Goal: Transaction & Acquisition: Purchase product/service

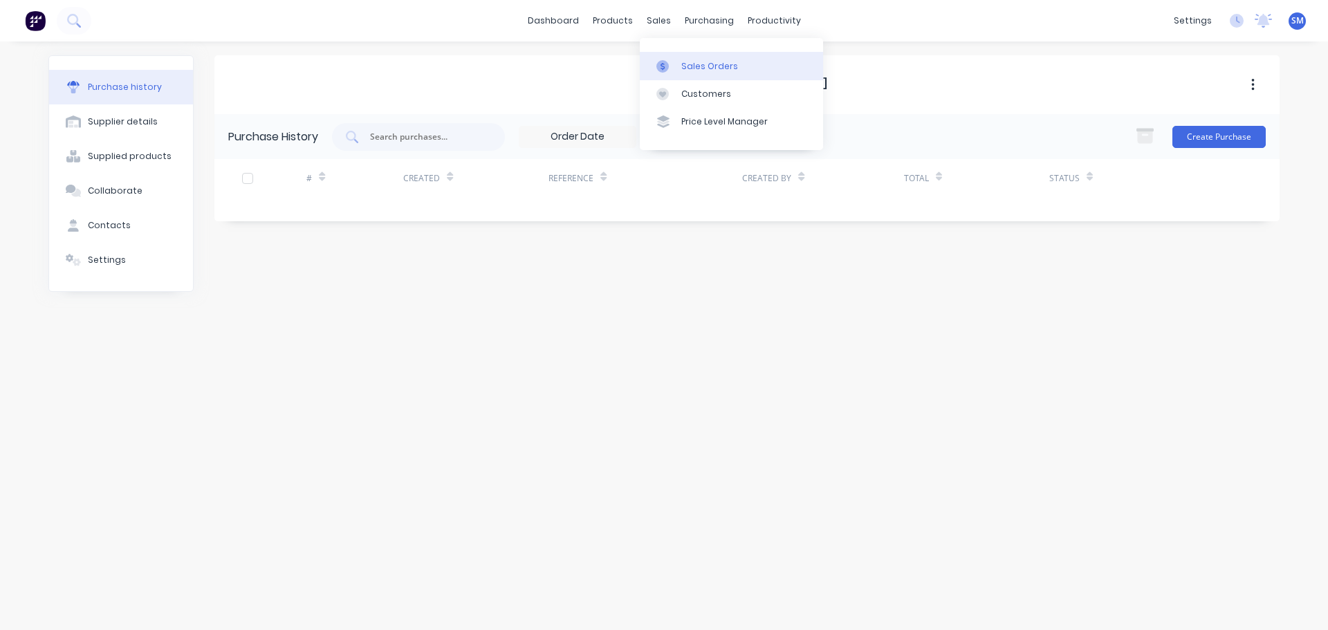
click at [693, 71] on div "Sales Orders" at bounding box center [709, 66] width 57 height 12
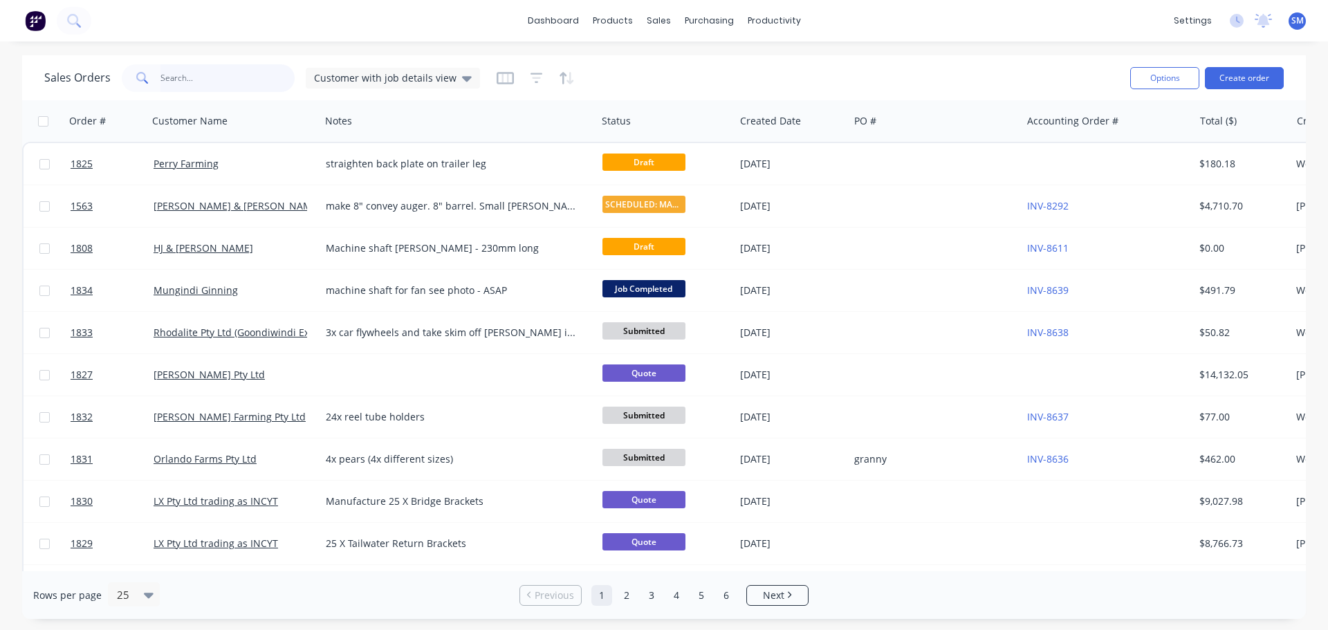
click at [172, 80] on input "text" at bounding box center [227, 78] width 135 height 28
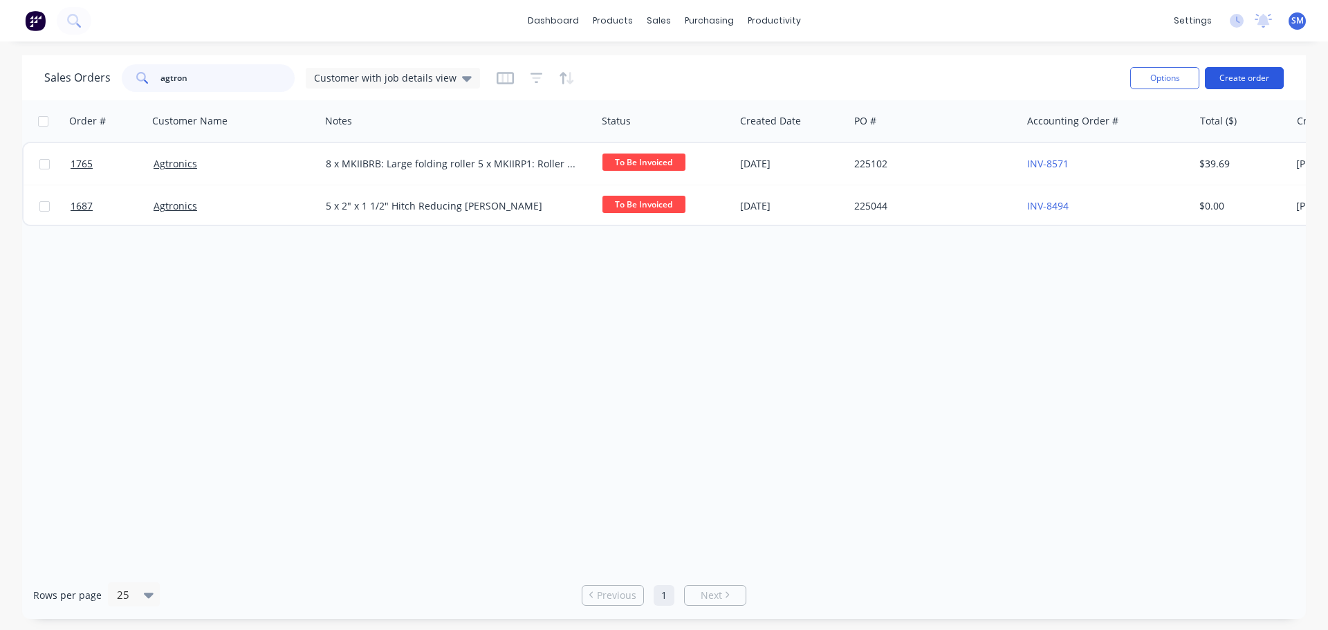
type input "agtron"
click at [1273, 79] on button "Create order" at bounding box center [1244, 78] width 79 height 22
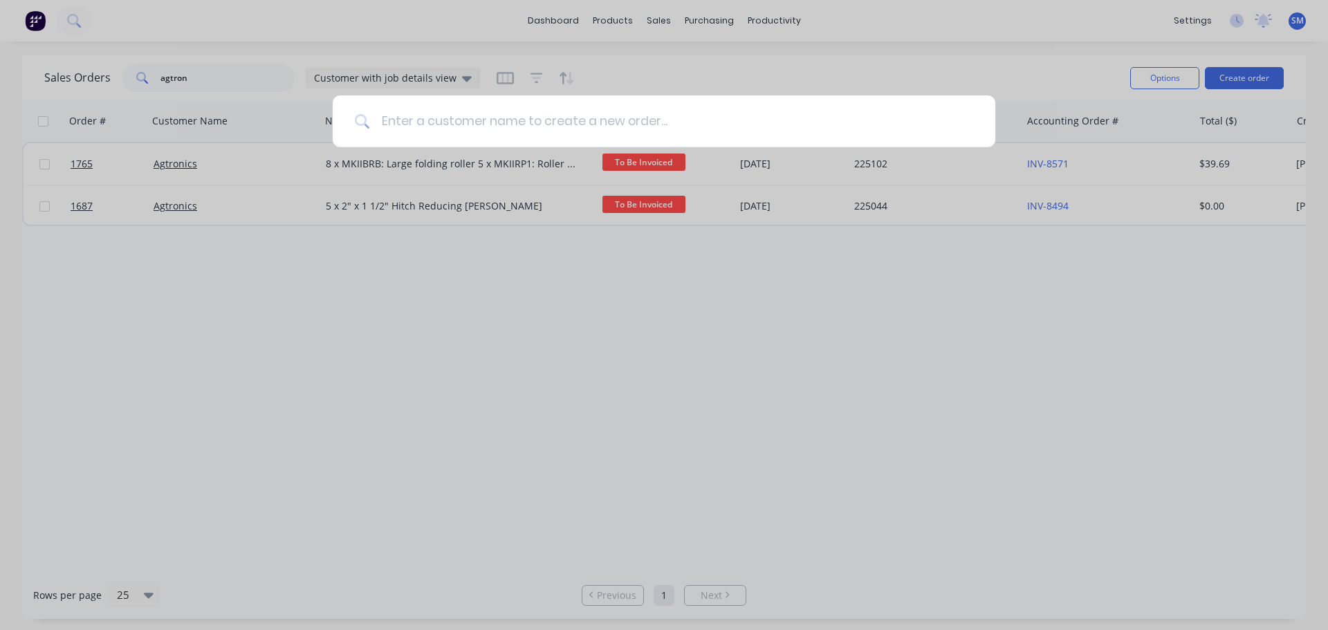
click at [507, 122] on input at bounding box center [671, 121] width 603 height 52
type input "g"
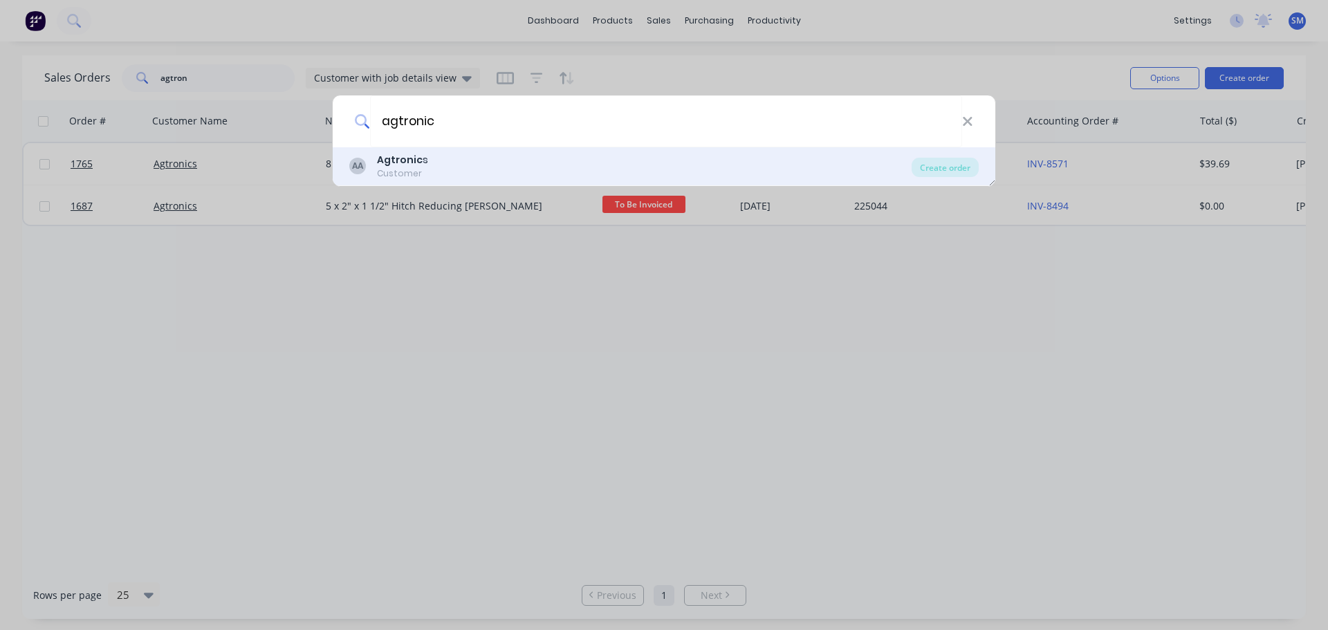
type input "agtronic"
click at [407, 168] on div "Customer" at bounding box center [402, 173] width 51 height 12
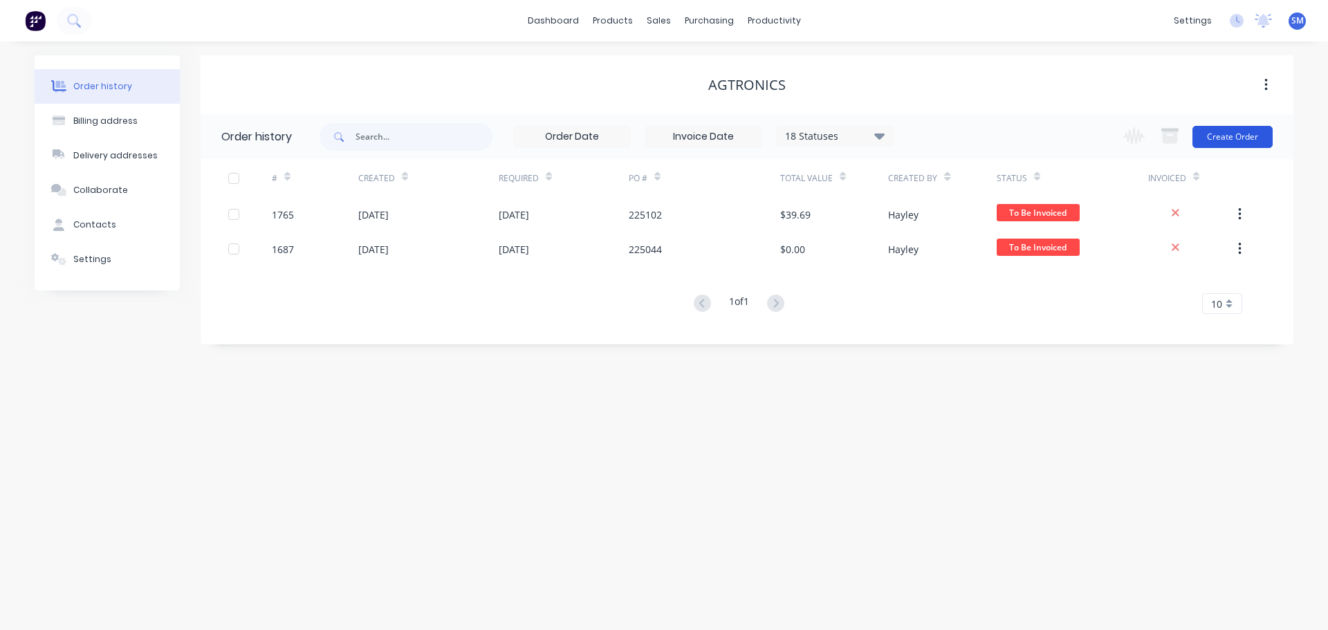
click at [1232, 143] on button "Create Order" at bounding box center [1232, 137] width 80 height 22
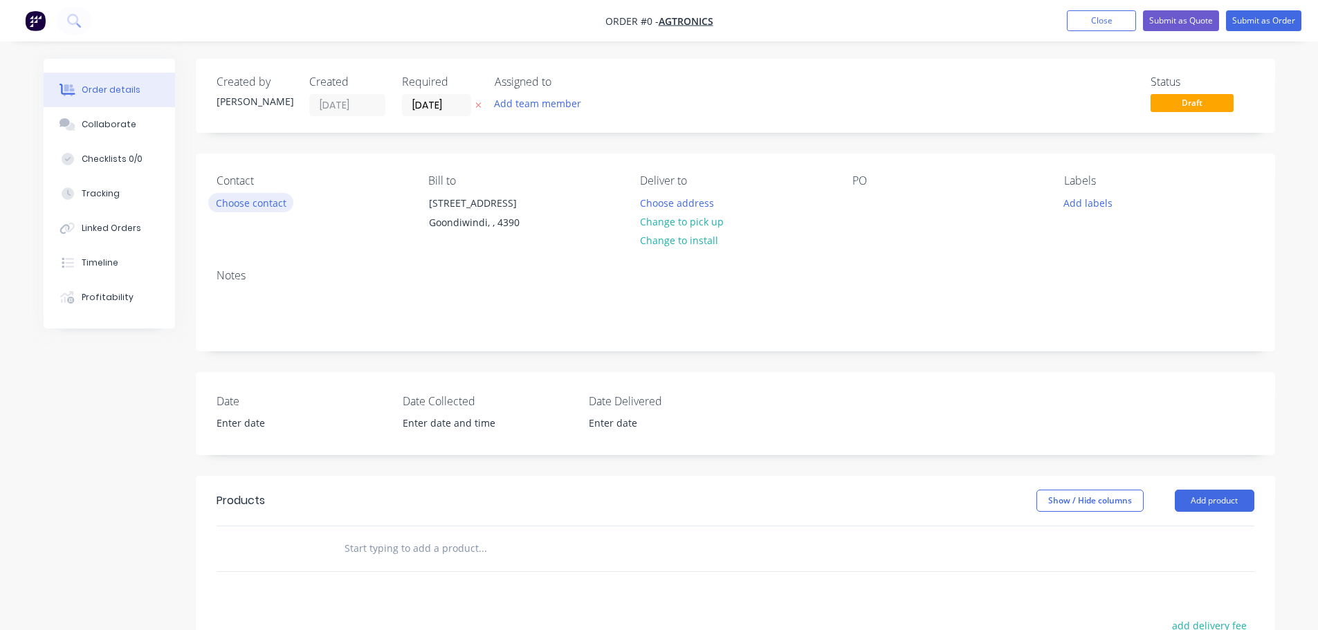
click at [236, 199] on button "Choose contact" at bounding box center [250, 202] width 85 height 19
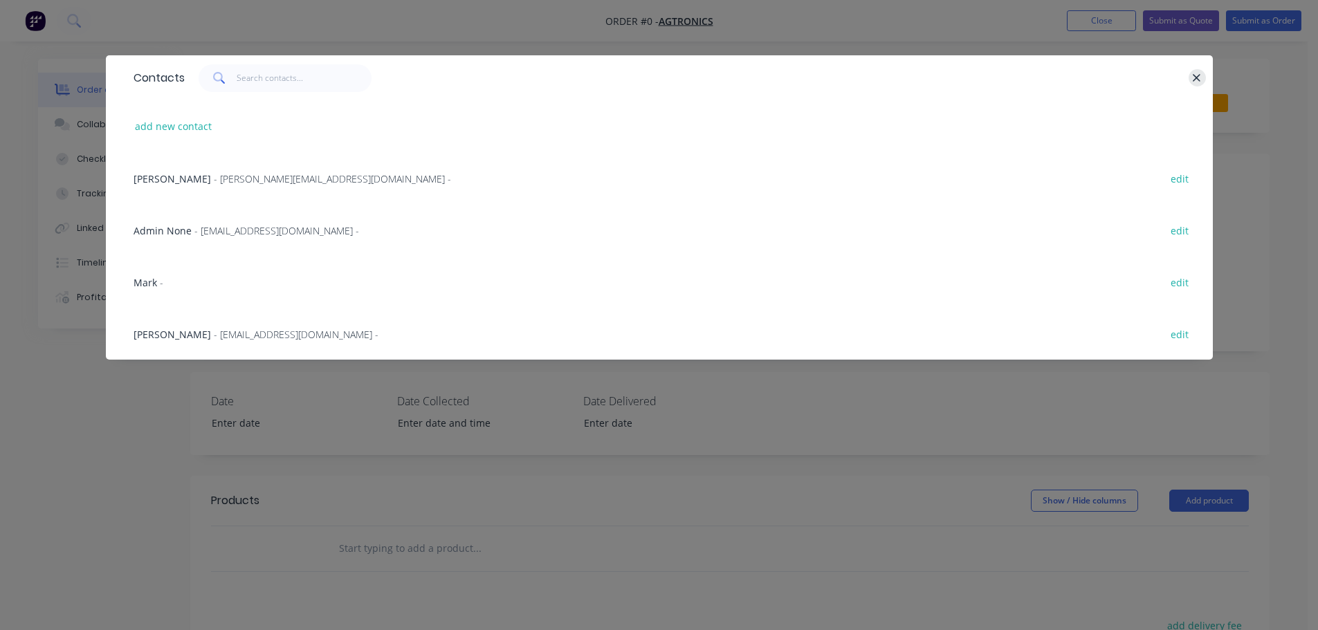
click at [1195, 82] on icon "button" at bounding box center [1196, 78] width 9 height 12
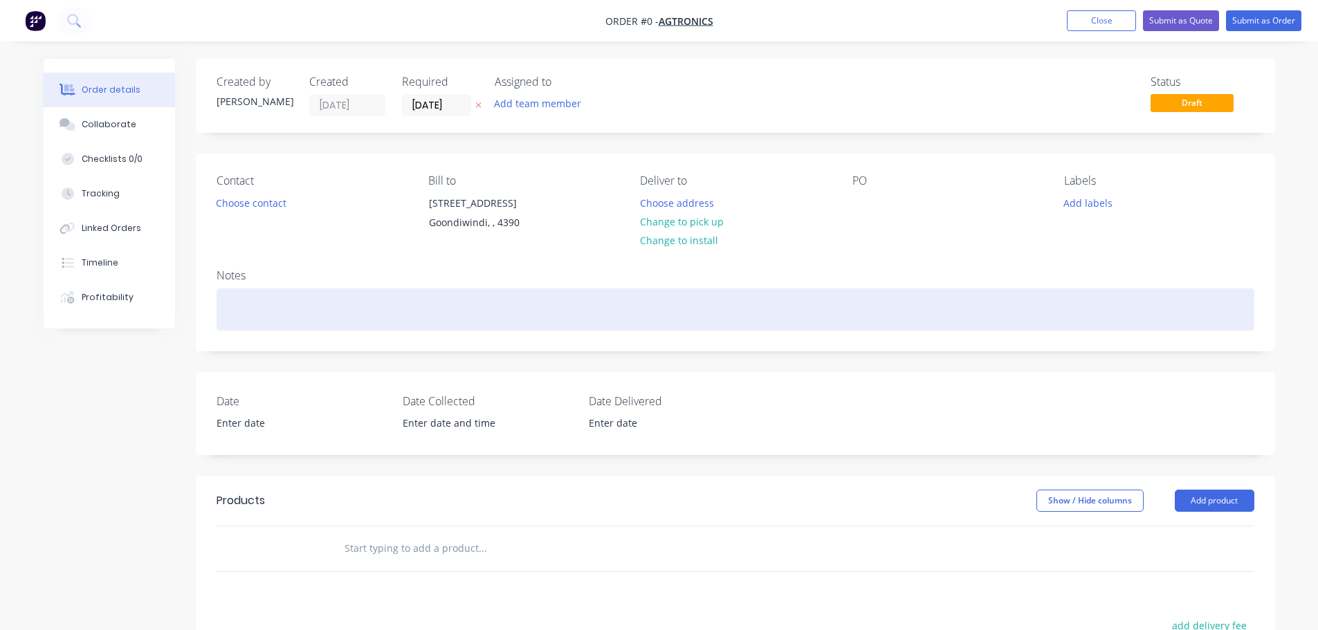
click at [265, 302] on div at bounding box center [735, 309] width 1038 height 42
paste div
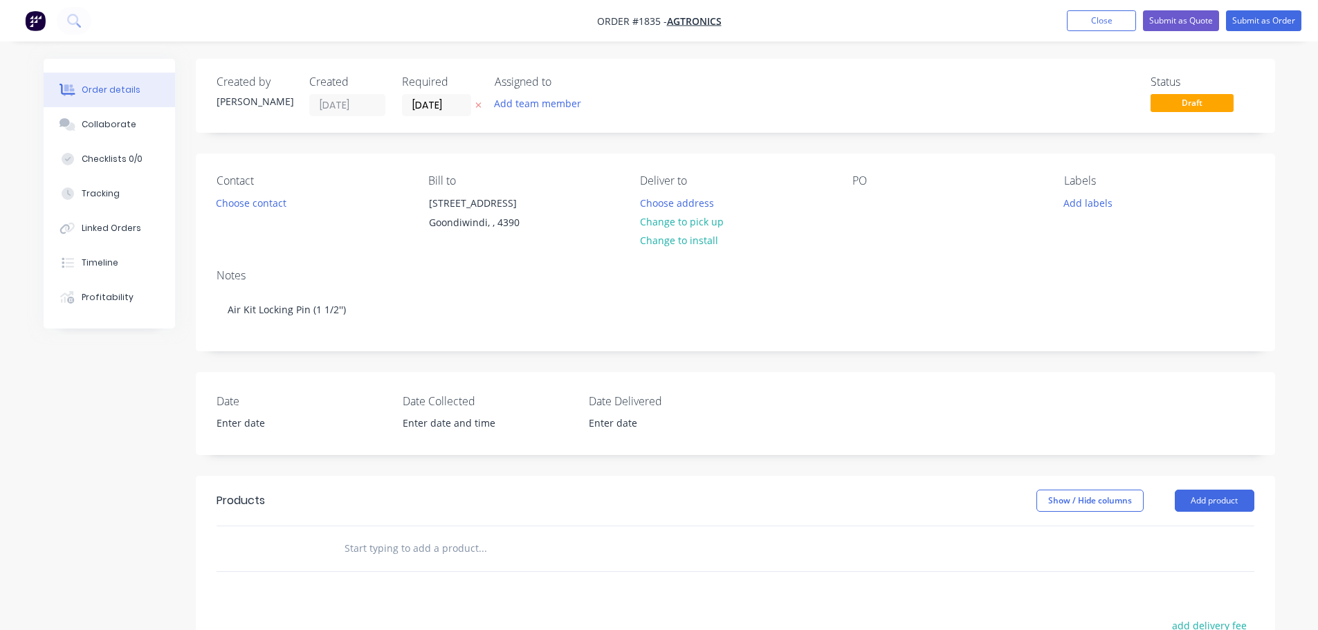
click at [884, 212] on div "PO" at bounding box center [947, 205] width 190 height 63
click at [873, 196] on div at bounding box center [863, 203] width 22 height 20
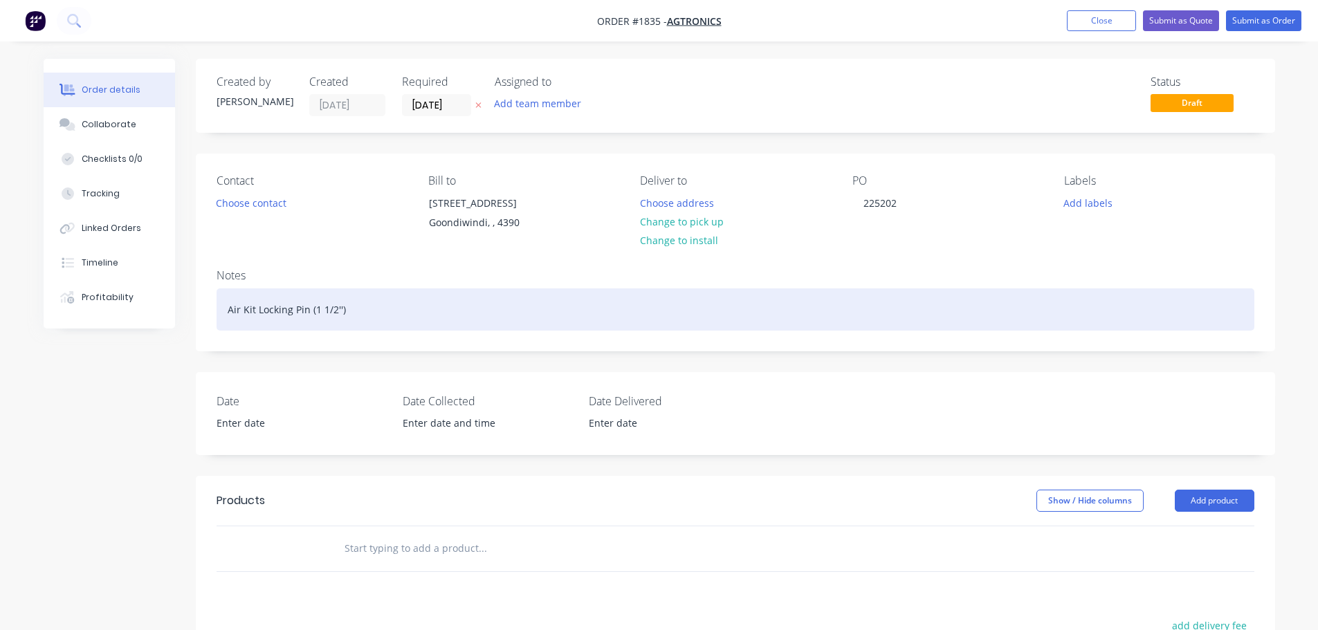
click at [454, 307] on div "Air Kit Locking Pin (1 1/2'')" at bounding box center [735, 309] width 1038 height 42
click at [230, 313] on div "Air Kit Locking Pin (1 1/2'')" at bounding box center [735, 309] width 1038 height 42
drag, startPoint x: 232, startPoint y: 313, endPoint x: 334, endPoint y: 284, distance: 105.7
click at [233, 312] on div "6Air Kit Locking Pin (1 1/2'')" at bounding box center [735, 309] width 1038 height 42
click at [240, 309] on div "6xAir Kit Locking Pin (1 1/2'')" at bounding box center [735, 309] width 1038 height 42
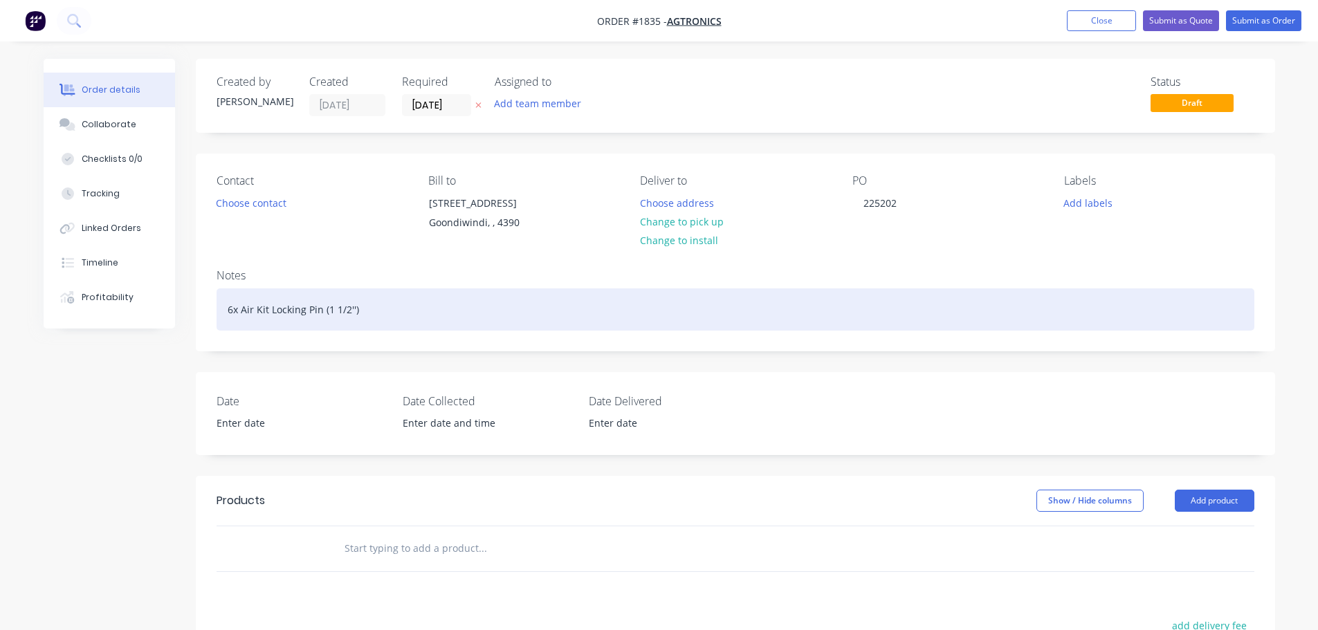
drag, startPoint x: 241, startPoint y: 306, endPoint x: 352, endPoint y: 306, distance: 110.7
click at [243, 306] on div "6x Air Kit Locking Pin (1 1/2'')" at bounding box center [735, 309] width 1038 height 42
click at [246, 308] on div "6x AAir Kit Locking Pin (1 1/2'')" at bounding box center [735, 309] width 1038 height 42
click at [244, 306] on div "6x A Air Kit Locking Pin (1 1/2''K)" at bounding box center [735, 309] width 1038 height 42
click at [367, 307] on div "6x A Air Kit Locking Pin (1 1/2''K)" at bounding box center [735, 309] width 1038 height 42
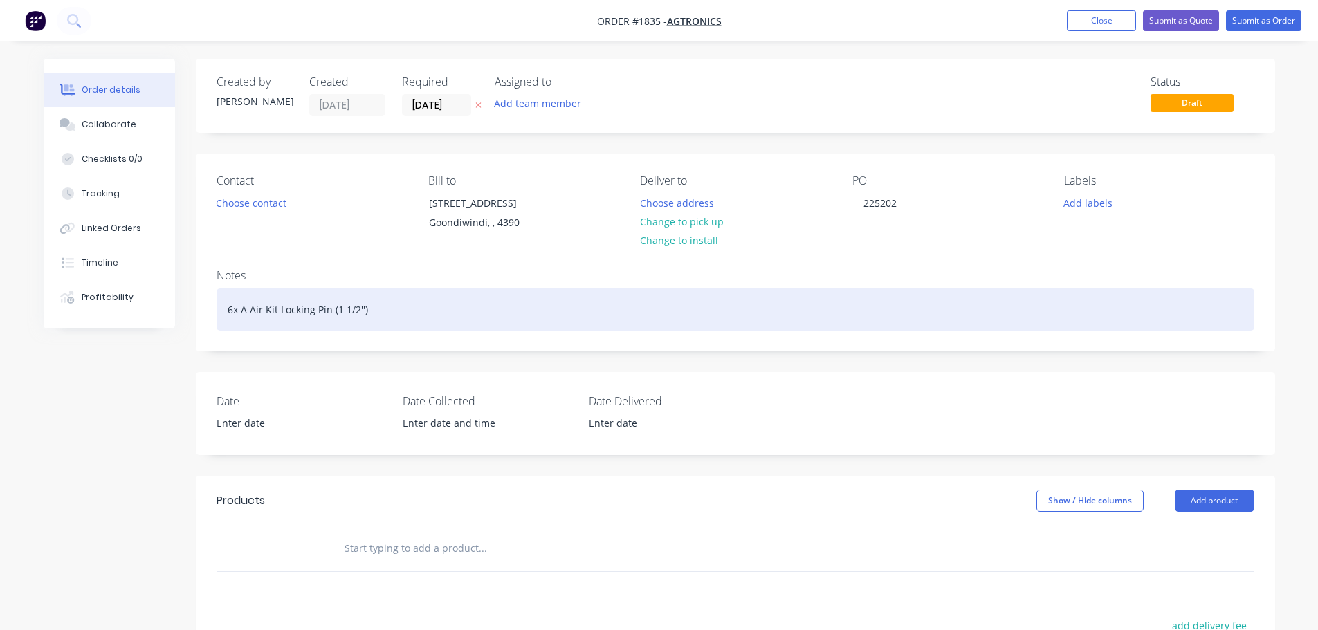
click at [247, 306] on div "6x A Air Kit Locking Pin (1 1/2'')" at bounding box center [735, 309] width 1038 height 42
drag, startPoint x: 248, startPoint y: 305, endPoint x: 310, endPoint y: 282, distance: 65.7
click at [252, 304] on div "6x AK Air Kit Locking Pin (1 1/2'')" at bounding box center [735, 309] width 1038 height 42
drag, startPoint x: 256, startPoint y: 309, endPoint x: 306, endPoint y: 291, distance: 53.6
click at [259, 309] on div "6x AKL Air Kit Locking Pin (1 1/2'')" at bounding box center [735, 309] width 1038 height 42
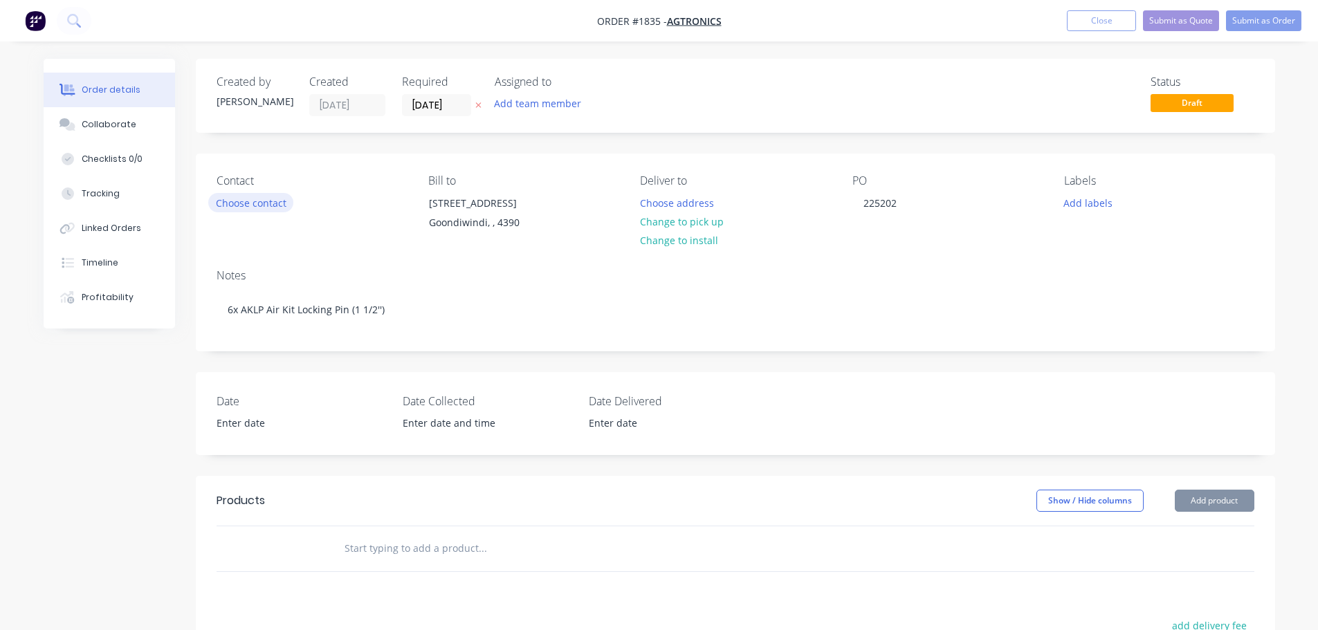
click at [271, 196] on button "Choose contact" at bounding box center [250, 202] width 85 height 19
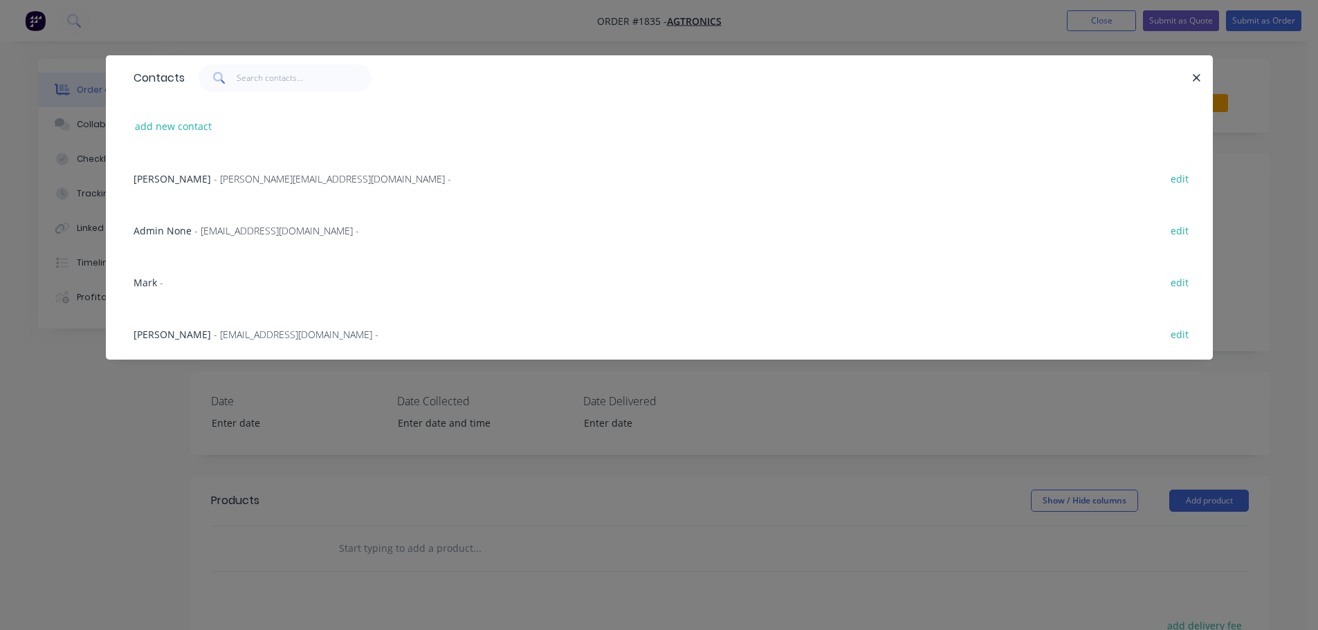
click at [163, 336] on span "[PERSON_NAME]" at bounding box center [171, 334] width 77 height 13
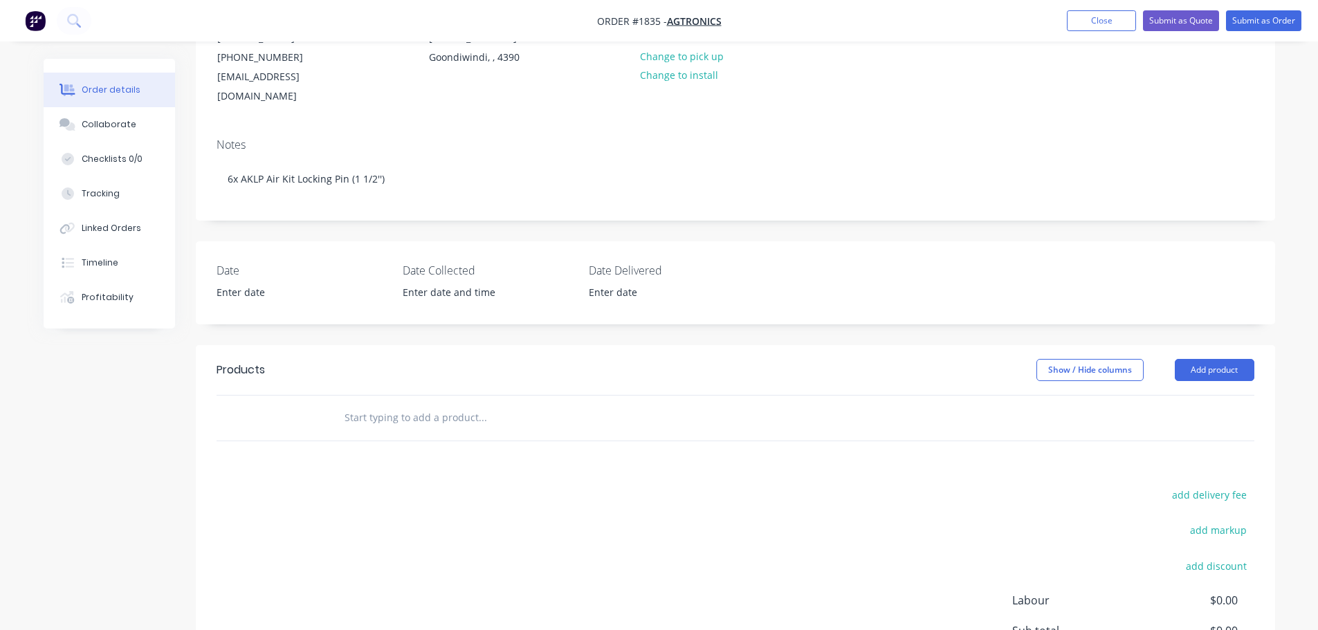
scroll to position [208, 0]
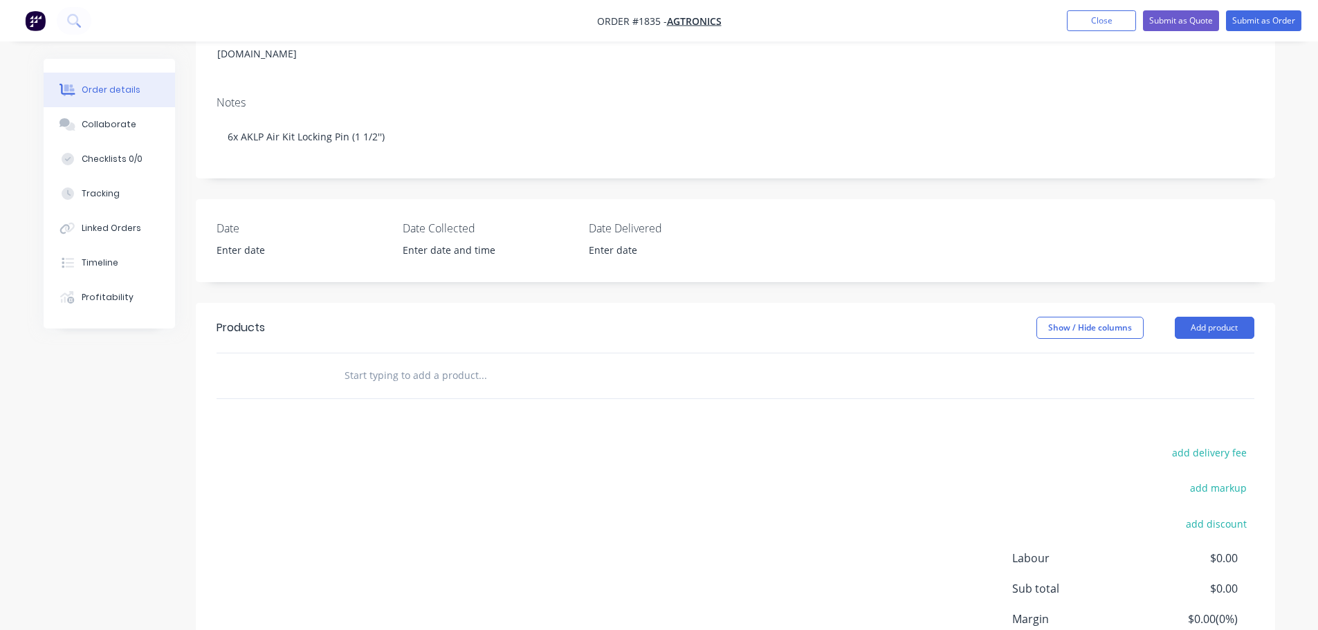
click at [420, 362] on input "text" at bounding box center [482, 376] width 277 height 28
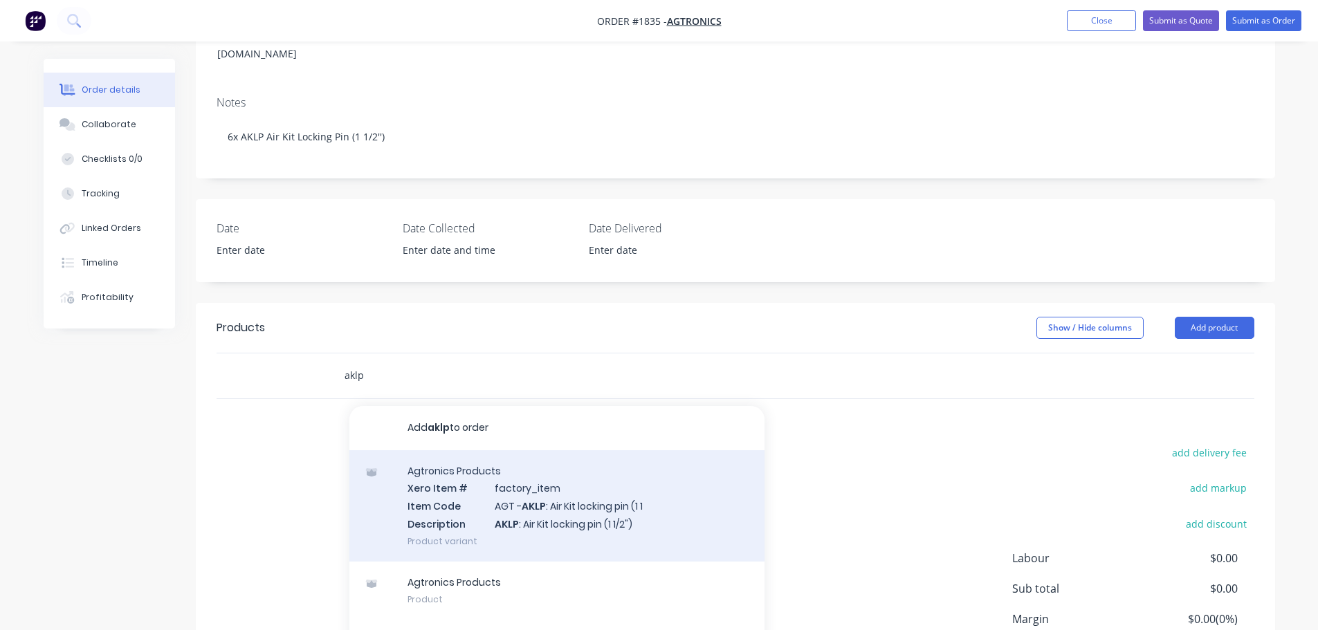
type input "aklp"
click at [558, 492] on div "Agtronics Products Xero Item # factory_item Item Code AGT - AKLP : Air Kit lock…" at bounding box center [556, 505] width 415 height 111
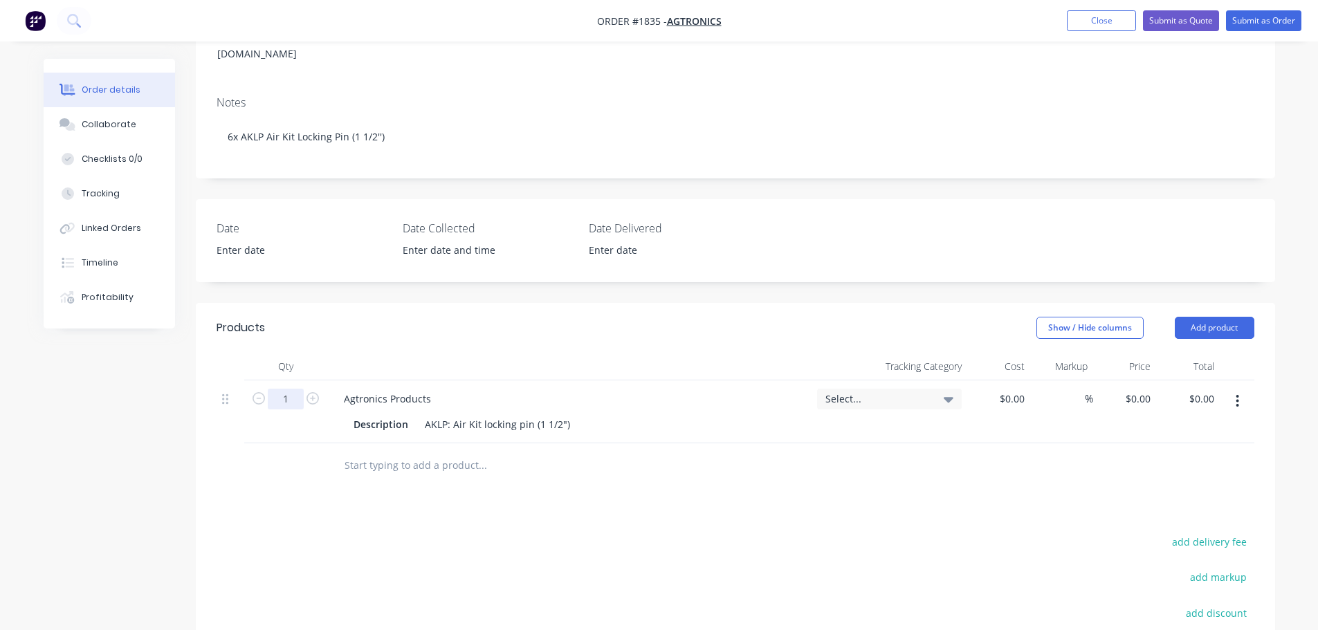
click at [277, 389] on input "1" at bounding box center [286, 399] width 36 height 21
type input "6"
click at [775, 280] on div "Created by [PERSON_NAME] Created [DATE] Required [DATE] Assigned to Add team me…" at bounding box center [735, 335] width 1079 height 969
click at [911, 391] on span "Select..." at bounding box center [877, 398] width 104 height 15
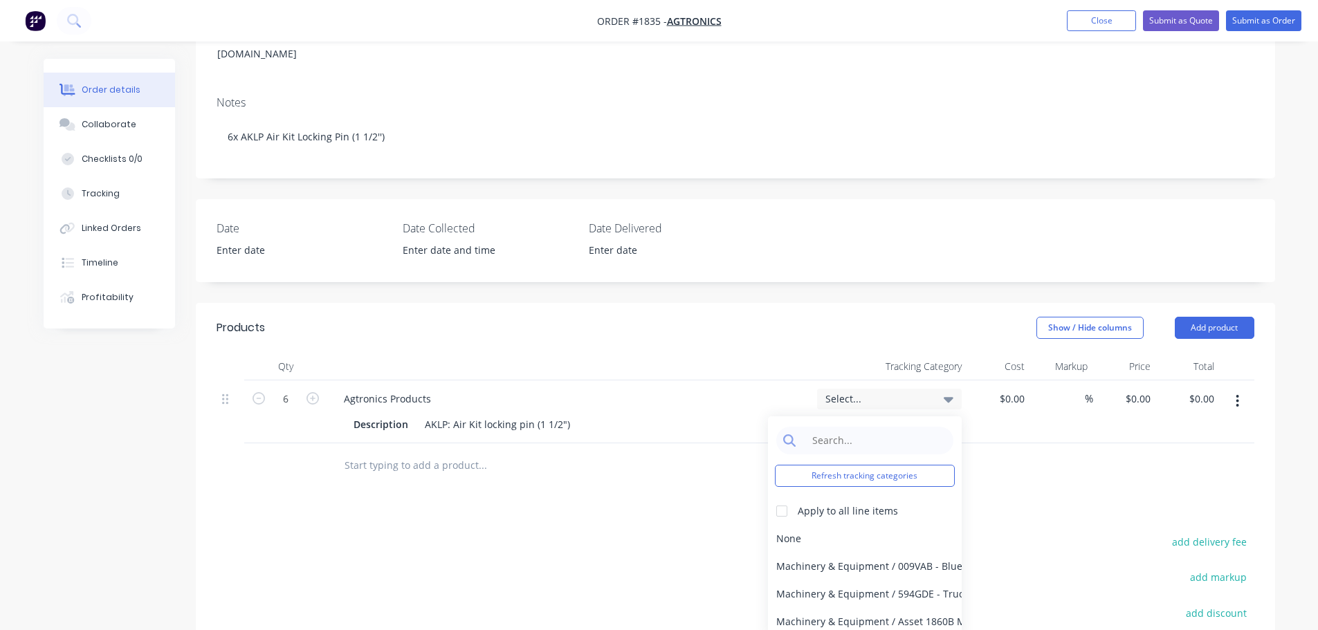
click at [911, 391] on span "Select..." at bounding box center [877, 398] width 104 height 15
click at [878, 323] on header "Products Show / Hide columns Add product" at bounding box center [735, 328] width 1079 height 50
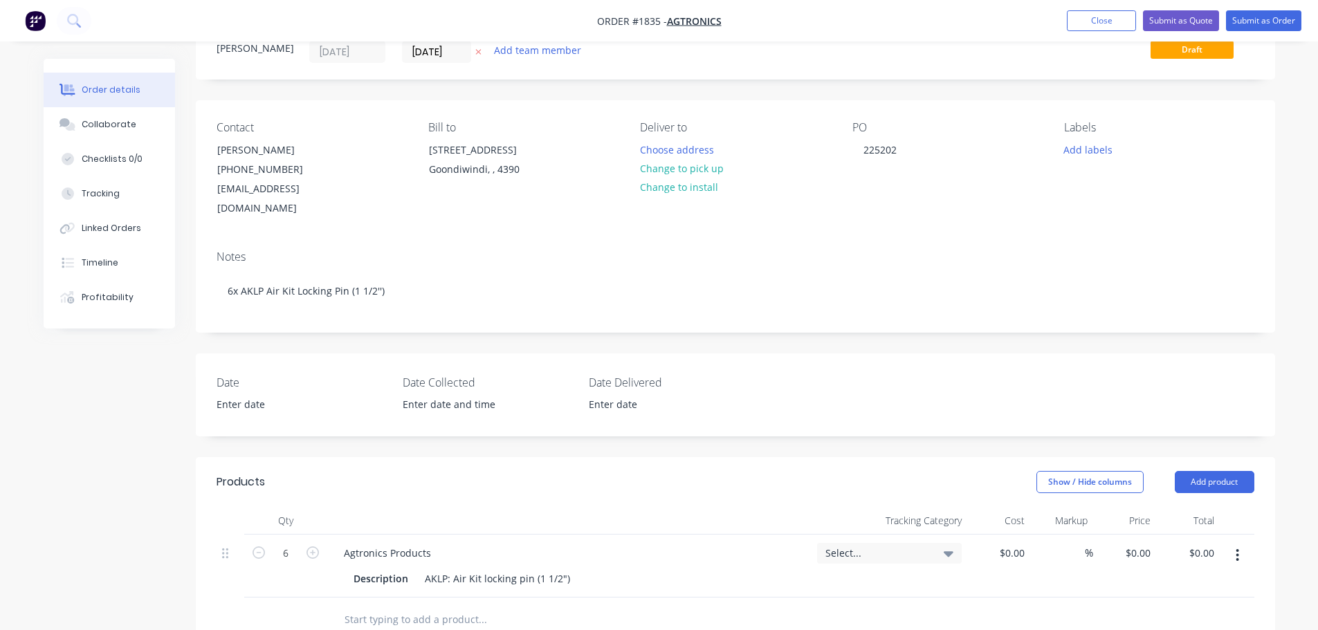
scroll to position [0, 0]
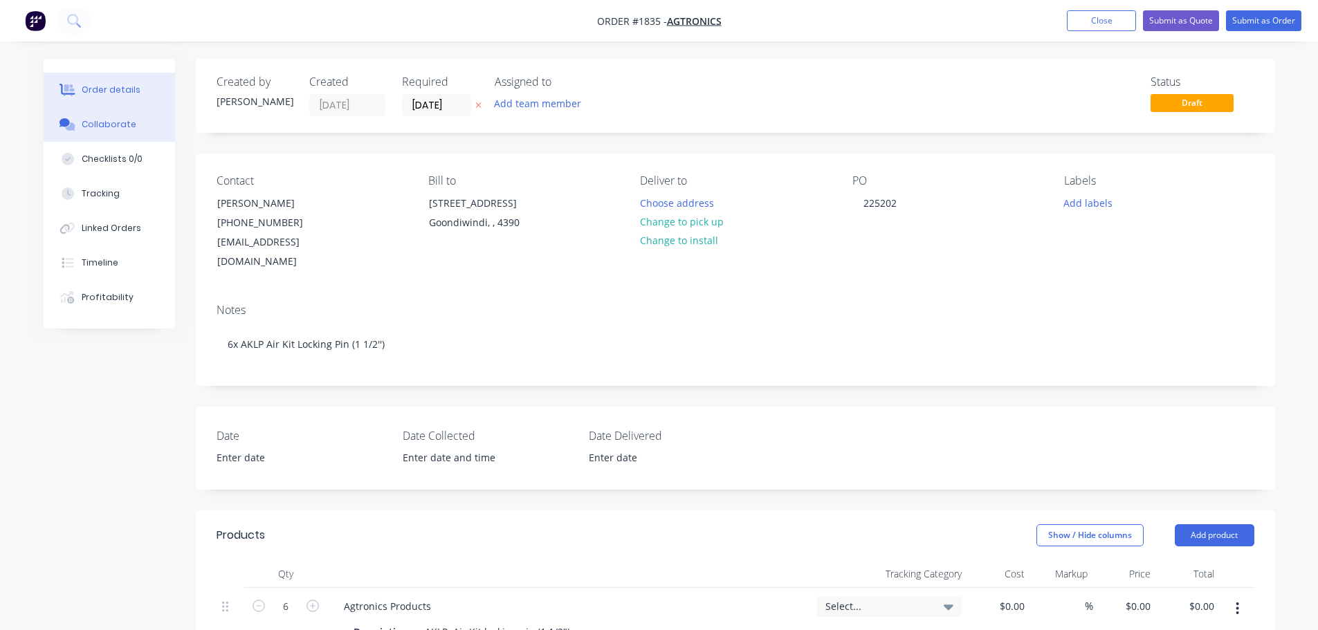
click at [107, 120] on div "Collaborate" at bounding box center [109, 124] width 55 height 12
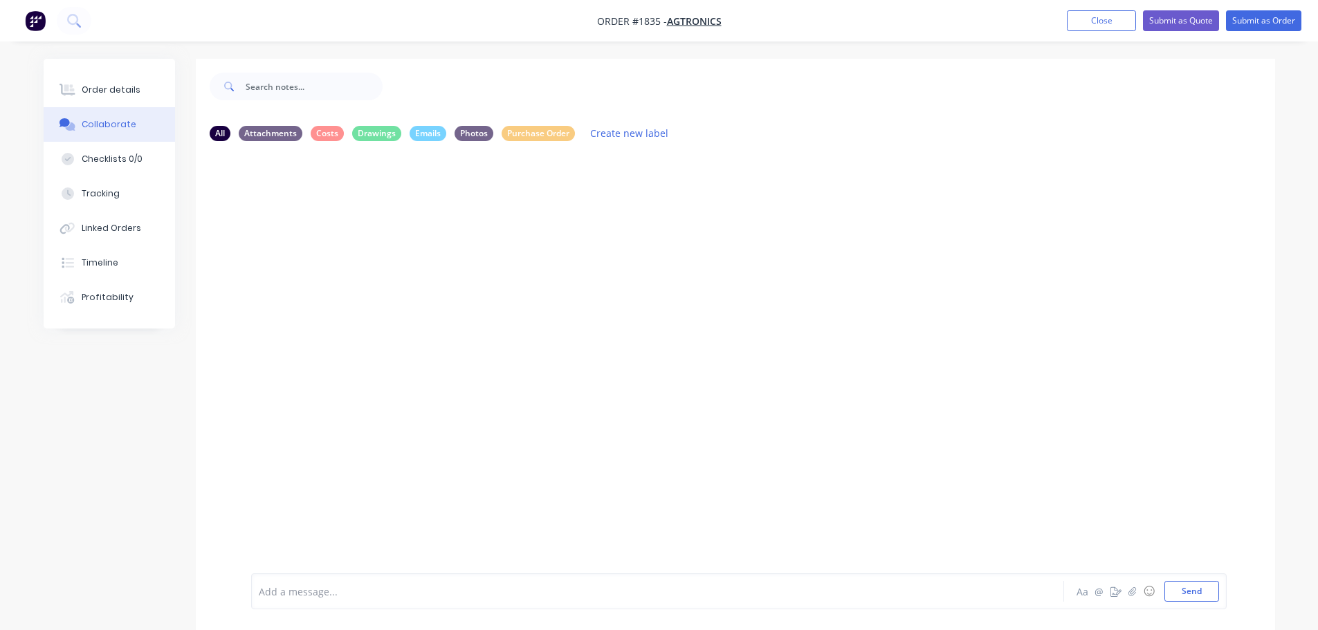
click at [400, 602] on div "Add a message... Aa @ ☺ Send" at bounding box center [738, 591] width 975 height 36
click at [1132, 598] on button "button" at bounding box center [1132, 591] width 17 height 17
click at [488, 611] on div "Add a message... Aa @ ☺ Send" at bounding box center [735, 591] width 1079 height 77
click at [487, 602] on div "Add a message... Aa @ ☺ Send" at bounding box center [738, 591] width 975 height 36
click at [1134, 592] on icon "button" at bounding box center [1131, 592] width 8 height 10
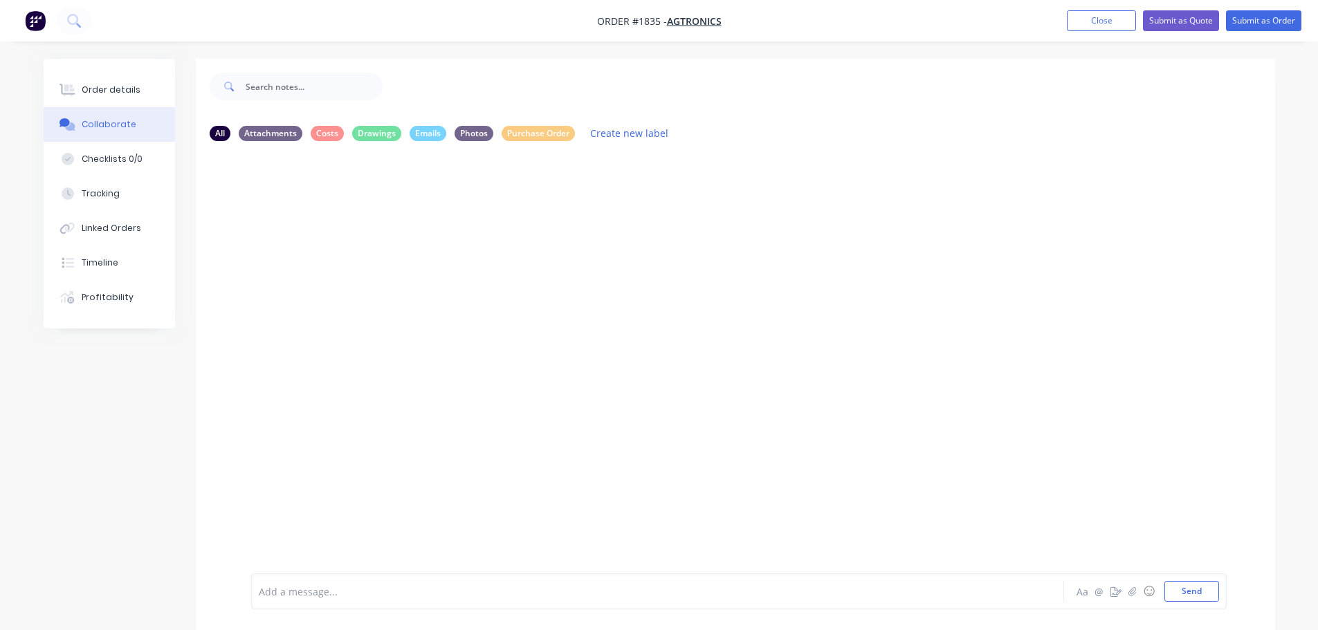
click at [335, 591] on div at bounding box center [618, 591] width 719 height 15
drag, startPoint x: 335, startPoint y: 591, endPoint x: 293, endPoint y: 596, distance: 43.2
click at [293, 596] on div at bounding box center [618, 591] width 719 height 15
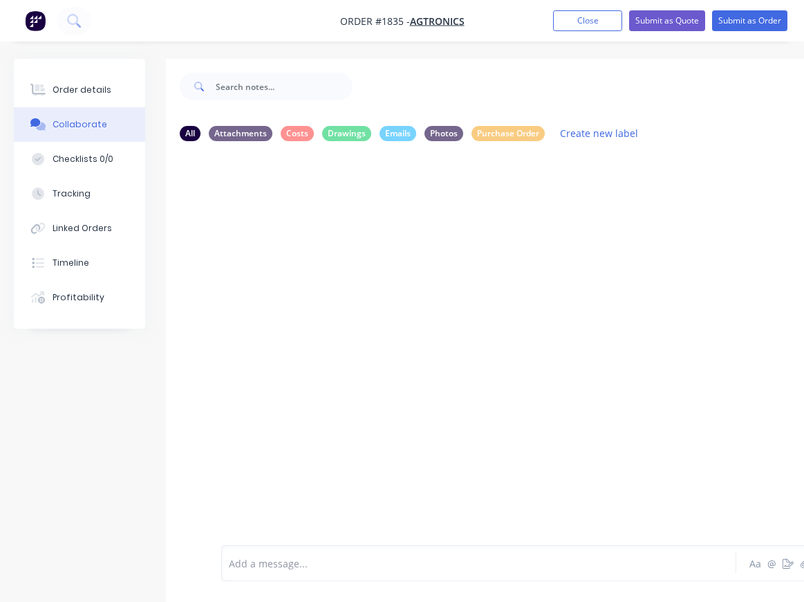
click at [82, 387] on div "All Attachments Costs Drawings Emails Photos Purchase Order Create new label Ad…" at bounding box center [481, 341] width 934 height 564
click at [770, 598] on div "Add a message... Aa @ ☺ Send" at bounding box center [557, 528] width 782 height 148
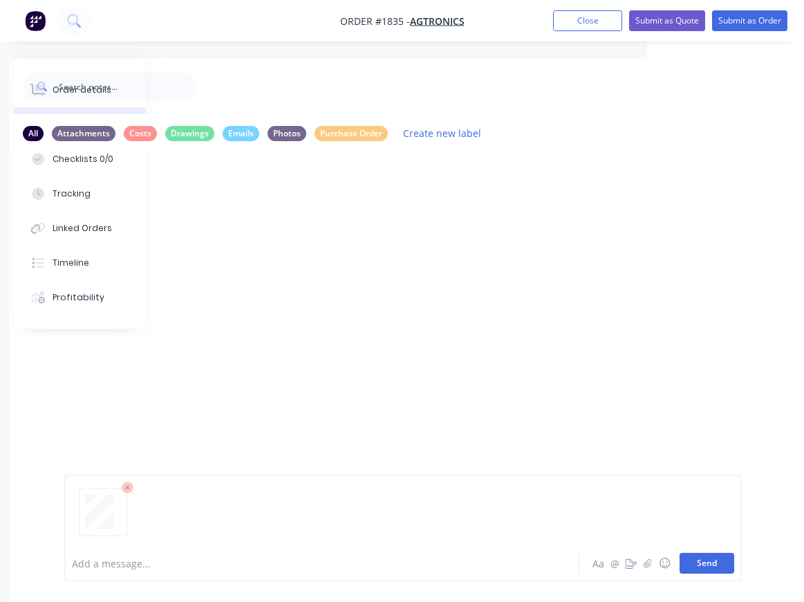
click at [708, 566] on button "Send" at bounding box center [707, 563] width 55 height 21
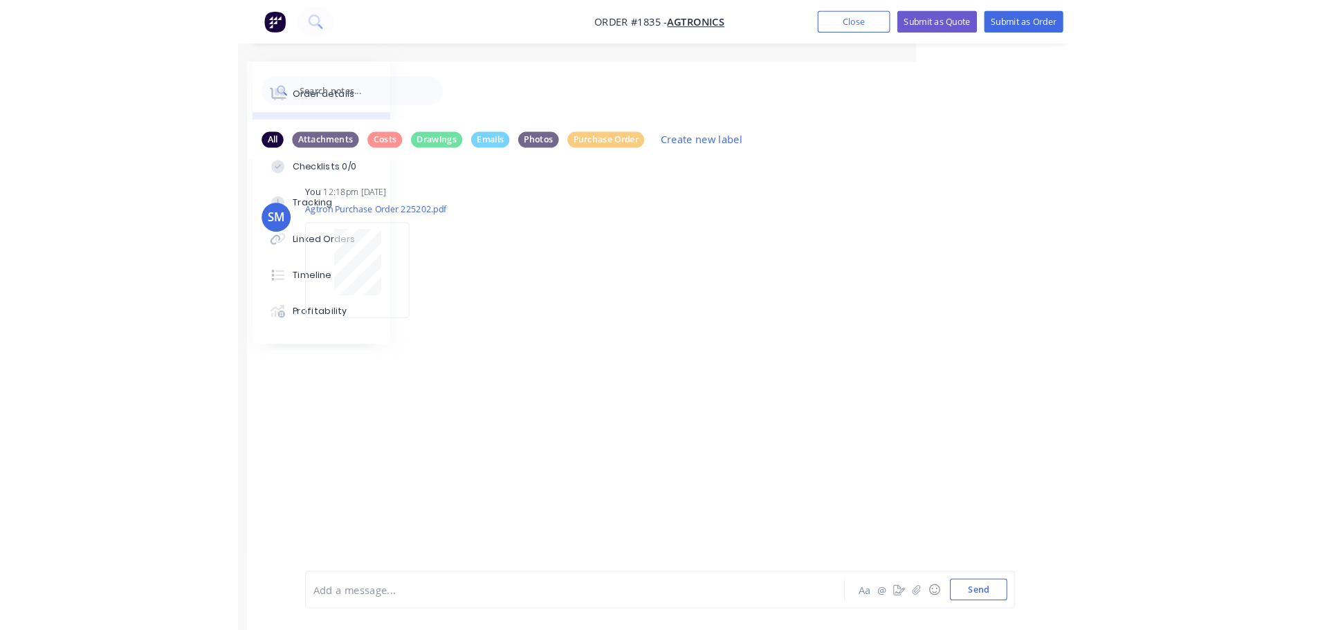
scroll to position [0, 0]
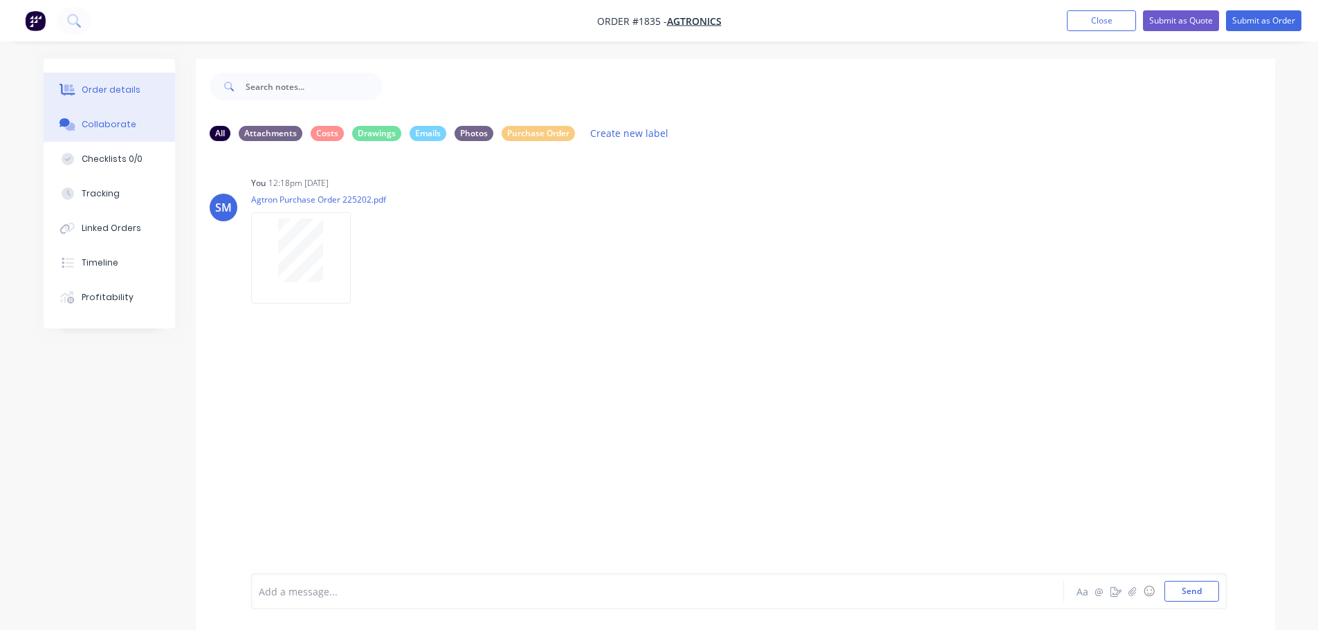
click at [94, 82] on button "Order details" at bounding box center [109, 90] width 131 height 35
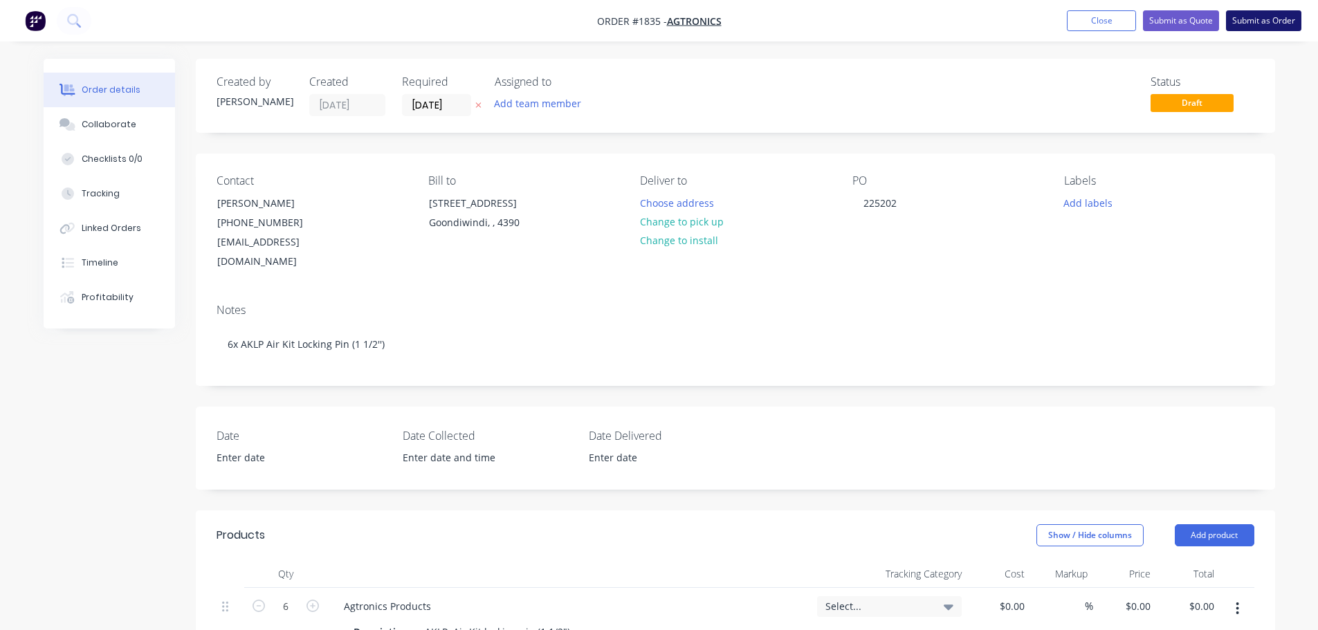
click at [1271, 24] on button "Submit as Order" at bounding box center [1263, 20] width 75 height 21
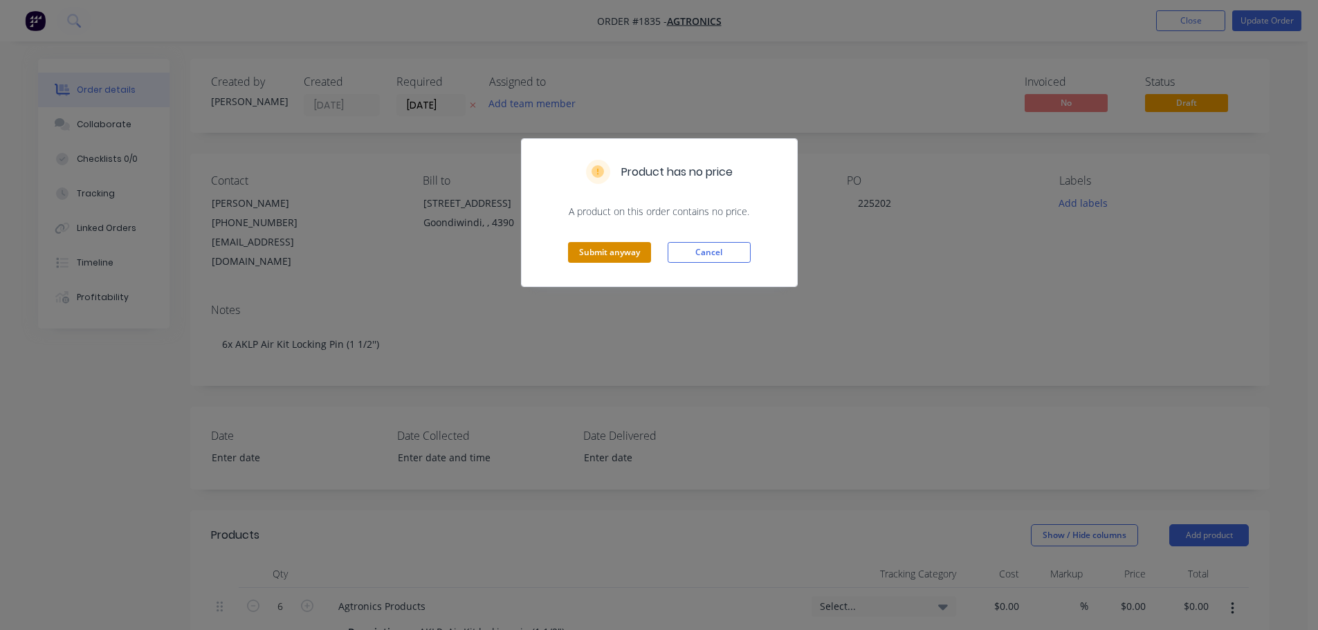
click at [610, 251] on button "Submit anyway" at bounding box center [609, 252] width 83 height 21
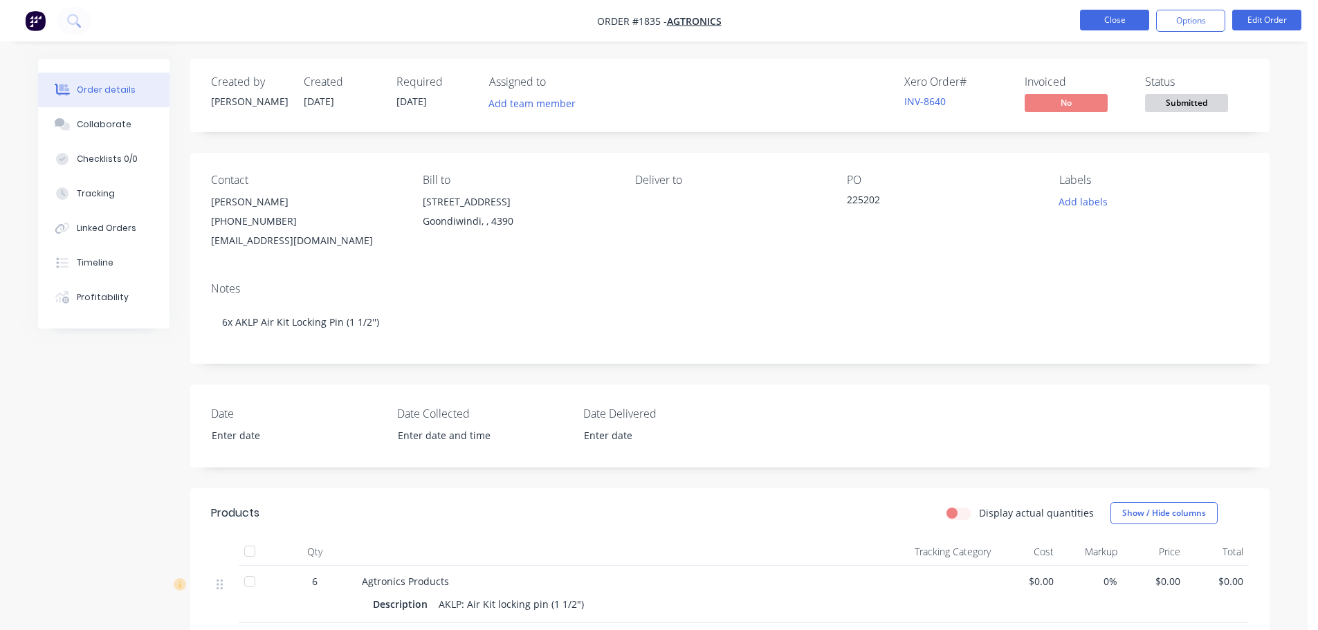
click at [1116, 21] on button "Close" at bounding box center [1114, 20] width 69 height 21
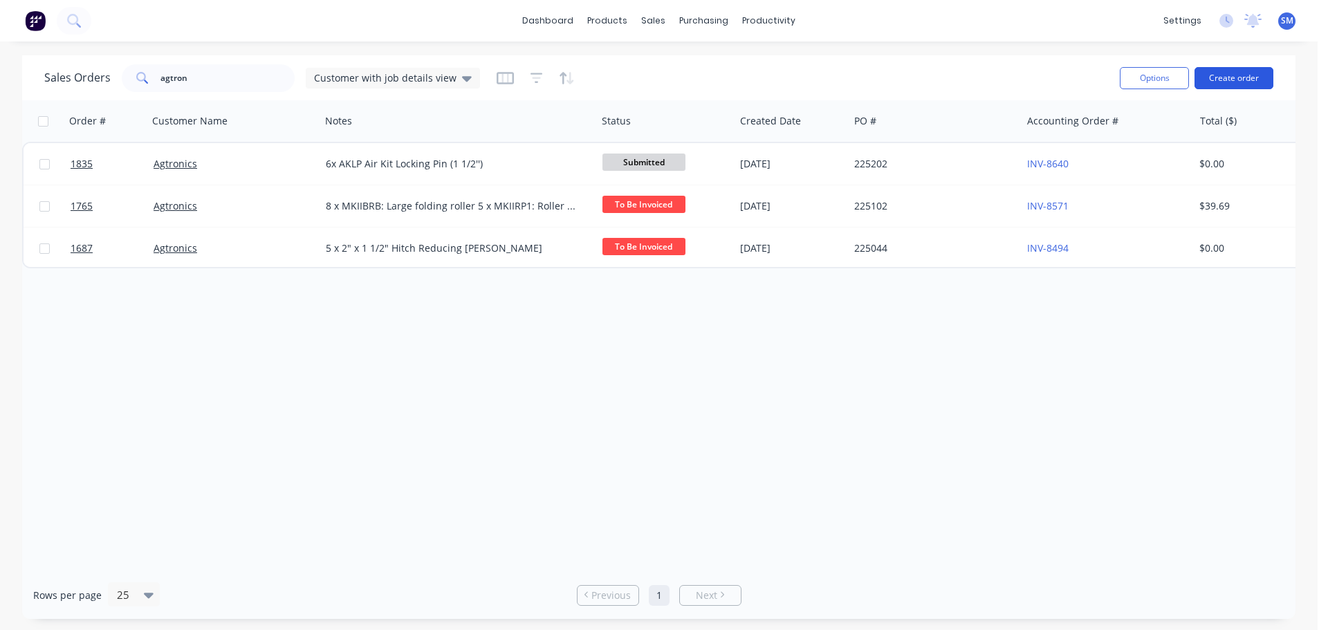
click at [1250, 82] on button "Create order" at bounding box center [1234, 78] width 79 height 22
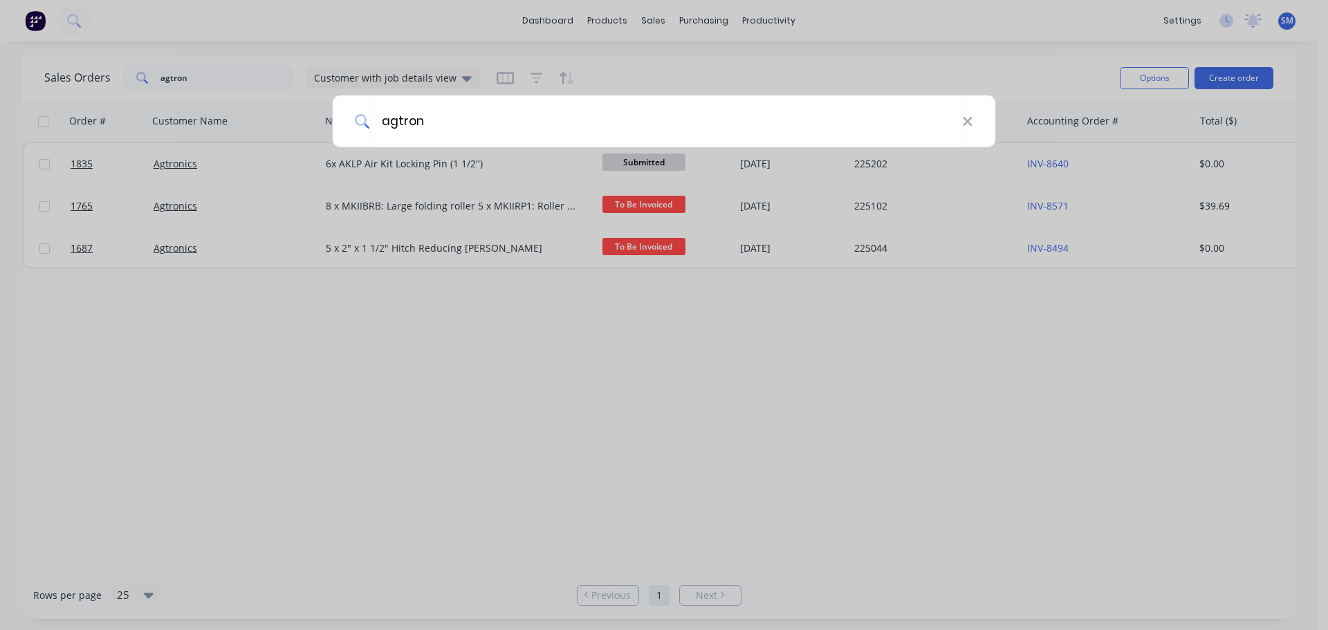
type input "agtron"
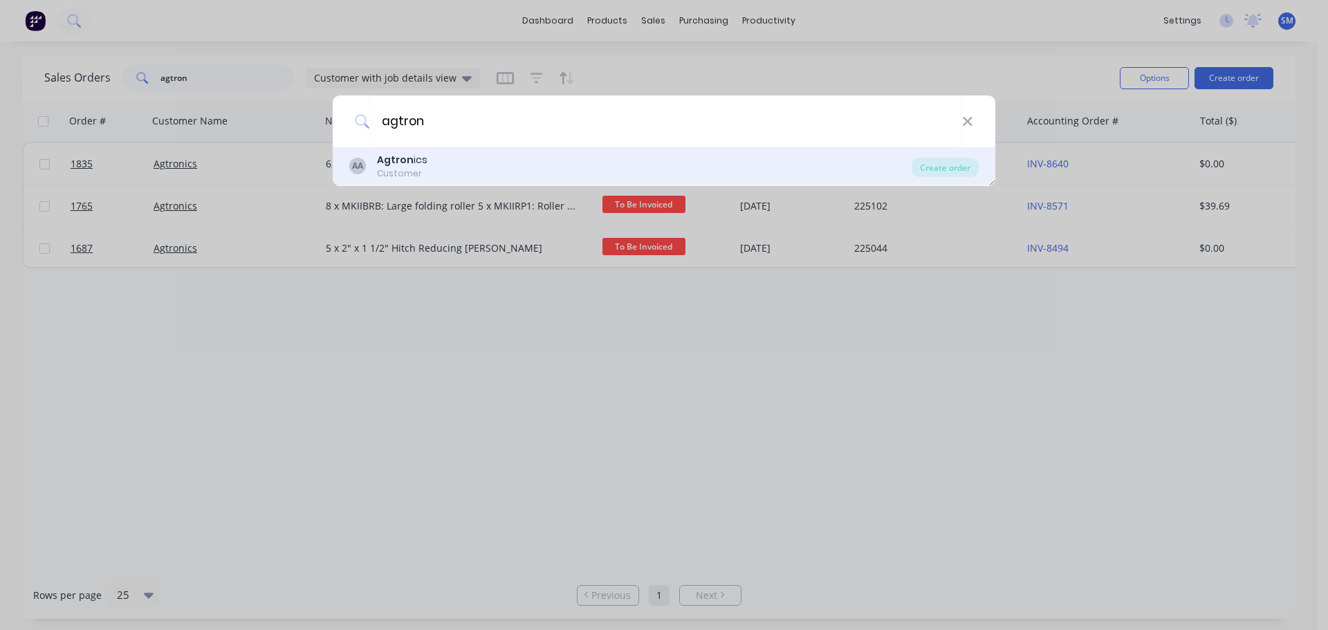
click at [479, 169] on div "AA Agtron ics Customer" at bounding box center [630, 166] width 562 height 27
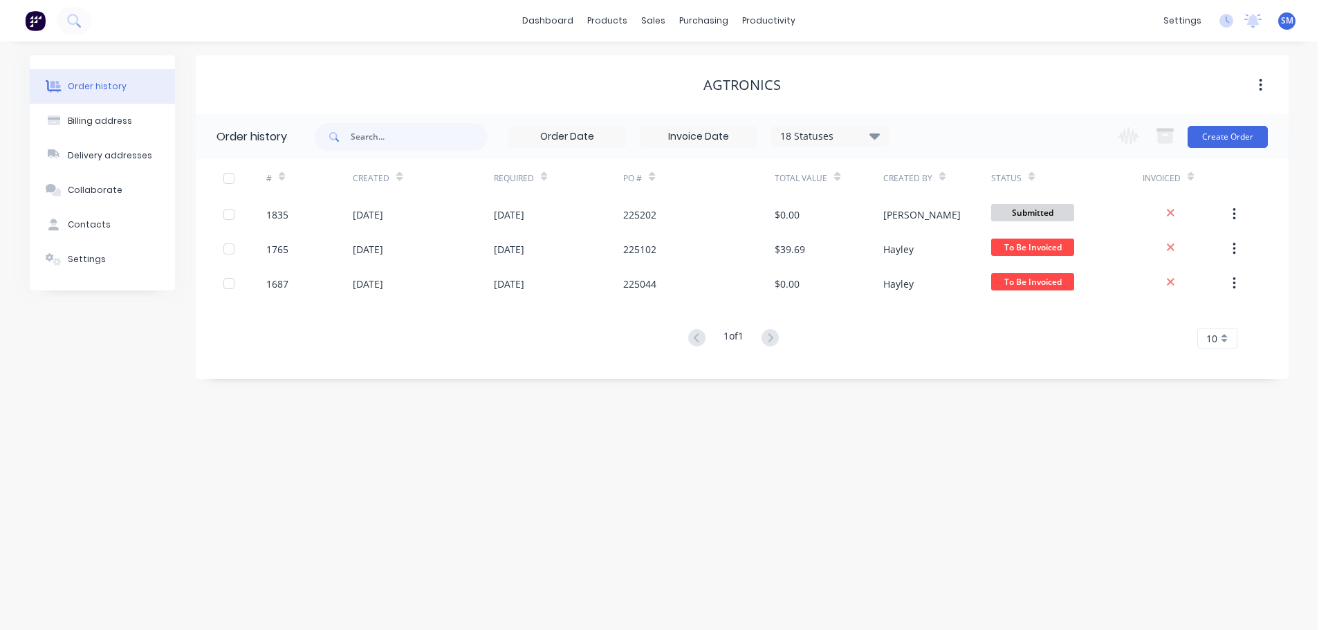
click at [1233, 125] on div "Change order status TRADIFY JOBS Submitted Goods to be Ordered Waiting on Order…" at bounding box center [1188, 136] width 158 height 45
click at [1235, 133] on button "Create Order" at bounding box center [1228, 137] width 80 height 22
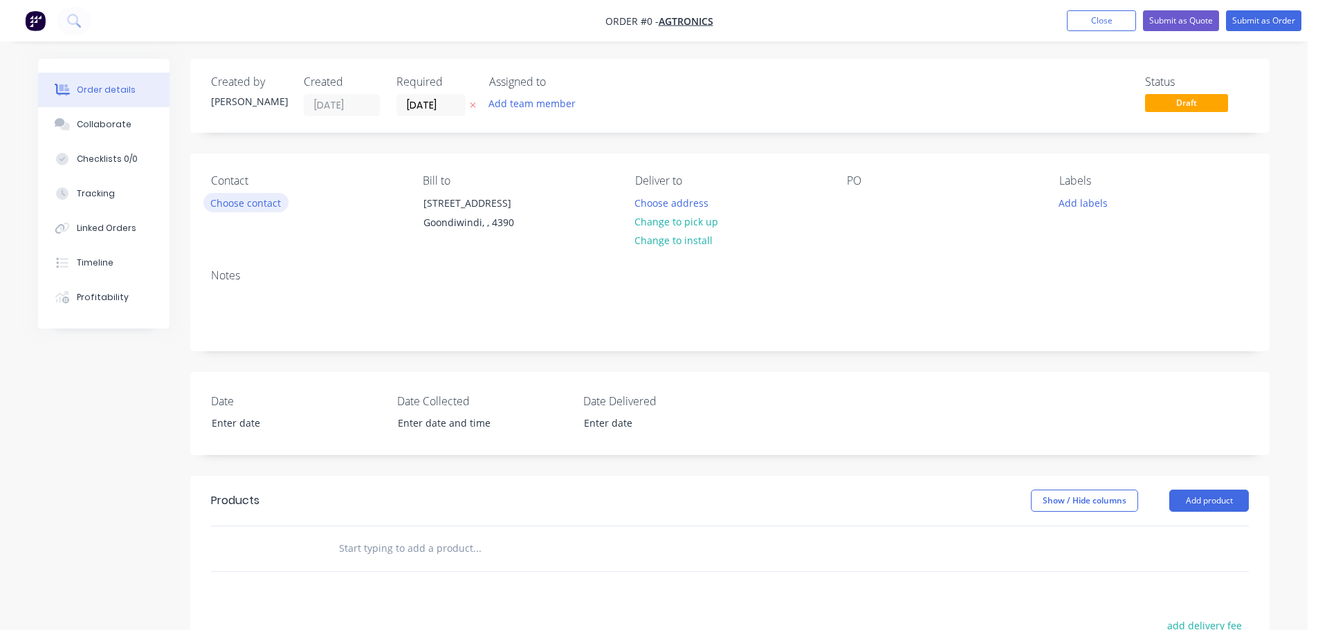
click at [254, 203] on button "Choose contact" at bounding box center [245, 202] width 85 height 19
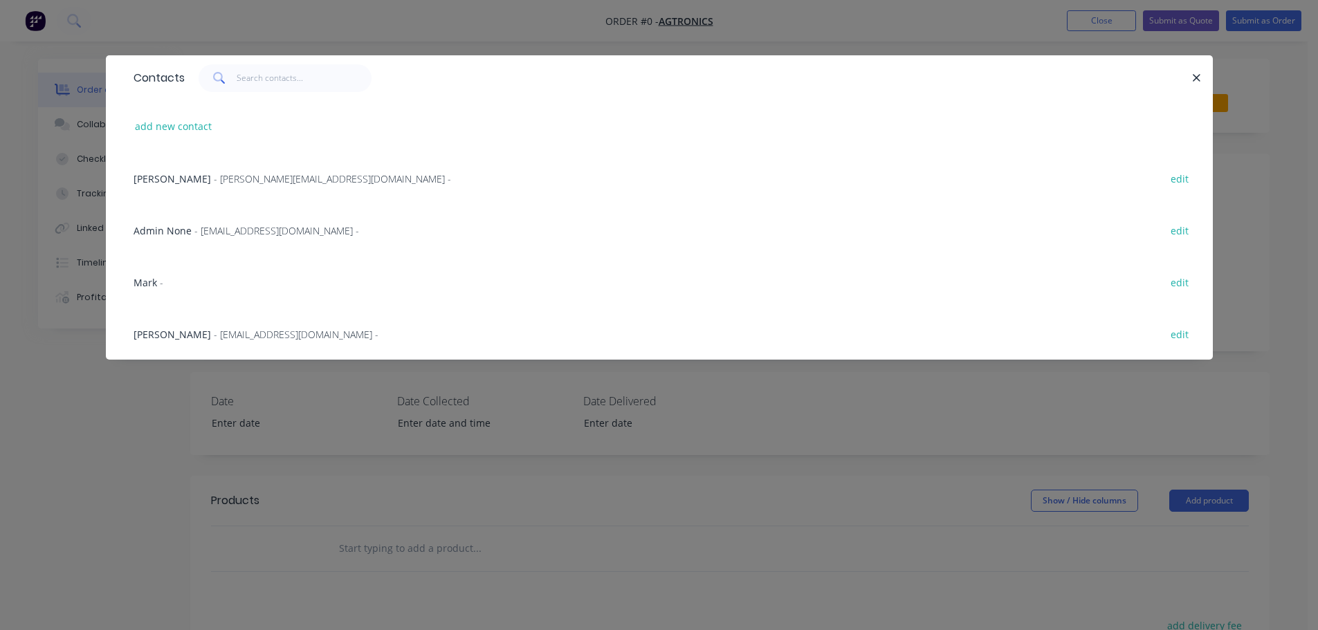
click at [176, 333] on span "[PERSON_NAME]" at bounding box center [171, 334] width 77 height 13
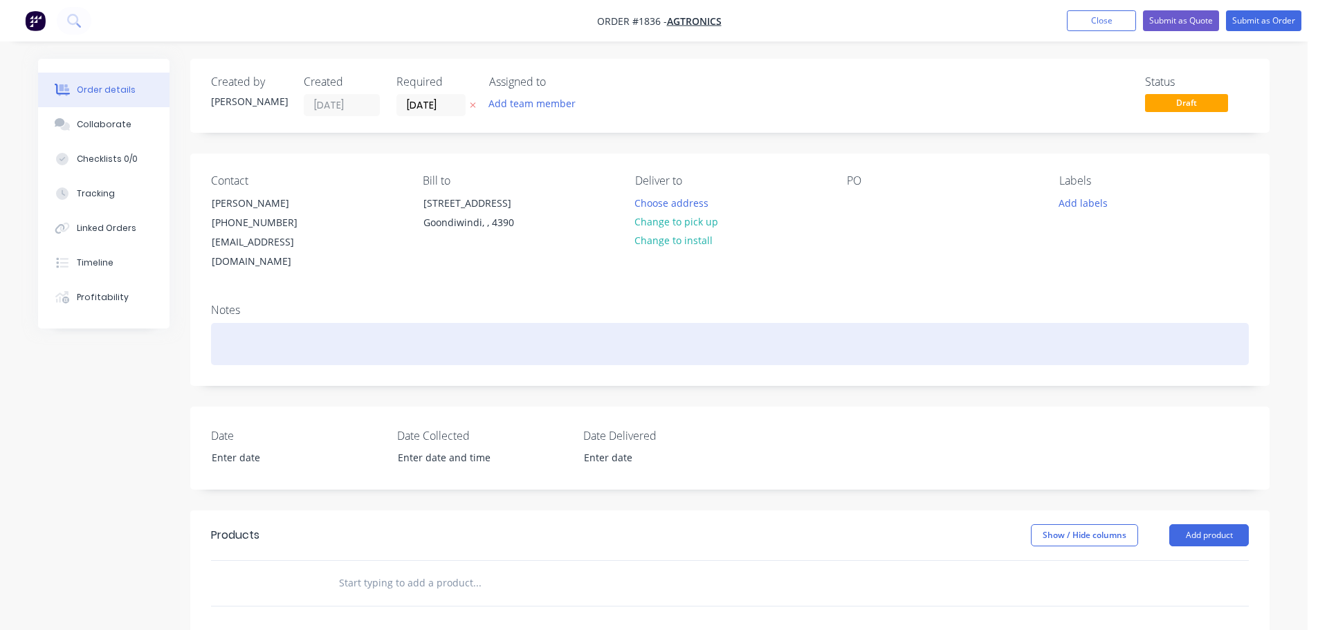
click at [295, 331] on div at bounding box center [730, 344] width 1038 height 42
paste div
click at [228, 333] on div "2 MKIIFBB2 220 [PERSON_NAME] 2 & grub screws to suit" at bounding box center [730, 344] width 1038 height 42
click at [498, 324] on div "2x MKIIFBB2 220 [PERSON_NAME] 2 & grub screws to suit" at bounding box center [730, 344] width 1038 height 42
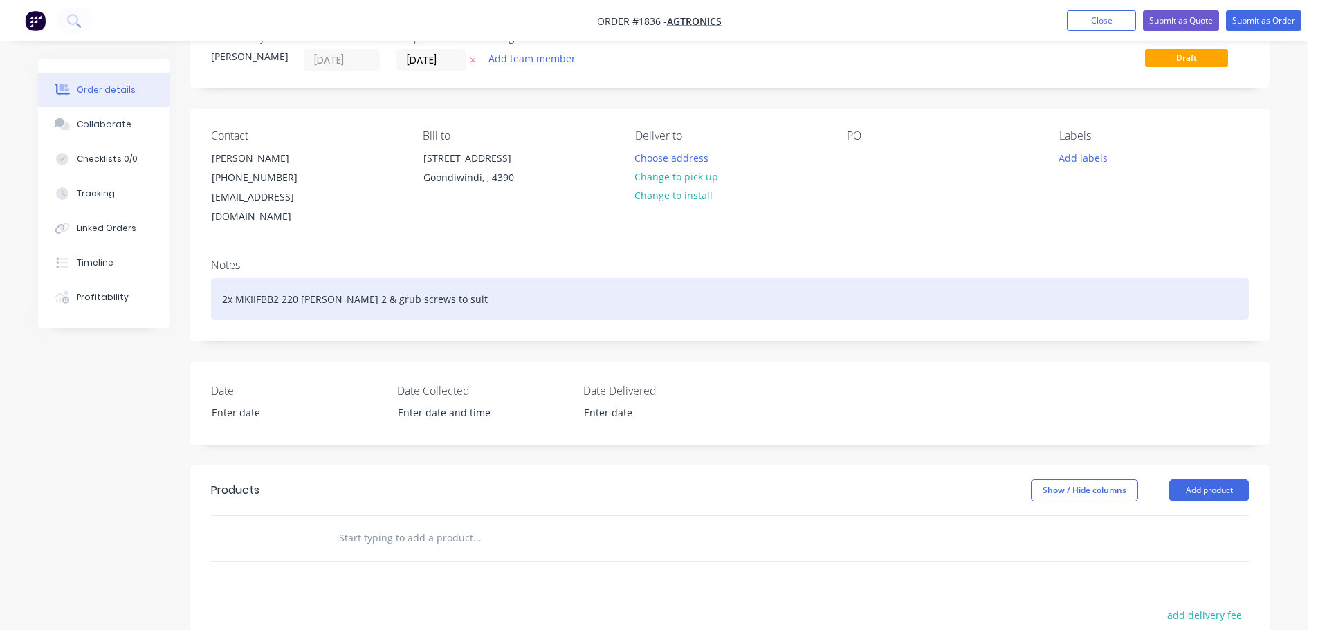
scroll to position [69, 0]
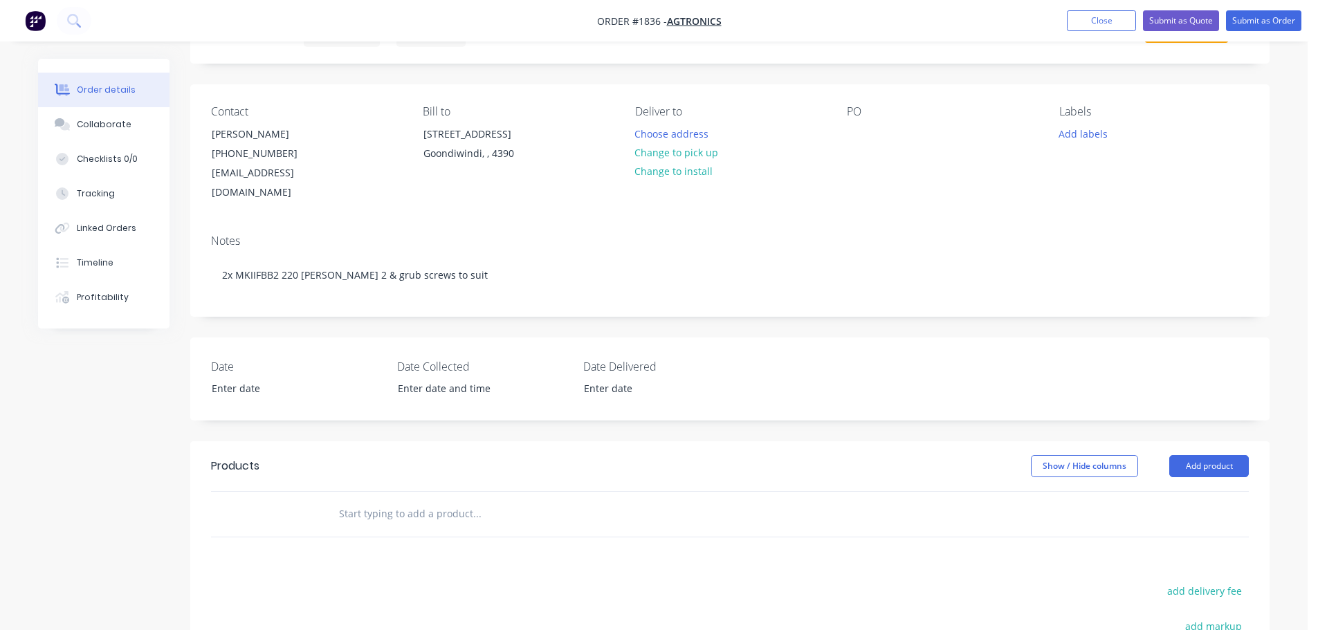
click at [439, 500] on input "text" at bounding box center [476, 514] width 277 height 28
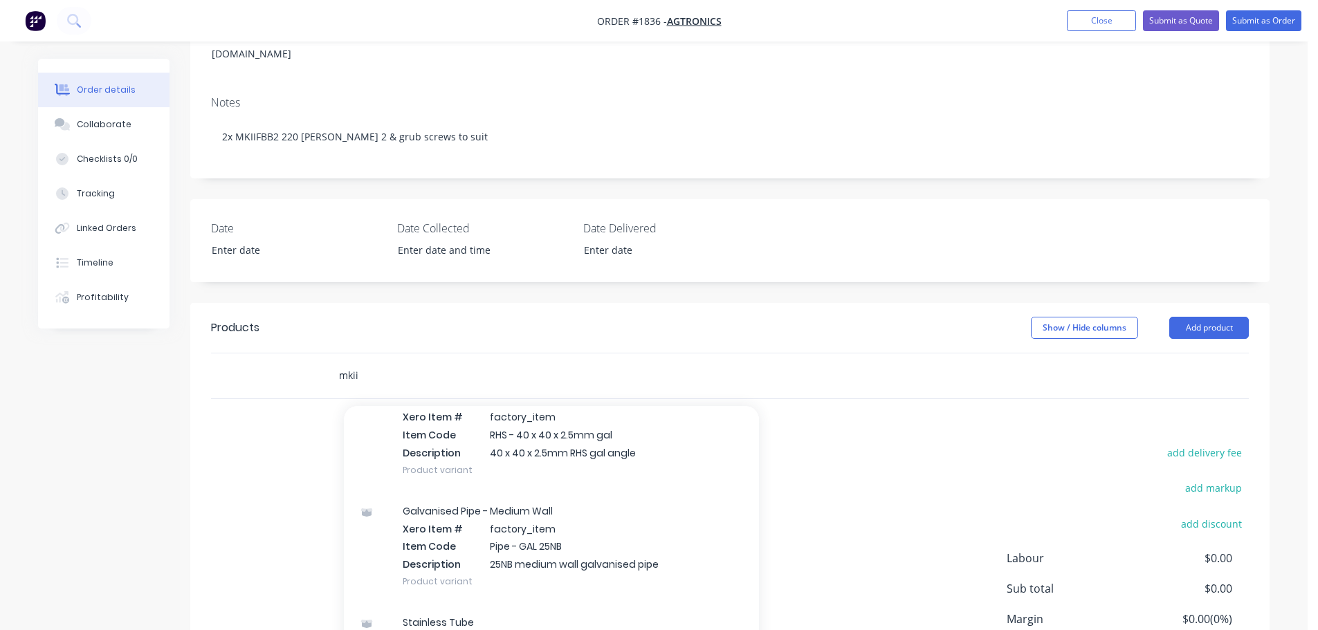
scroll to position [18401, 0]
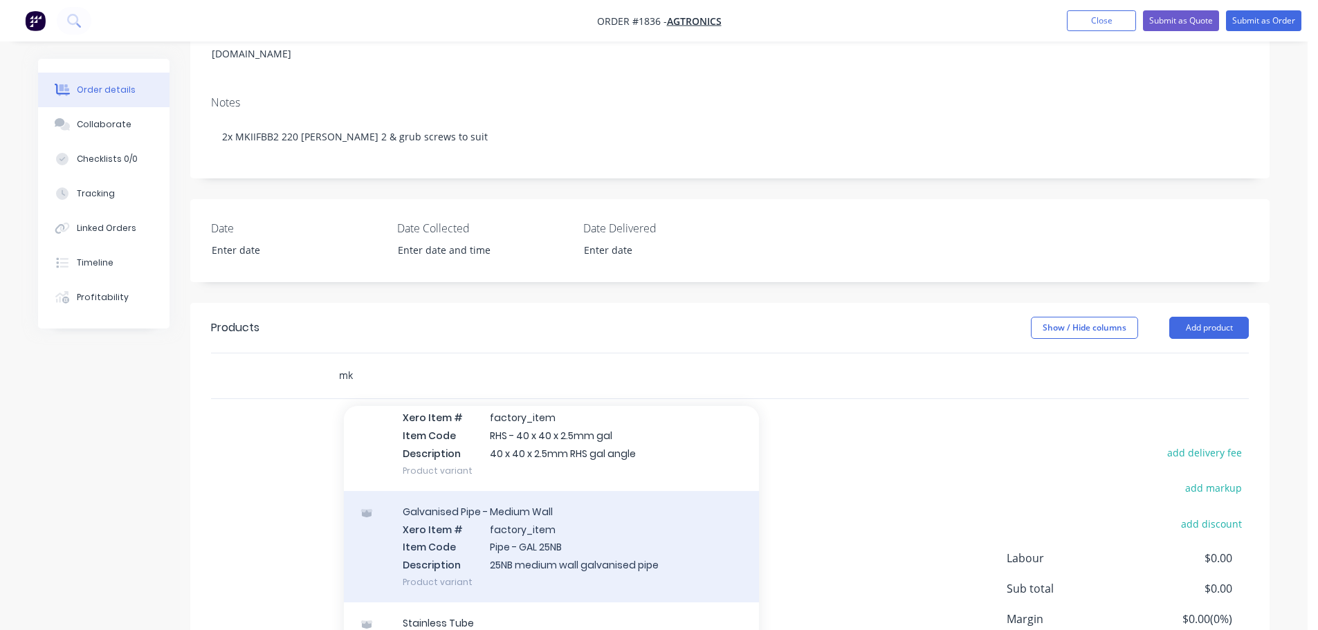
type input "m"
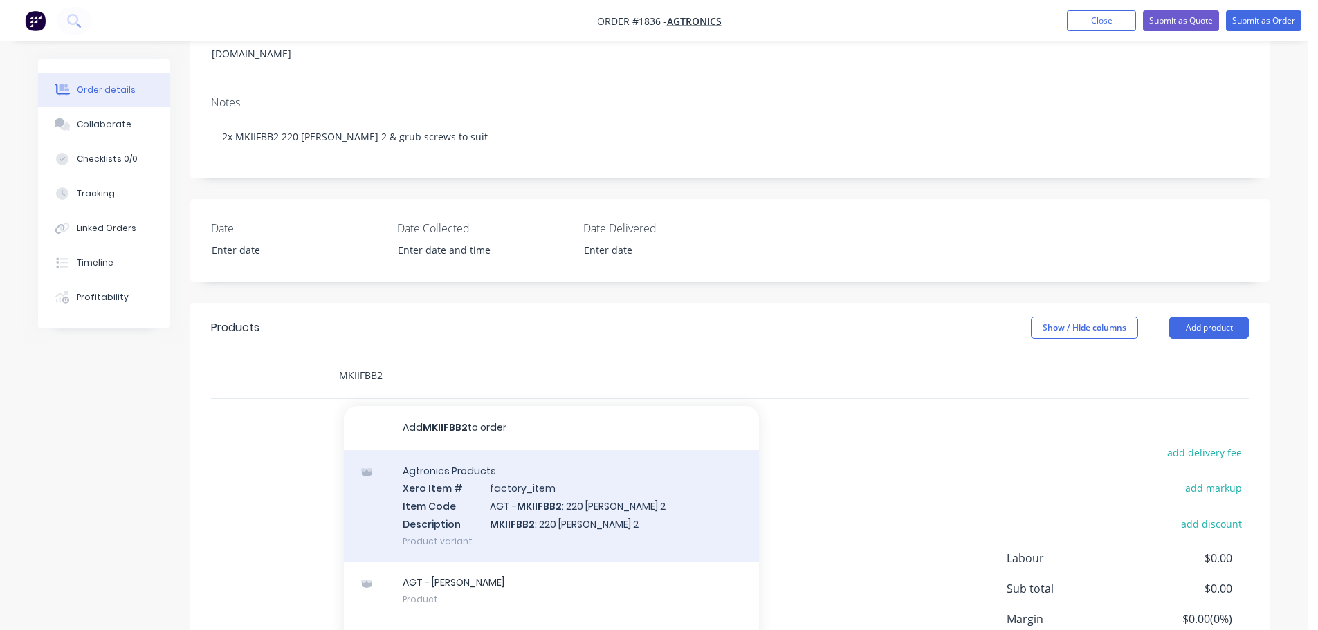
type input "MKIIFBB2"
click at [596, 486] on div "Agtronics Products Xero Item # factory_item Item Code AGT - MKIIFBB2 : 220 [PER…" at bounding box center [551, 505] width 415 height 111
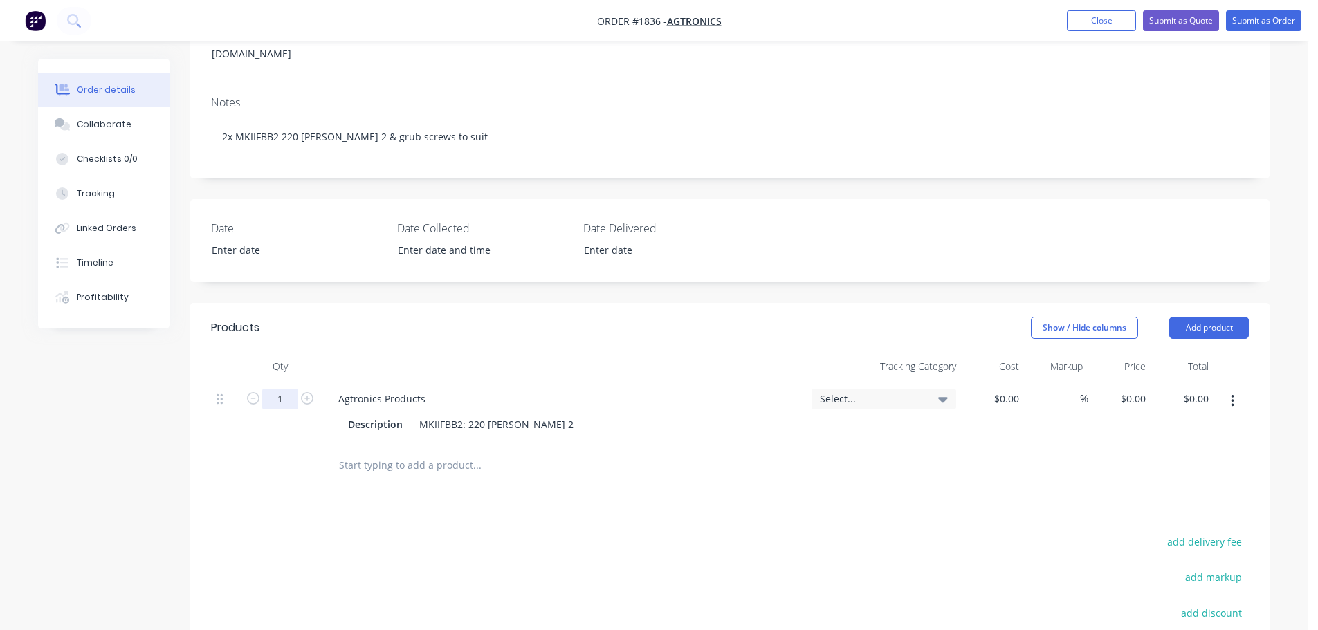
click at [291, 389] on input "1" at bounding box center [280, 399] width 36 height 21
type input "2"
click at [281, 449] on div at bounding box center [280, 465] width 83 height 45
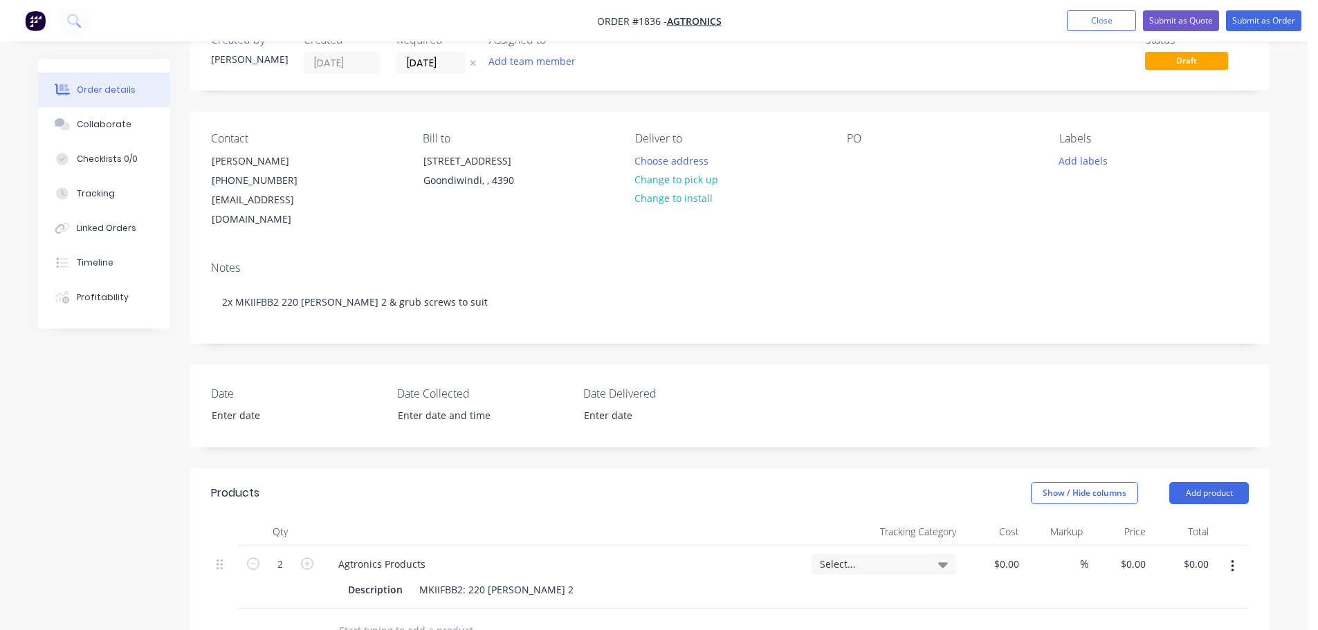
scroll to position [0, 0]
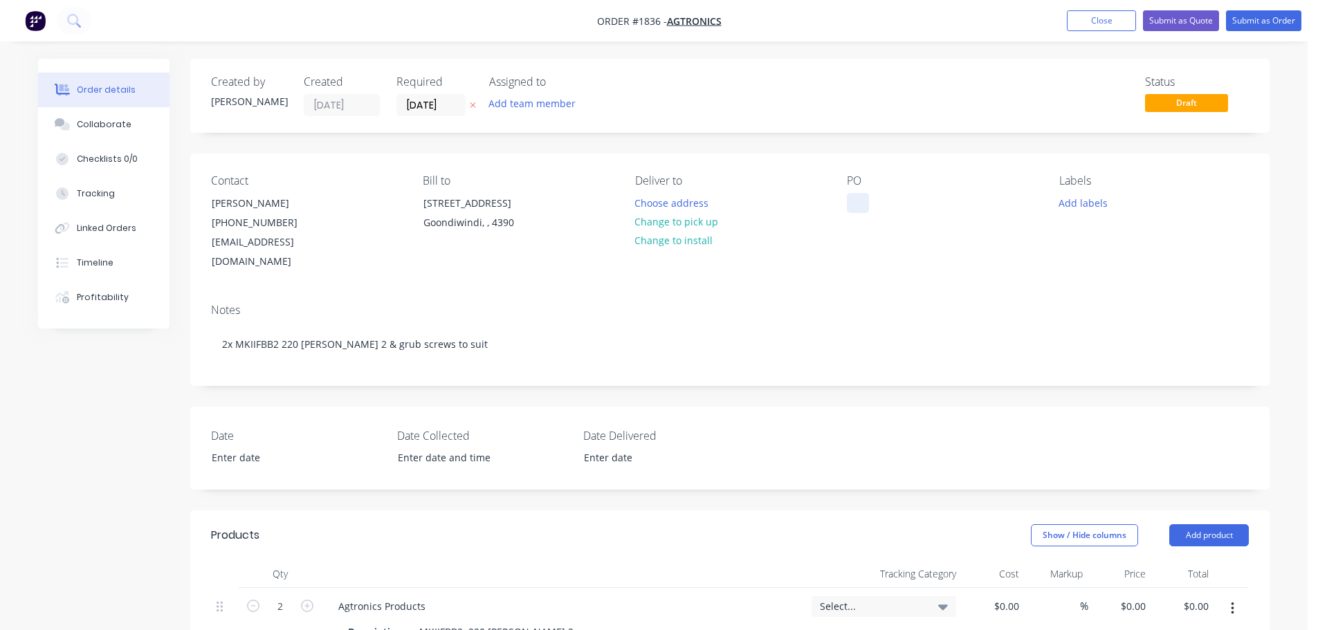
click at [866, 212] on div at bounding box center [858, 203] width 22 height 20
click at [1282, 300] on div "Order details Collaborate Checklists 0/0 Tracking Linked Orders Timeline Profit…" at bounding box center [653, 554] width 1259 height 990
click at [1287, 154] on div "Order details Collaborate Checklists 0/0 Tracking Linked Orders Timeline Profit…" at bounding box center [653, 524] width 1307 height 1049
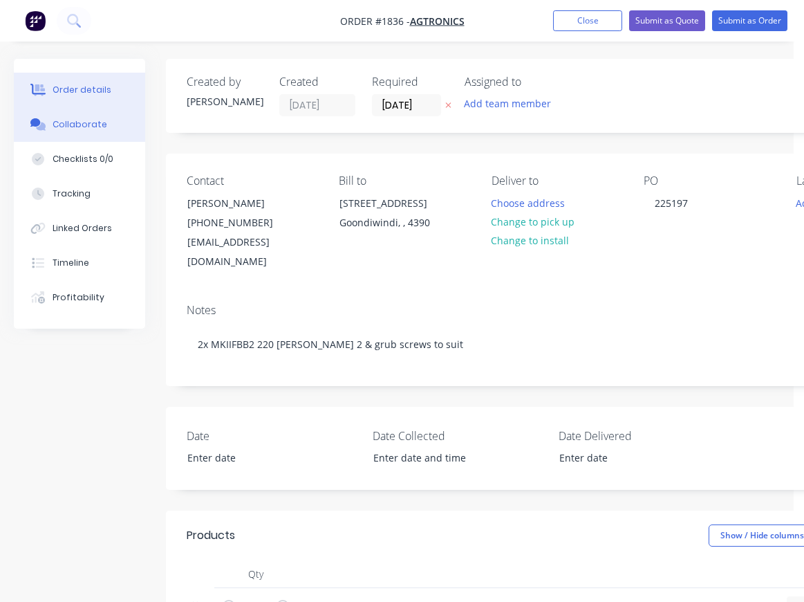
click at [83, 127] on div "Collaborate" at bounding box center [80, 124] width 55 height 12
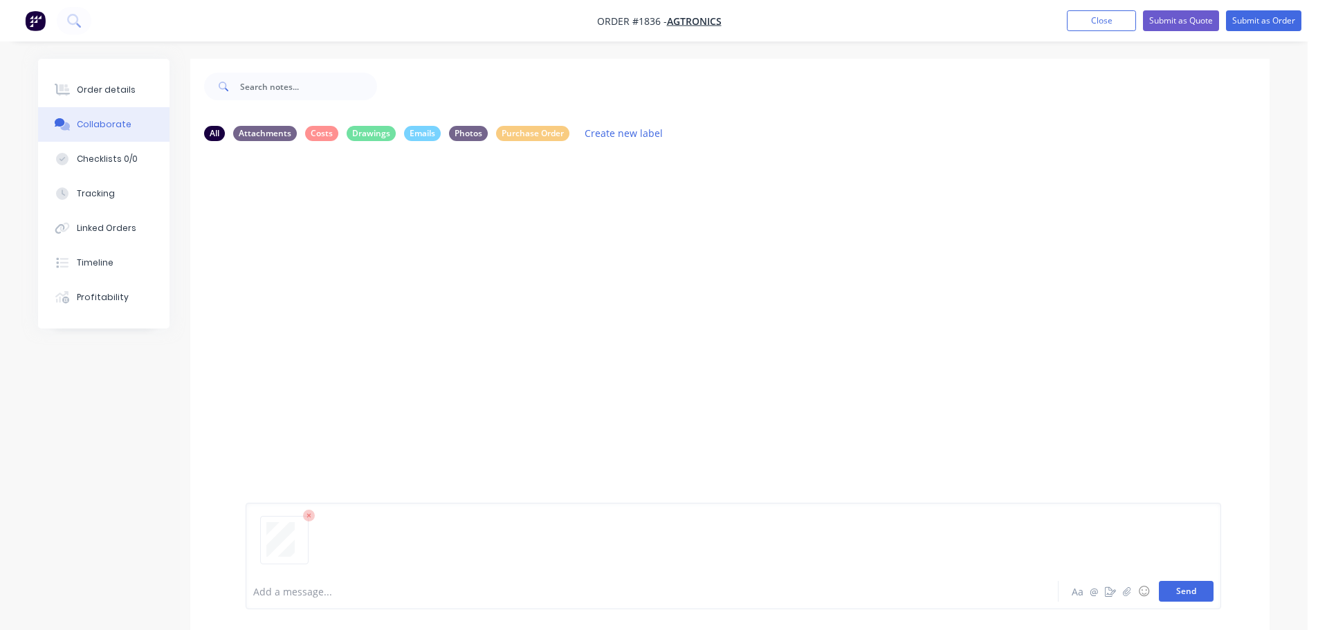
click at [1192, 586] on button "Send" at bounding box center [1186, 591] width 55 height 21
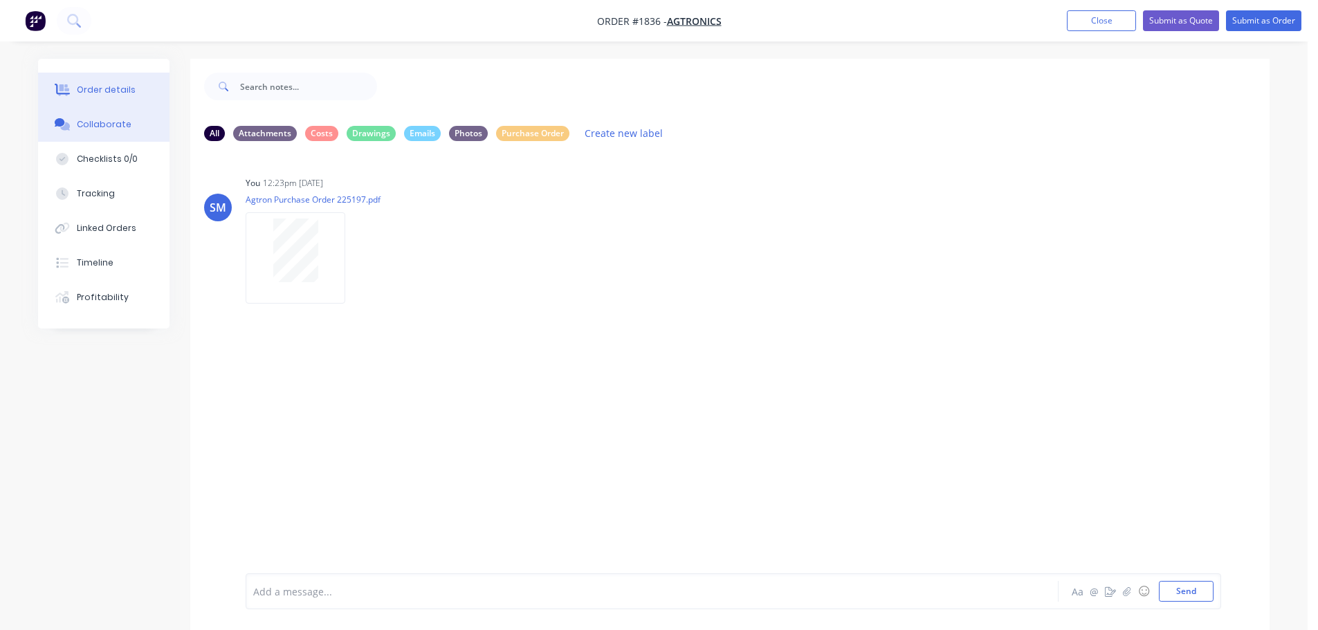
click at [145, 80] on button "Order details" at bounding box center [103, 90] width 131 height 35
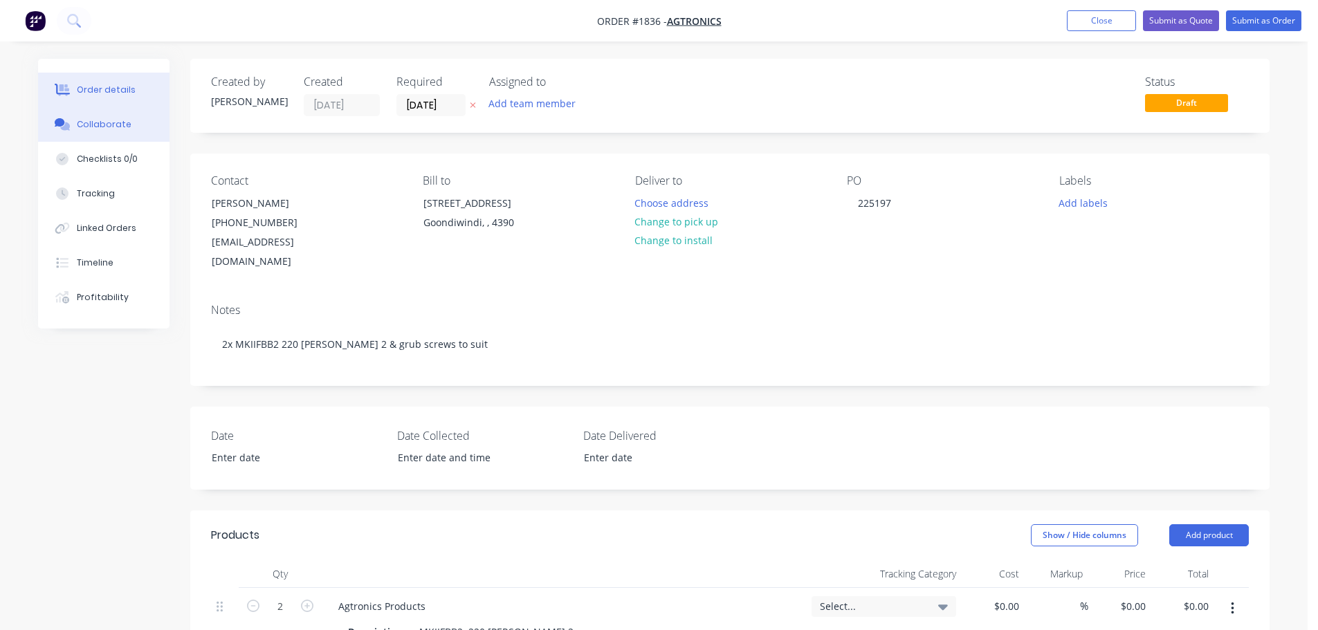
click at [110, 116] on button "Collaborate" at bounding box center [103, 124] width 131 height 35
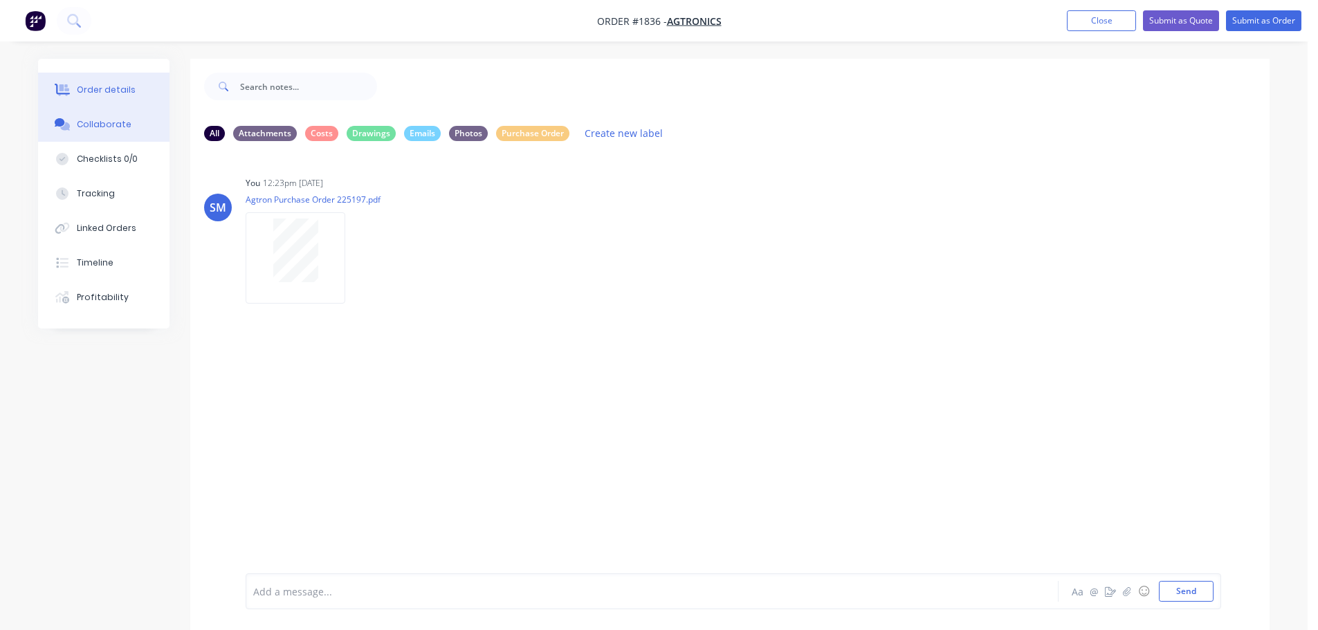
click at [116, 86] on div "Order details" at bounding box center [106, 90] width 59 height 12
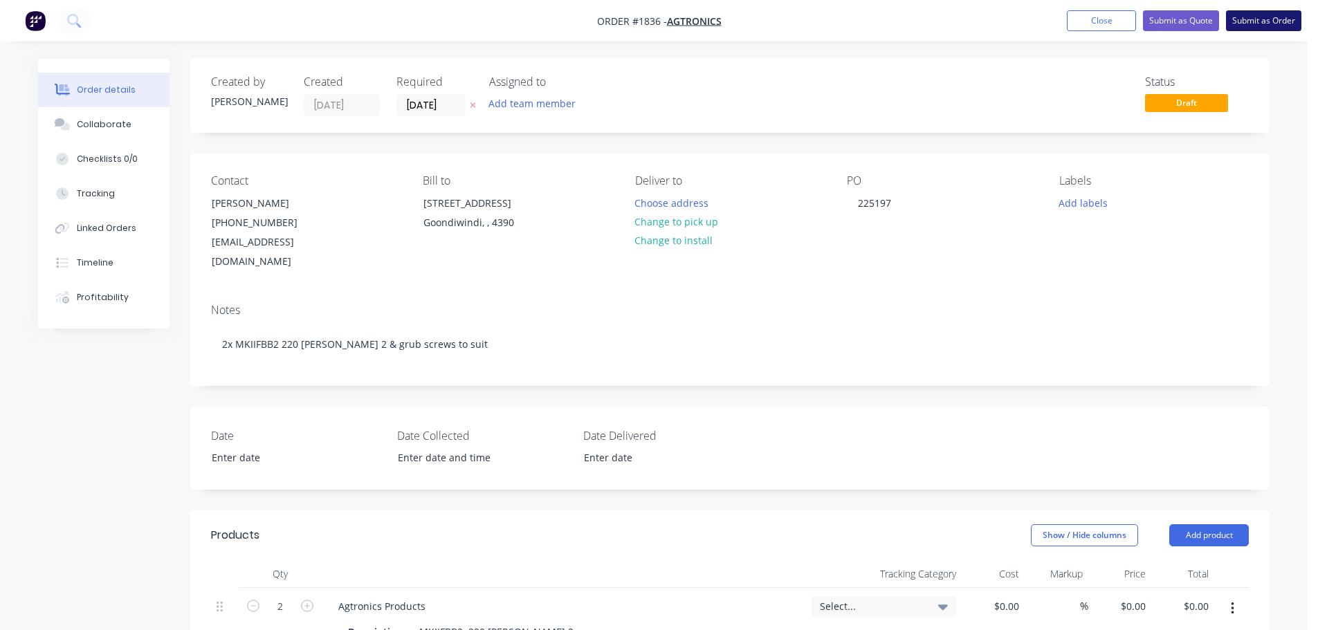
click at [1266, 22] on button "Submit as Order" at bounding box center [1263, 20] width 75 height 21
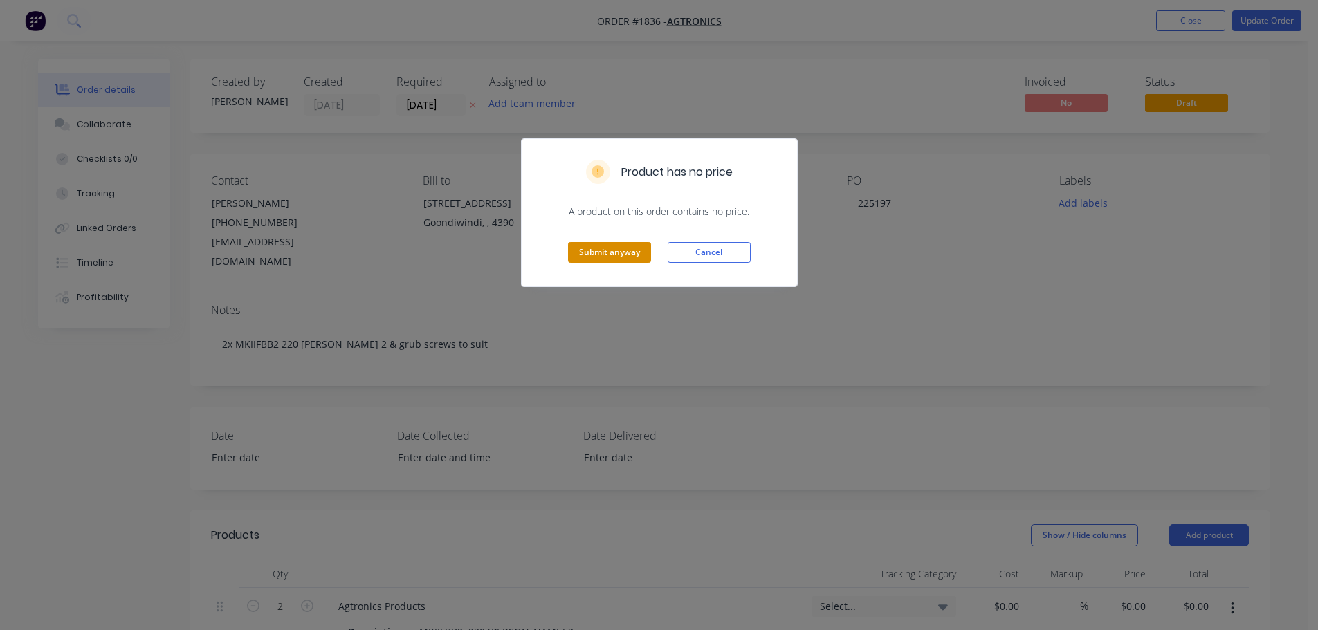
click at [575, 249] on button "Submit anyway" at bounding box center [609, 252] width 83 height 21
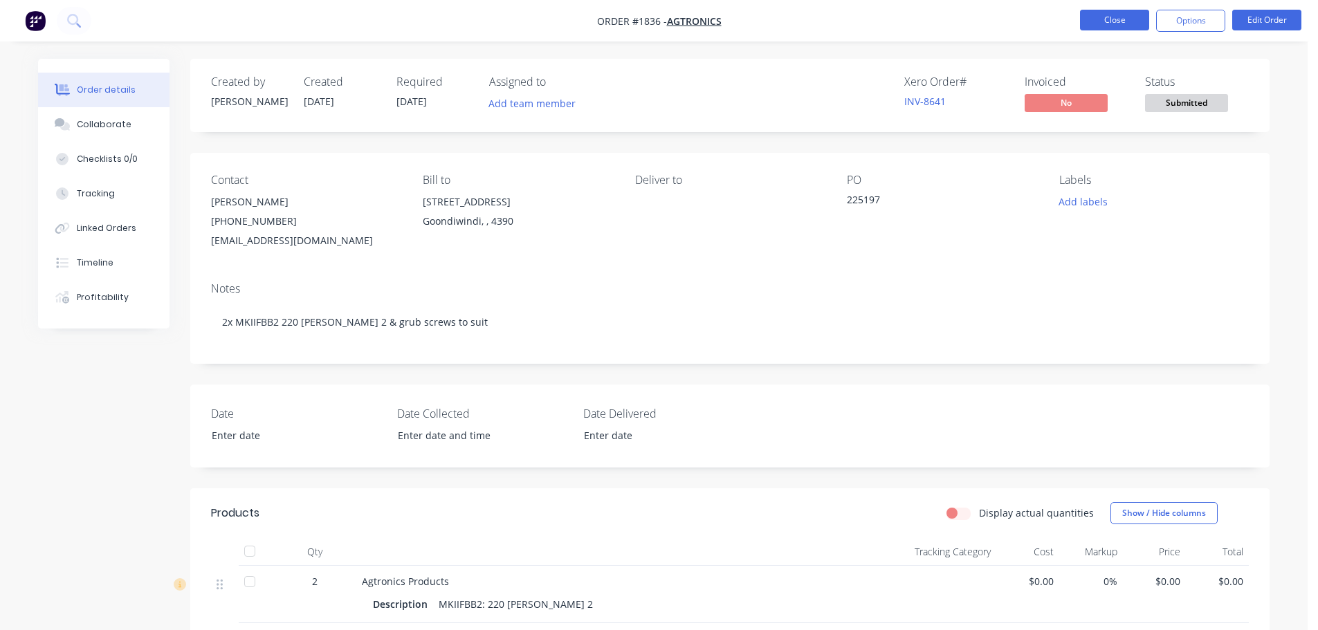
click at [1124, 15] on button "Close" at bounding box center [1114, 20] width 69 height 21
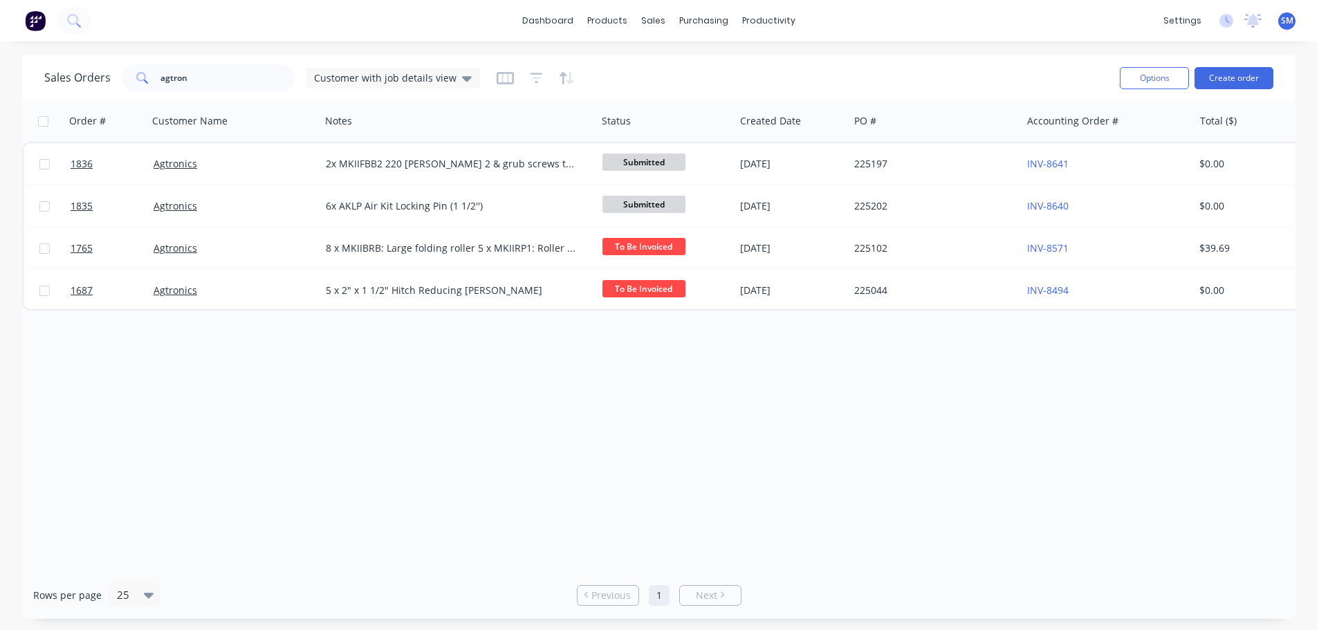
click at [118, 361] on div "Order # Customer Name Notes Status Created Date PO # Accounting Order # Total (…" at bounding box center [658, 335] width 1273 height 471
click at [1271, 76] on button "Create order" at bounding box center [1234, 78] width 79 height 22
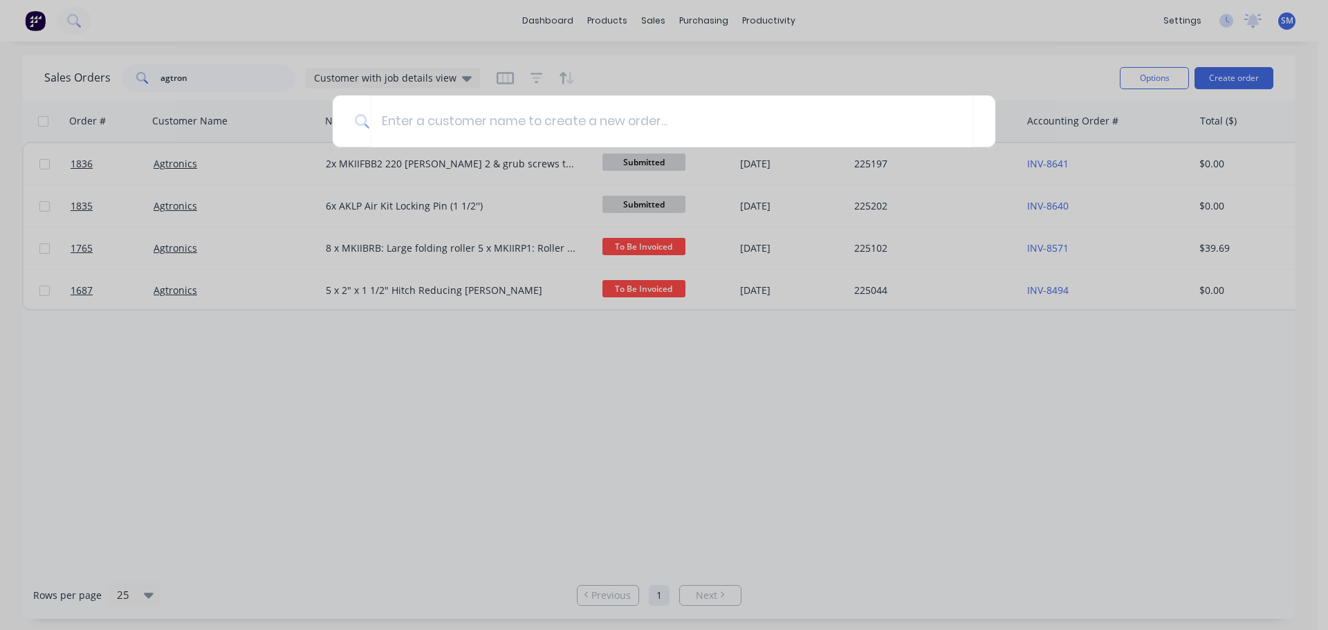
click at [267, 374] on div at bounding box center [664, 315] width 1328 height 630
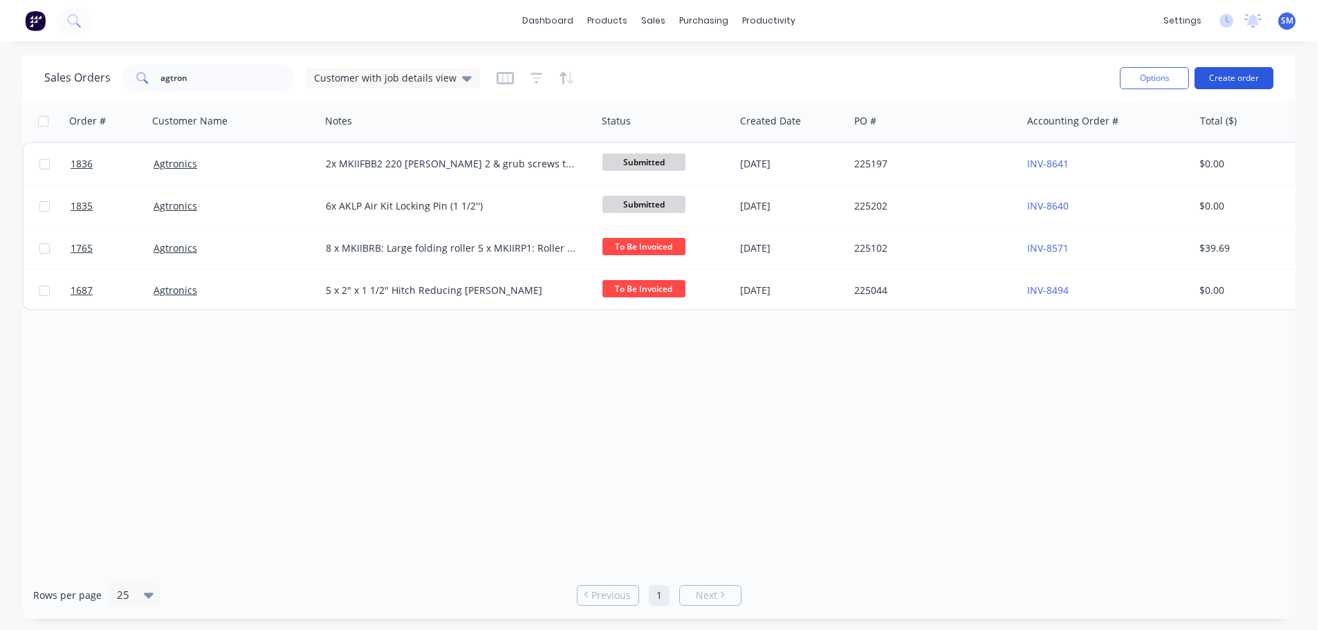
click at [1206, 80] on button "Create order" at bounding box center [1234, 78] width 79 height 22
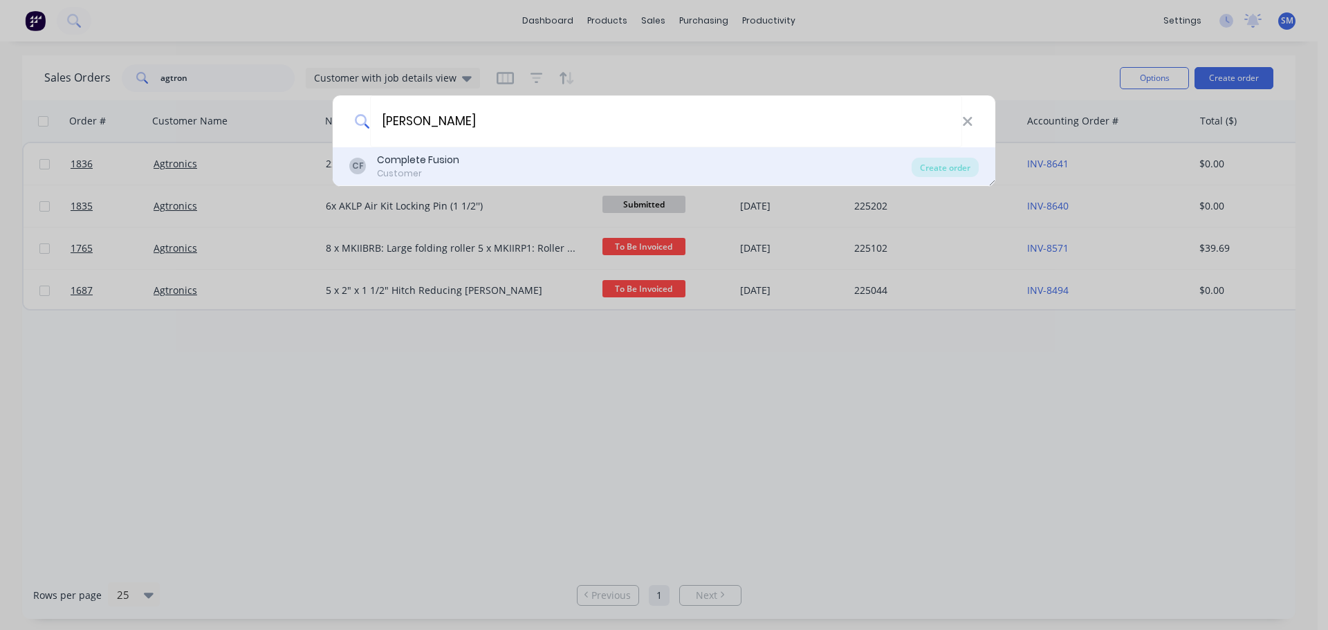
type input "[PERSON_NAME]"
click at [501, 157] on div "CF Complete Fusion Customer" at bounding box center [630, 166] width 562 height 27
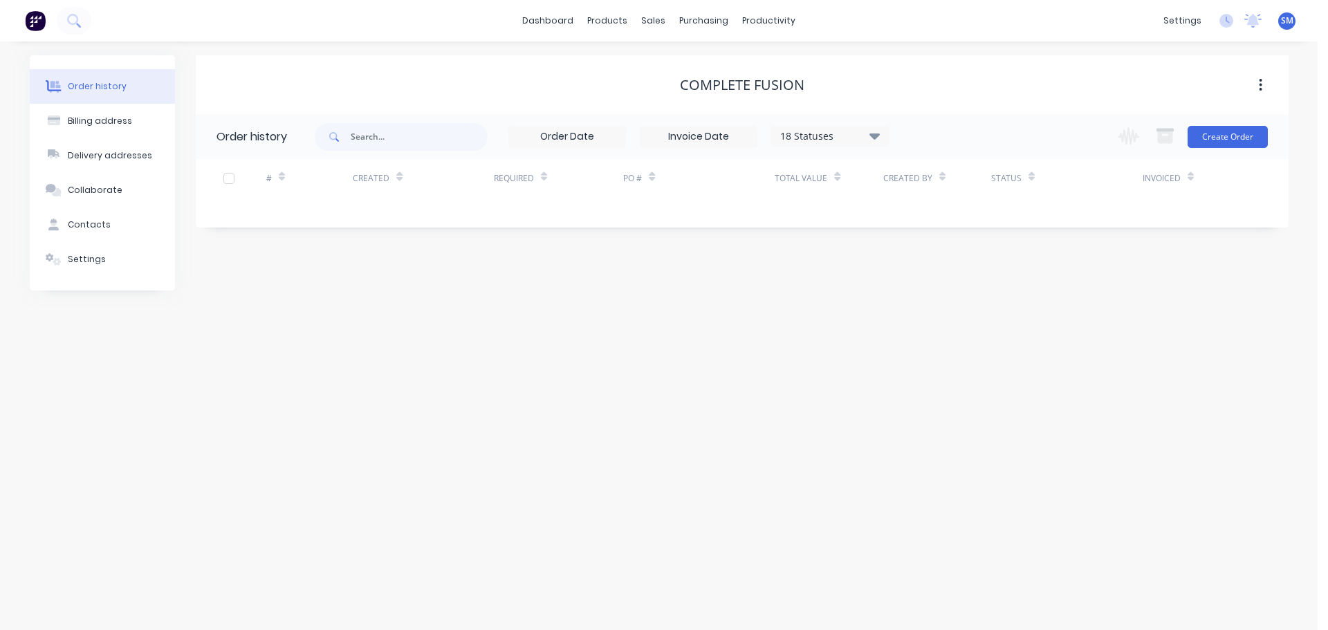
click at [334, 275] on div "Complete Fusion Order history 18 Statuses Invoice Status Invoiced Not Invoiced …" at bounding box center [742, 172] width 1093 height 235
click at [1240, 136] on button "Create Order" at bounding box center [1228, 137] width 80 height 22
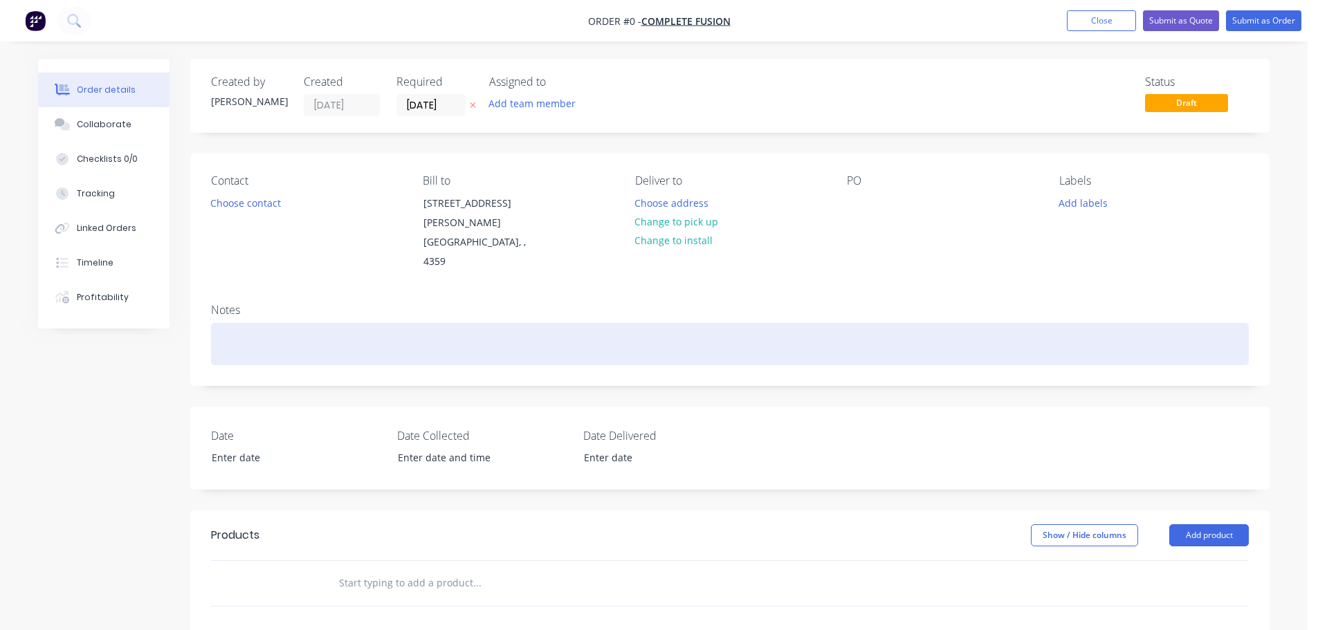
click at [346, 323] on div at bounding box center [730, 344] width 1038 height 42
drag, startPoint x: 405, startPoint y: 326, endPoint x: 425, endPoint y: 316, distance: 23.2
click at [410, 324] on div "Make dies & shafts as per drawings, see attached" at bounding box center [730, 344] width 1038 height 42
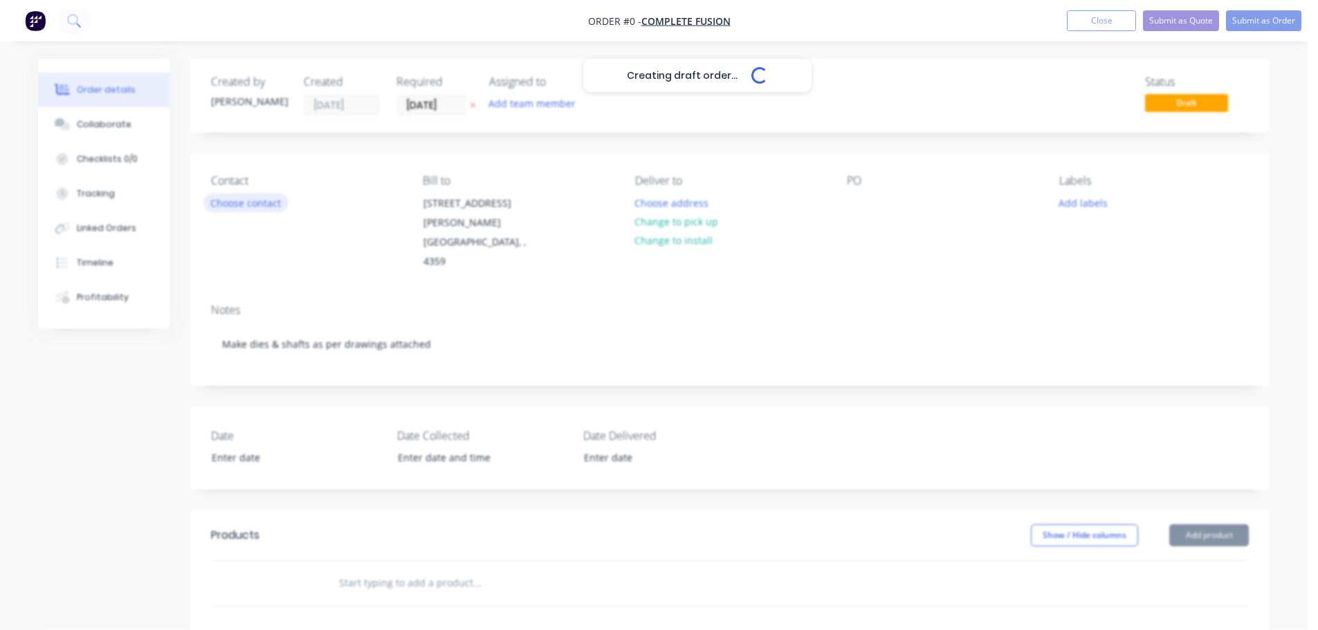
click at [261, 206] on div "Creating draft order... Loading... Order details Collaborate Checklists 0/0 Tra…" at bounding box center [653, 509] width 1259 height 901
click at [261, 206] on button "Choose contact" at bounding box center [245, 202] width 85 height 19
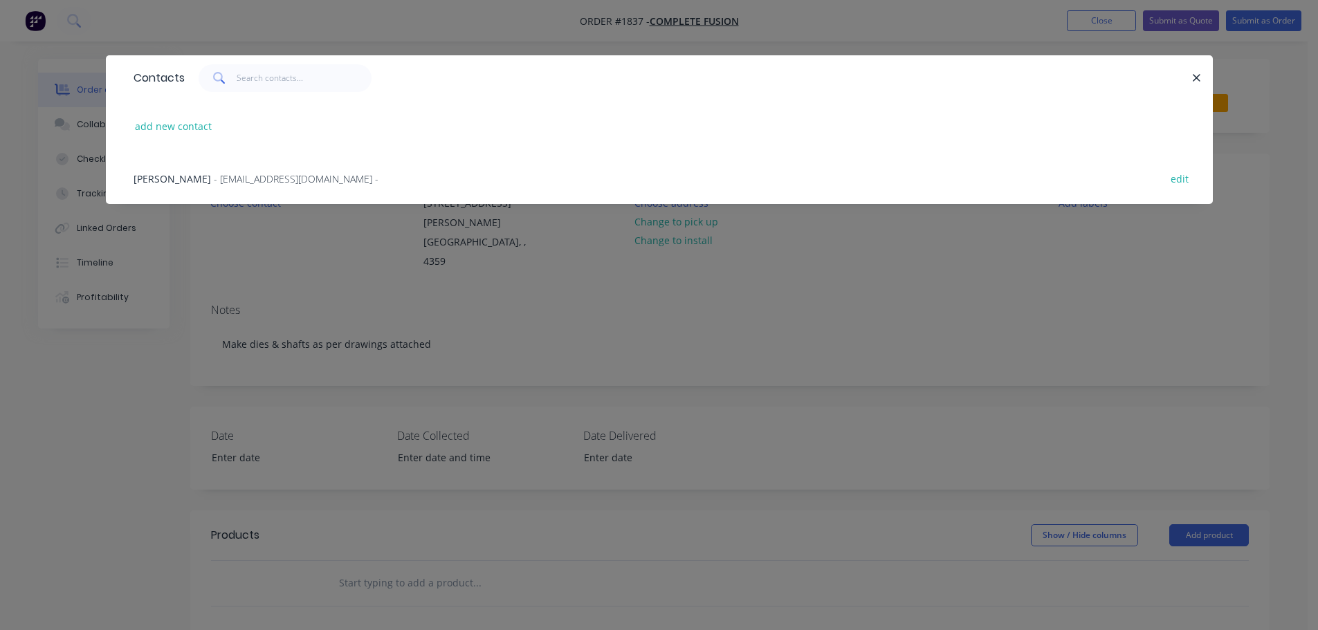
click at [151, 173] on span "[PERSON_NAME]" at bounding box center [171, 178] width 77 height 13
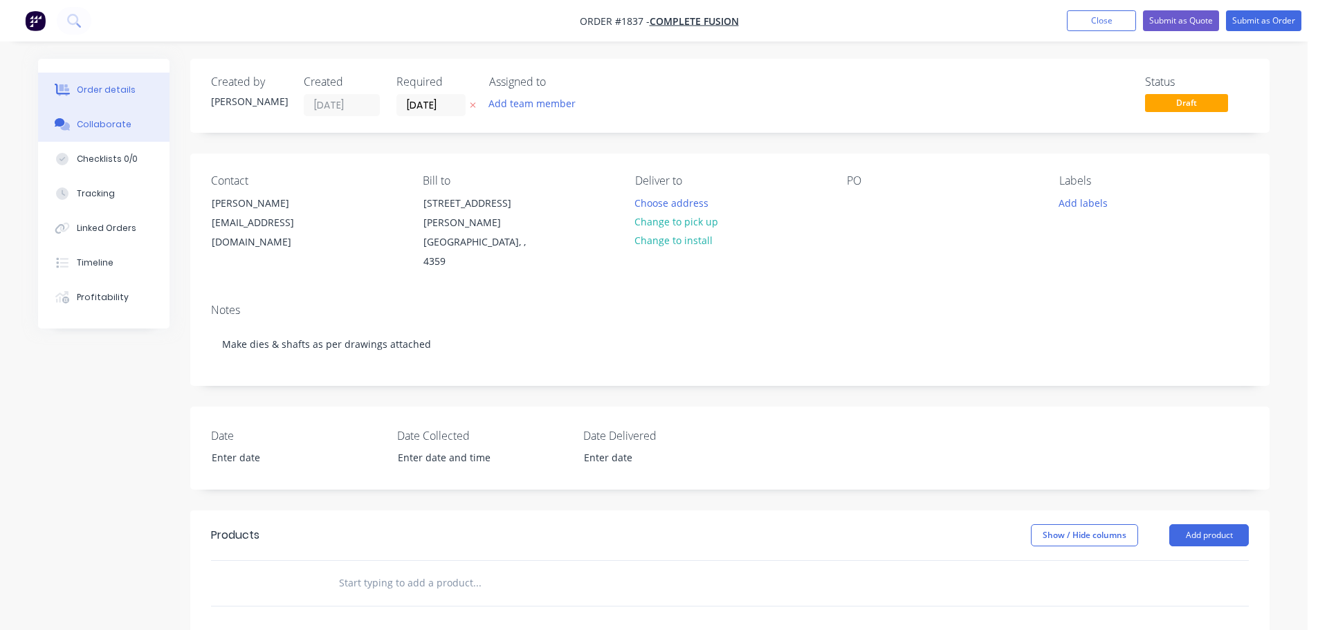
click at [104, 125] on div "Collaborate" at bounding box center [104, 124] width 55 height 12
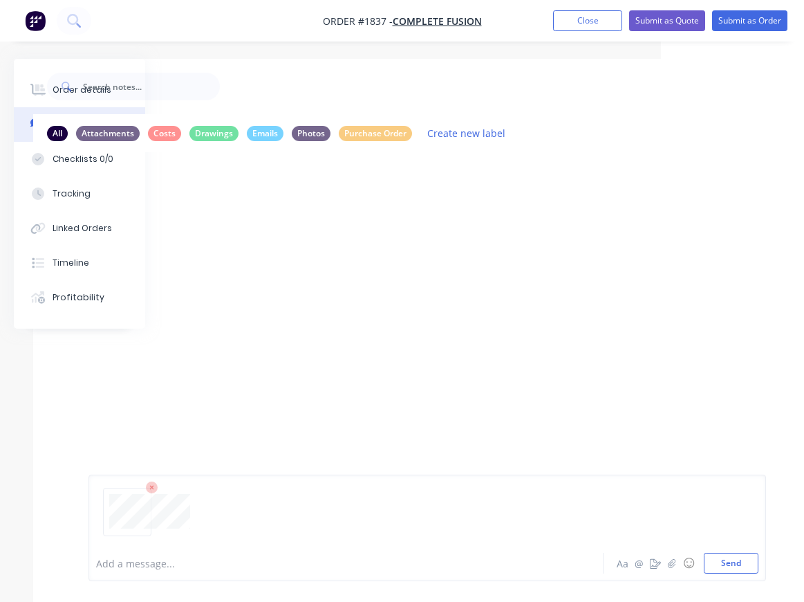
scroll to position [0, 111]
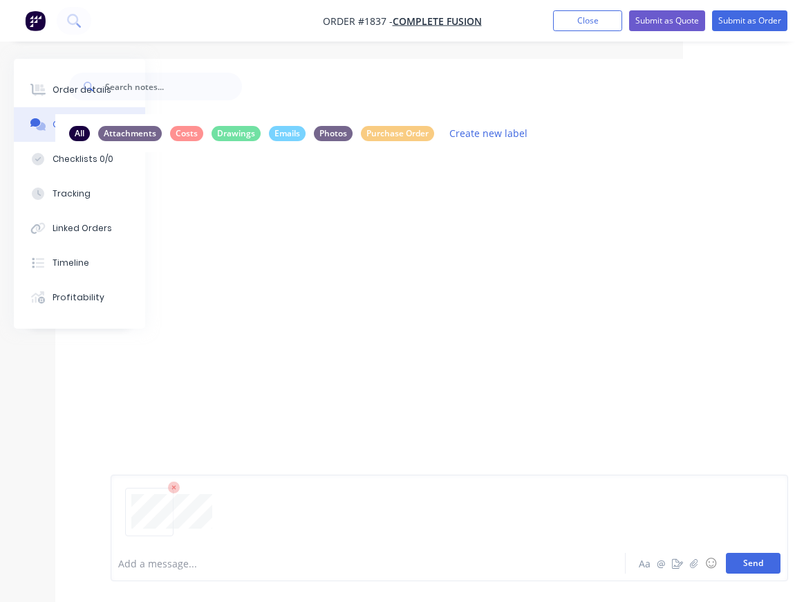
click at [761, 565] on button "Send" at bounding box center [753, 563] width 55 height 21
click at [746, 566] on button "Send" at bounding box center [753, 563] width 55 height 21
click at [773, 563] on button "Send" at bounding box center [753, 563] width 55 height 21
click at [752, 566] on button "Send" at bounding box center [753, 563] width 55 height 21
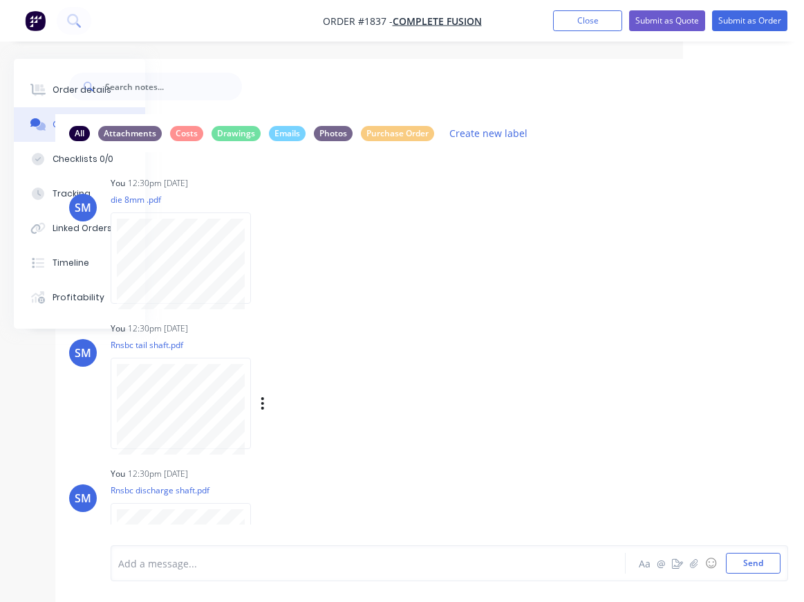
scroll to position [45, 0]
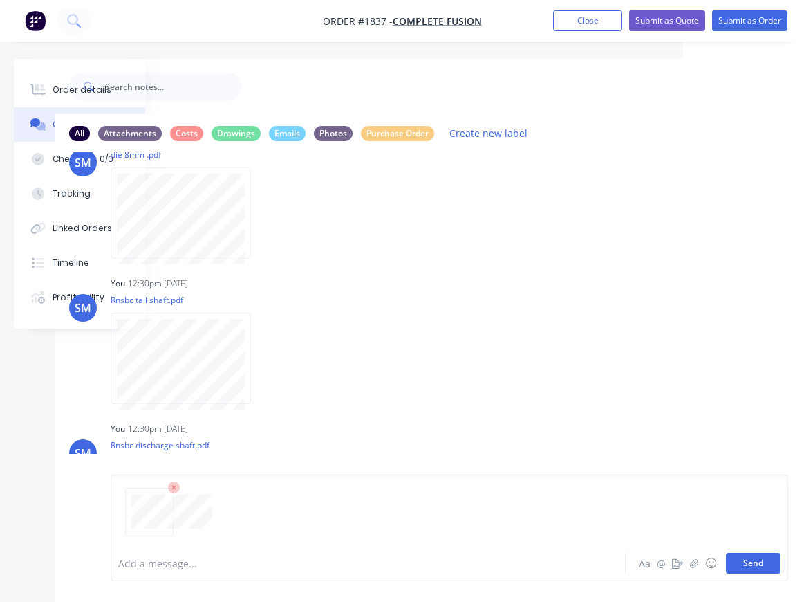
click at [754, 562] on button "Send" at bounding box center [753, 563] width 55 height 21
click at [755, 566] on button "Send" at bounding box center [753, 563] width 55 height 21
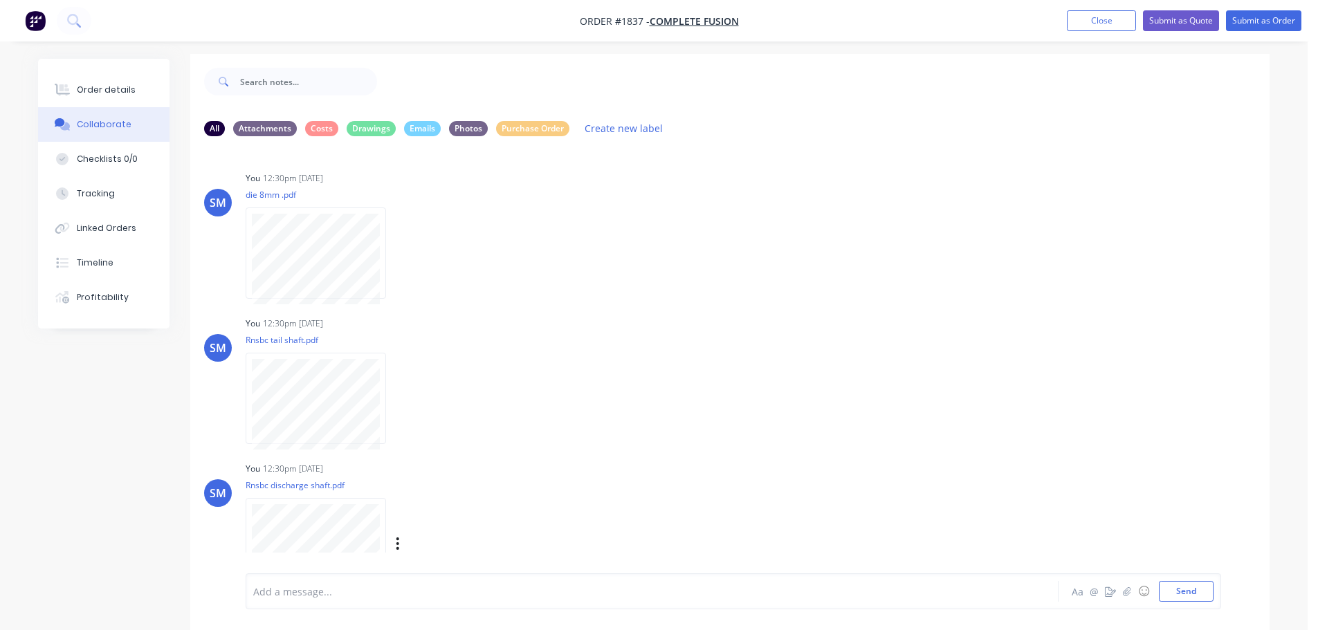
scroll to position [0, 0]
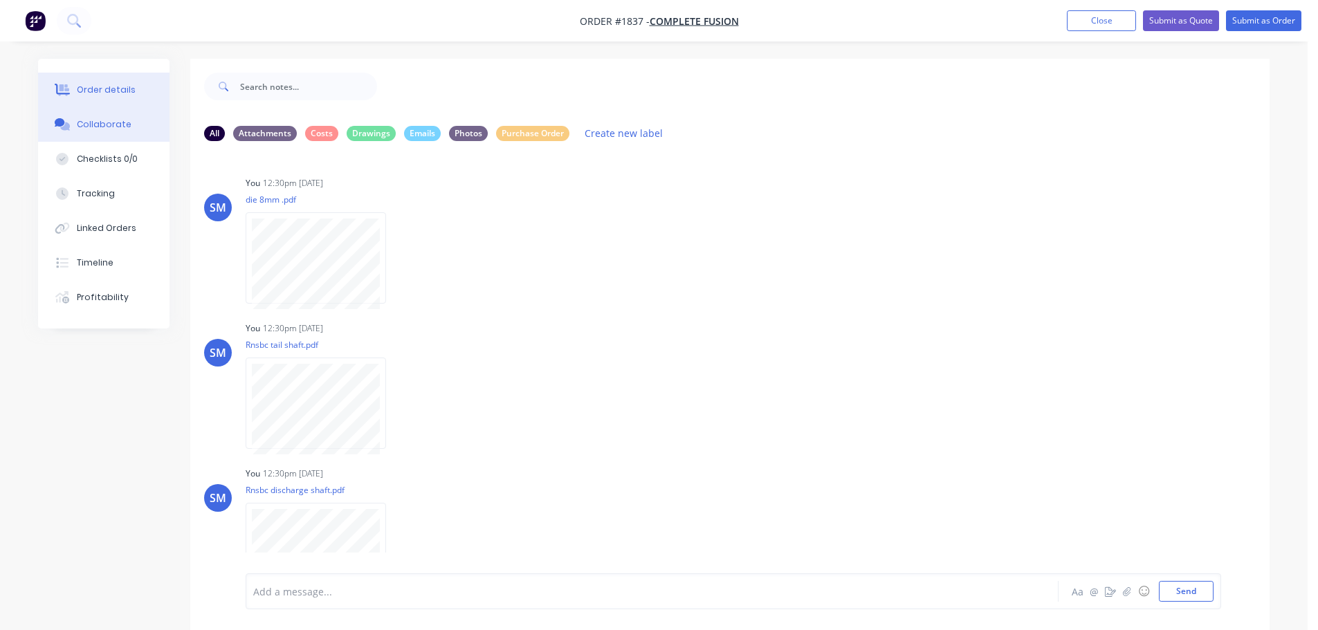
click at [97, 93] on div "Order details" at bounding box center [106, 90] width 59 height 12
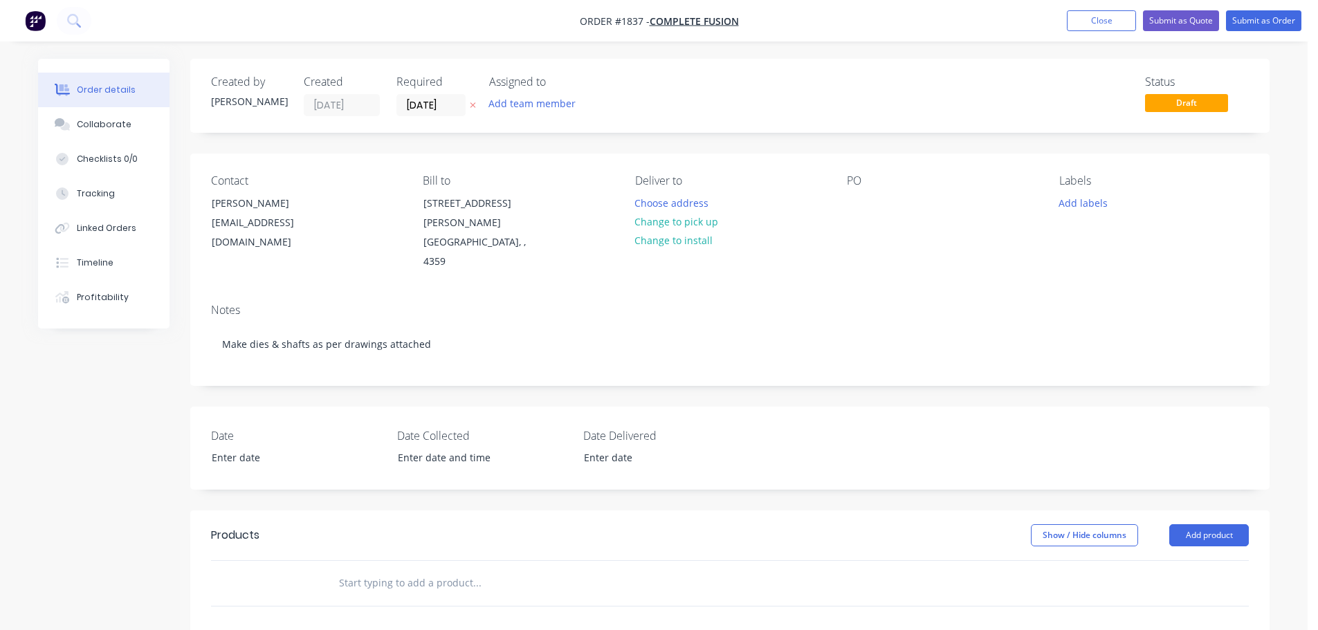
click at [876, 199] on div "PO" at bounding box center [942, 223] width 190 height 98
click at [861, 203] on div at bounding box center [858, 203] width 22 height 20
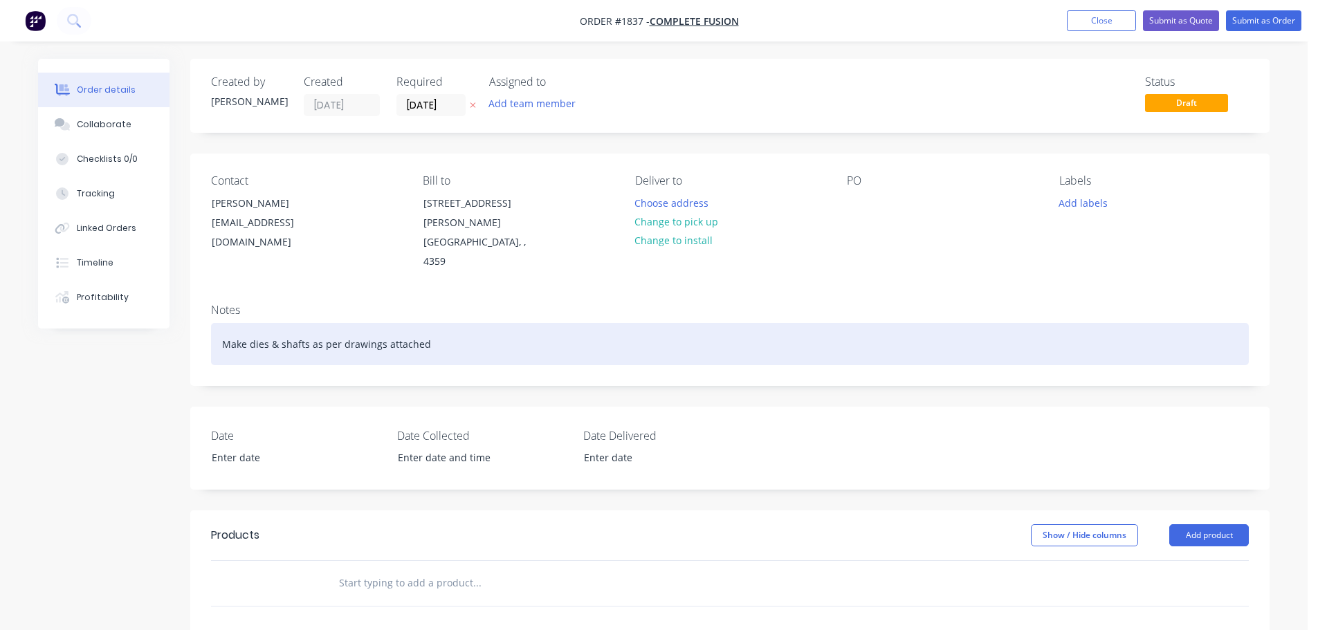
click at [447, 328] on div "Make dies & shafts as per drawings attached" at bounding box center [730, 344] width 1038 height 42
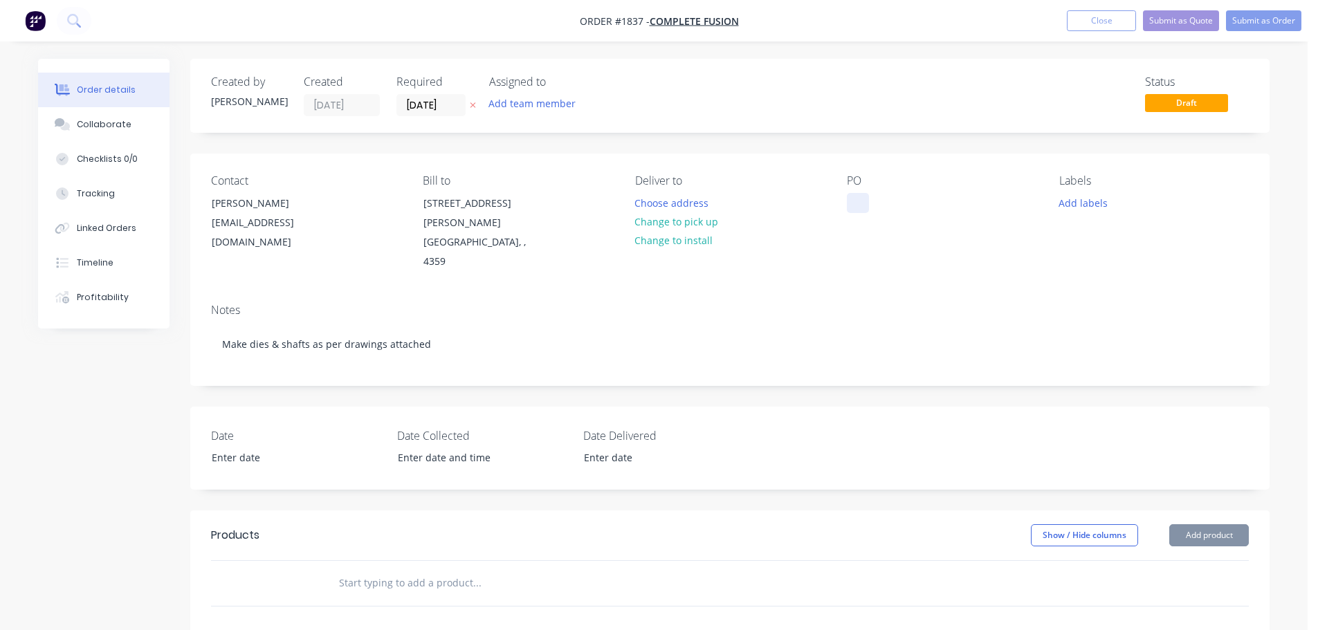
click at [858, 203] on div at bounding box center [858, 203] width 22 height 20
click at [1276, 20] on button "Submit as Order" at bounding box center [1263, 20] width 75 height 21
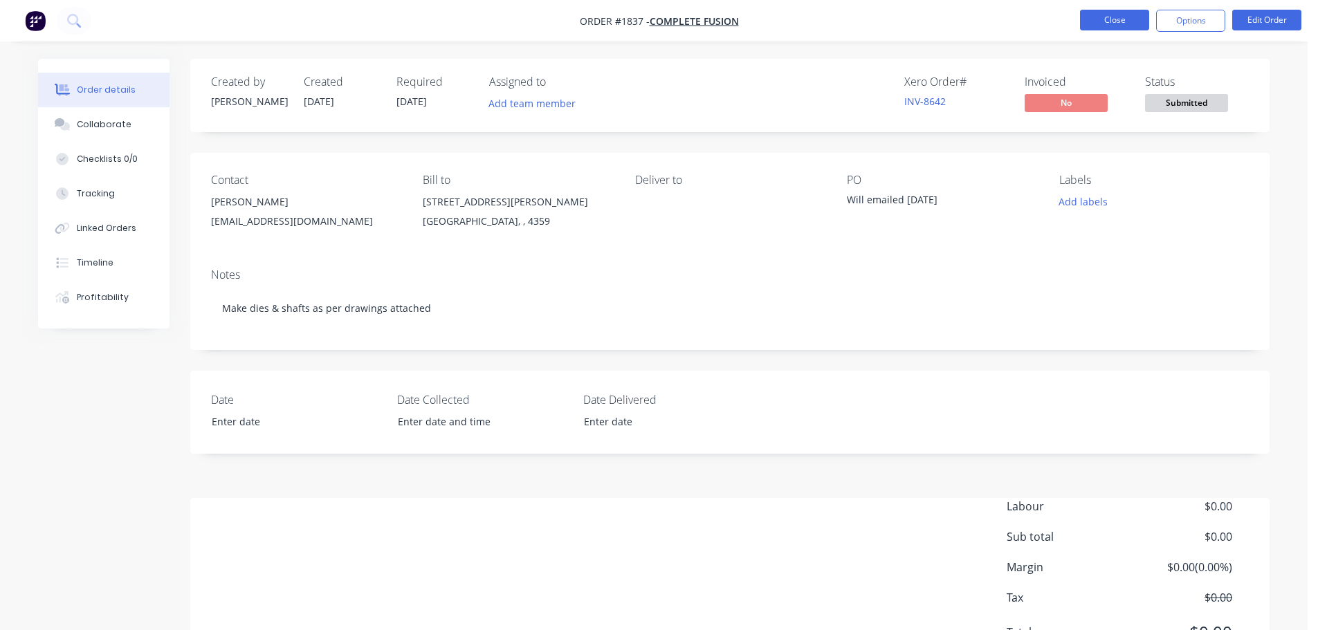
click at [1125, 20] on button "Close" at bounding box center [1114, 20] width 69 height 21
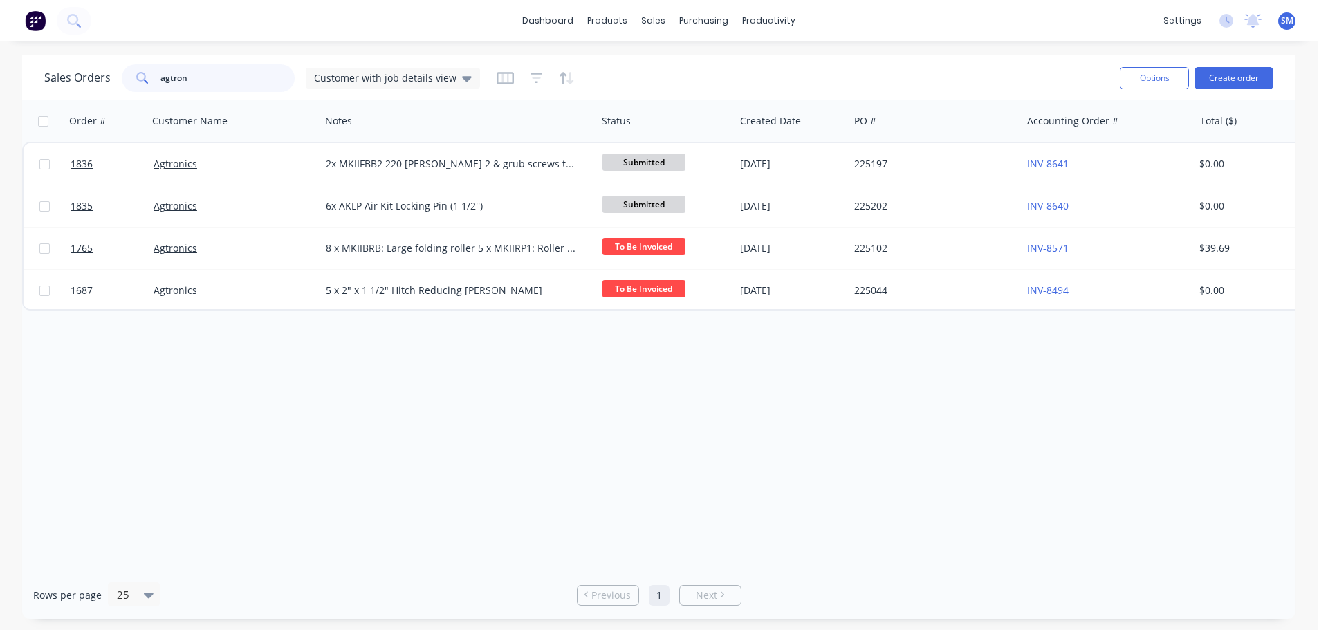
click at [239, 74] on input "agtron" at bounding box center [227, 78] width 135 height 28
type input "namoi"
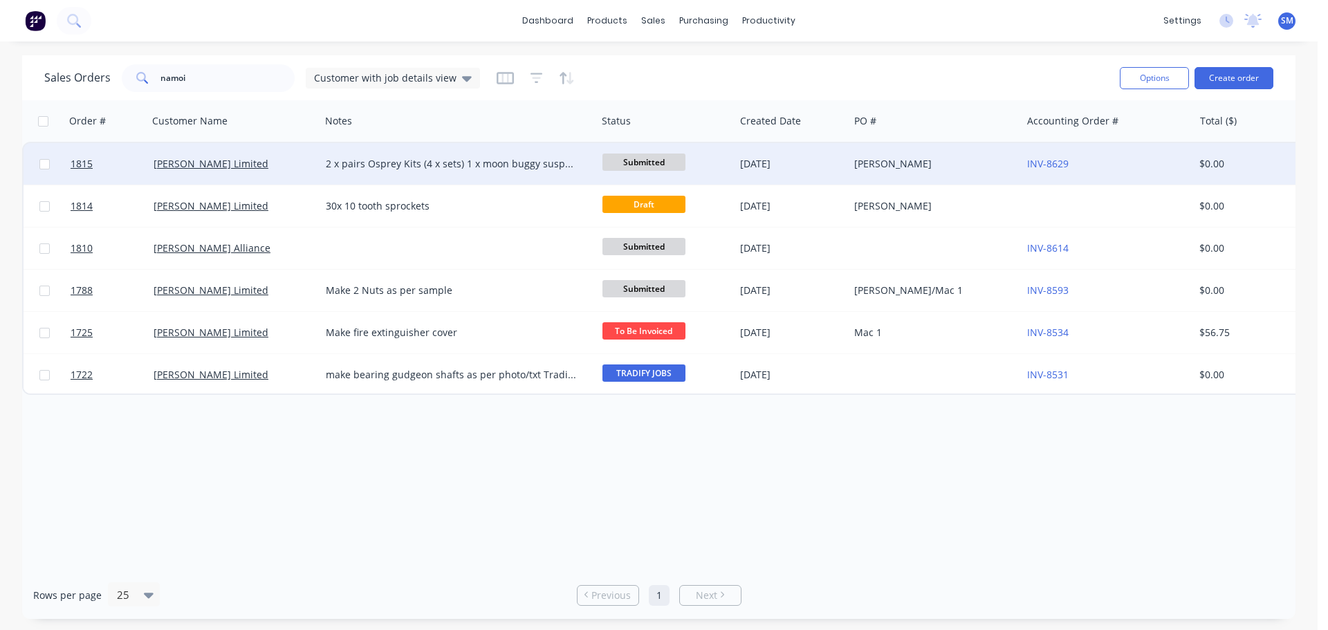
click at [495, 163] on div "2 x pairs Osprey Kits (4 x sets) 1 x moon buggy suspension kit with plates for …" at bounding box center [452, 164] width 252 height 14
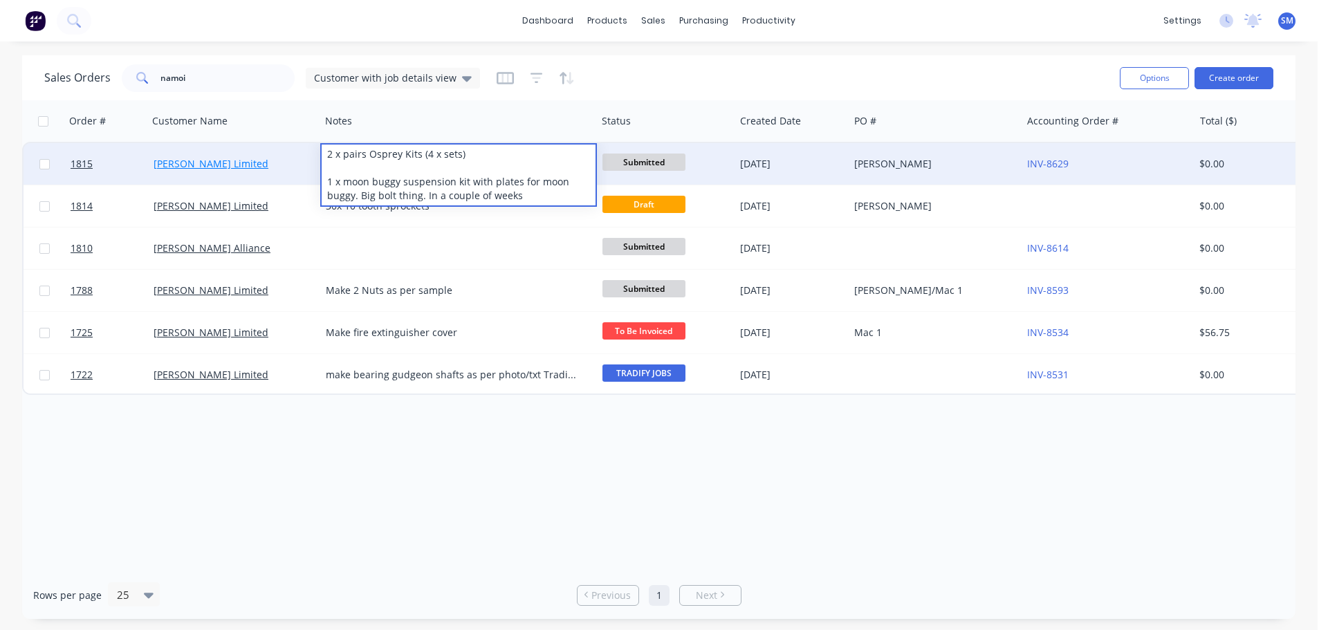
click at [164, 163] on link "[PERSON_NAME] Limited" at bounding box center [211, 163] width 115 height 13
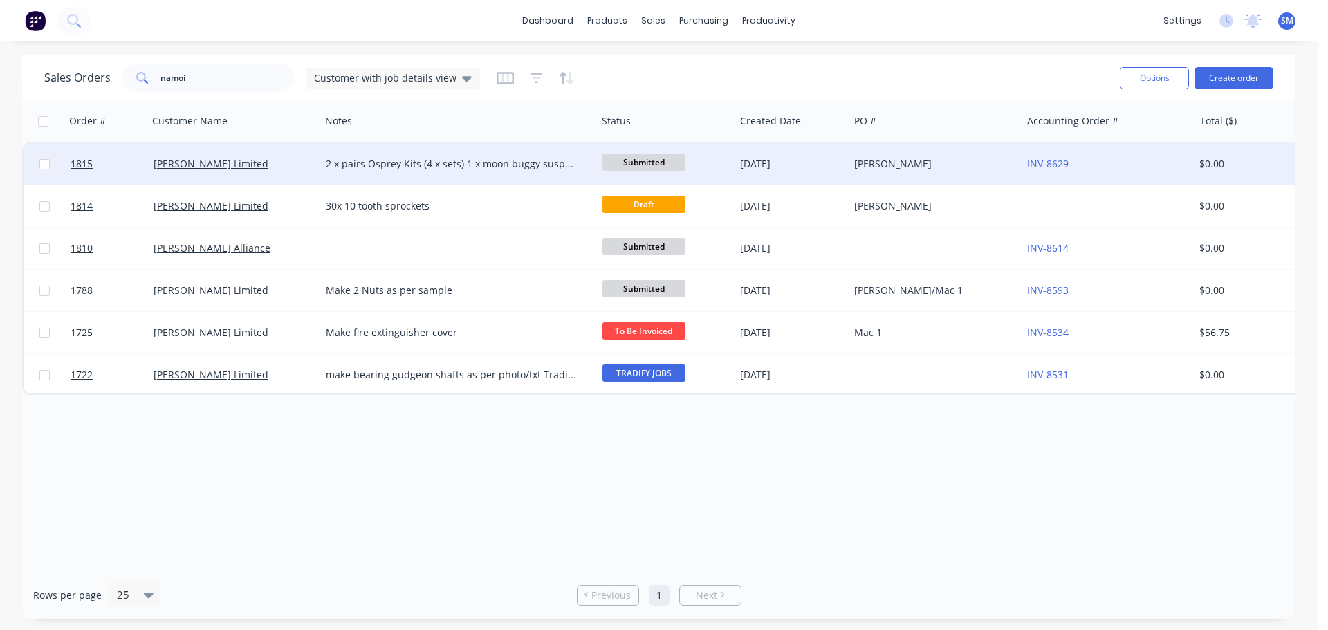
click at [493, 164] on div "2 x pairs Osprey Kits (4 x sets) 1 x moon buggy suspension kit with plates for …" at bounding box center [452, 164] width 252 height 14
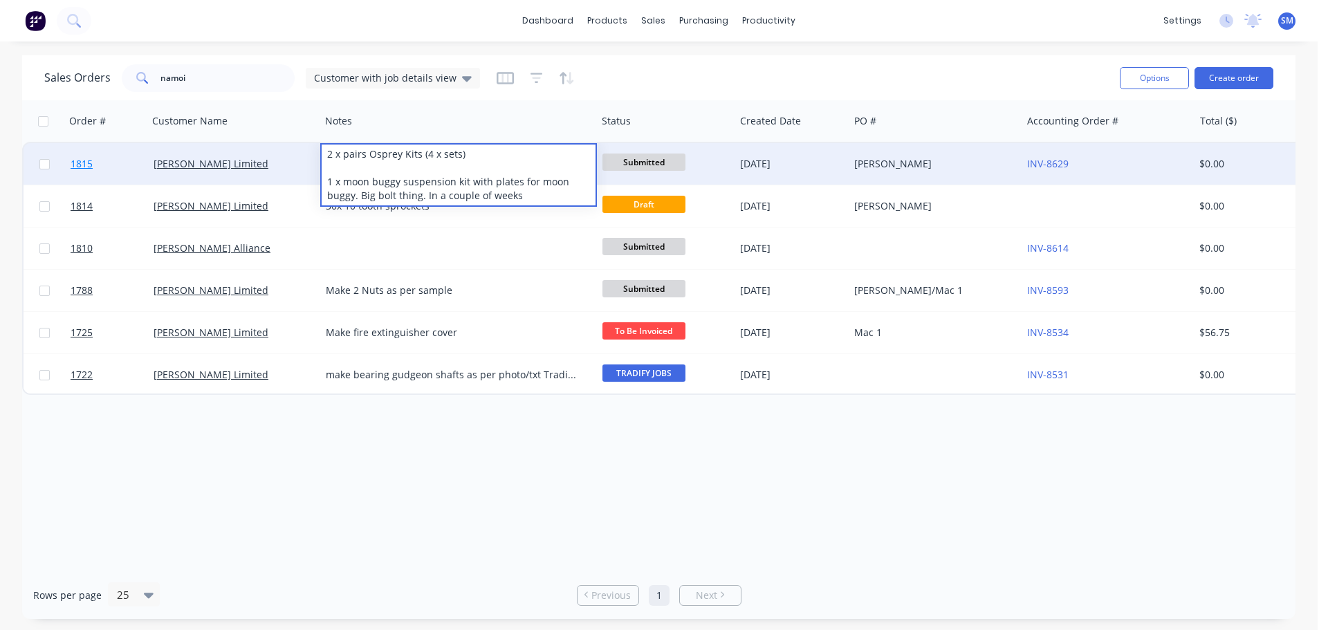
click at [122, 164] on link "1815" at bounding box center [112, 164] width 83 height 42
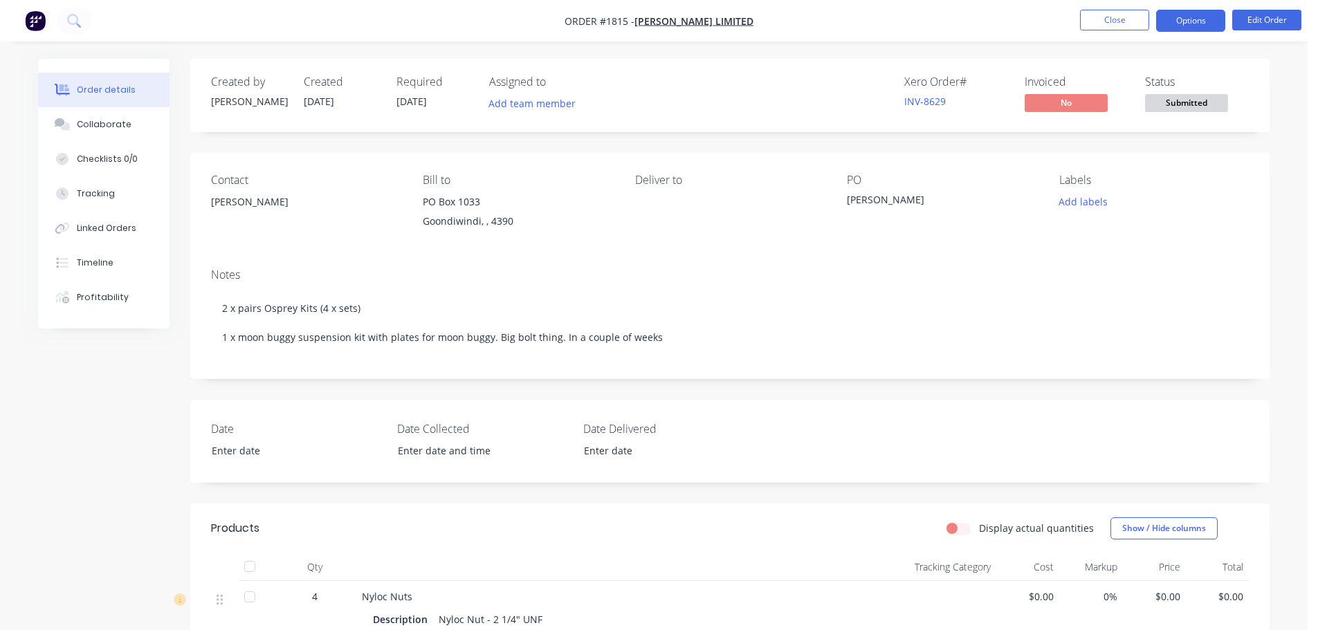
click at [1175, 28] on button "Options" at bounding box center [1190, 21] width 69 height 22
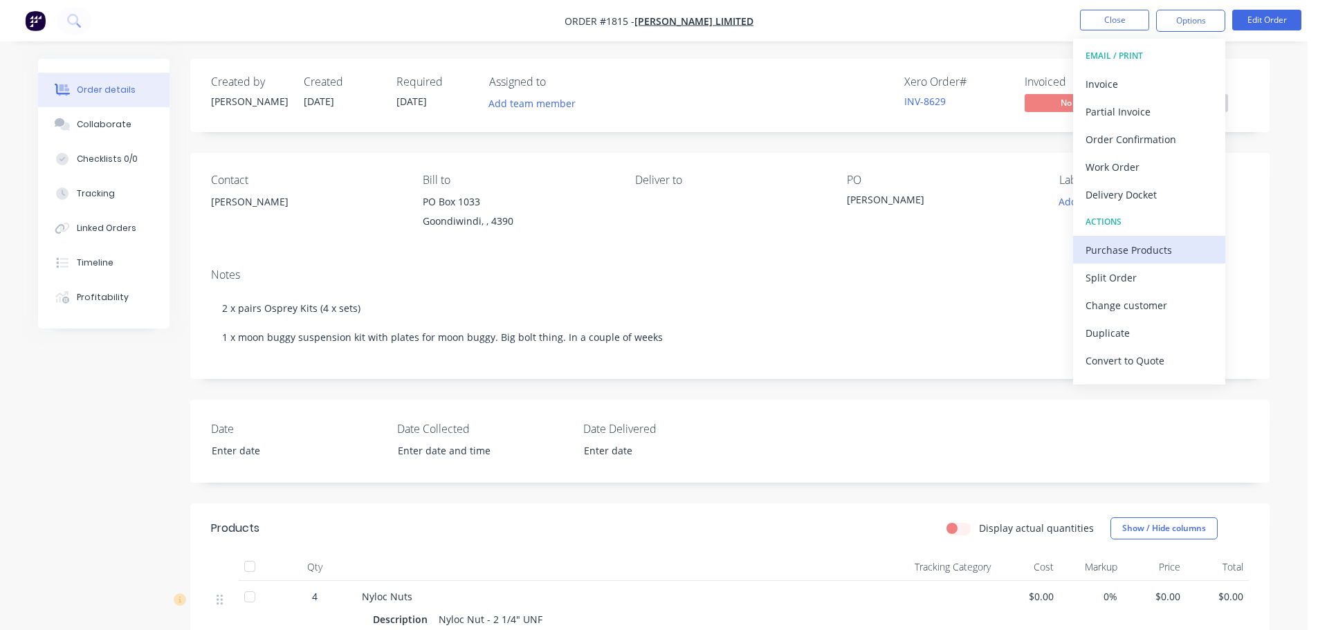
click at [1157, 247] on div "Purchase Products" at bounding box center [1148, 250] width 127 height 20
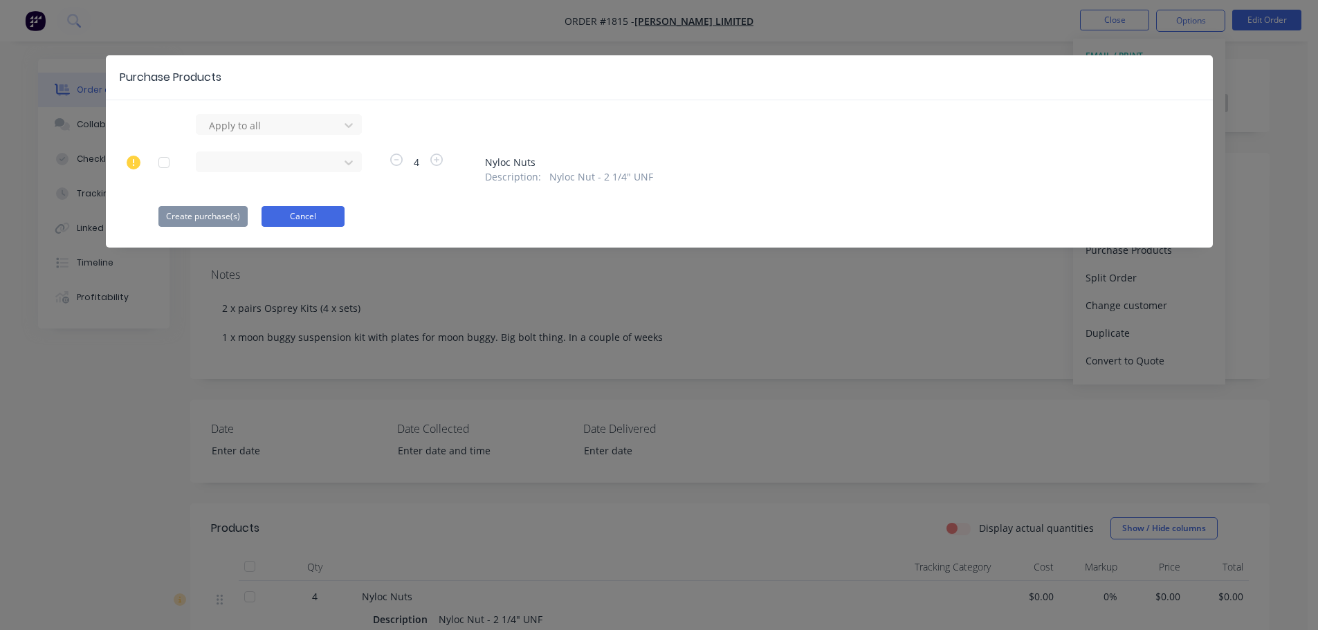
click at [311, 223] on button "Cancel" at bounding box center [302, 216] width 83 height 21
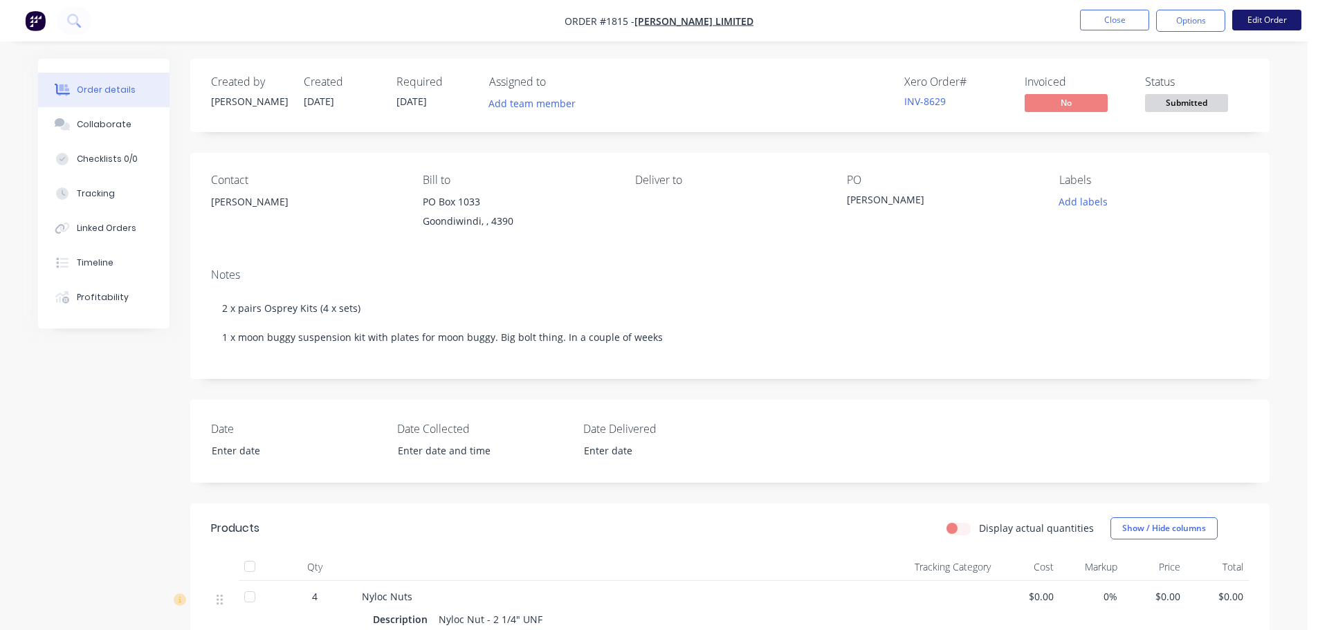
click at [1260, 20] on button "Edit Order" at bounding box center [1266, 20] width 69 height 21
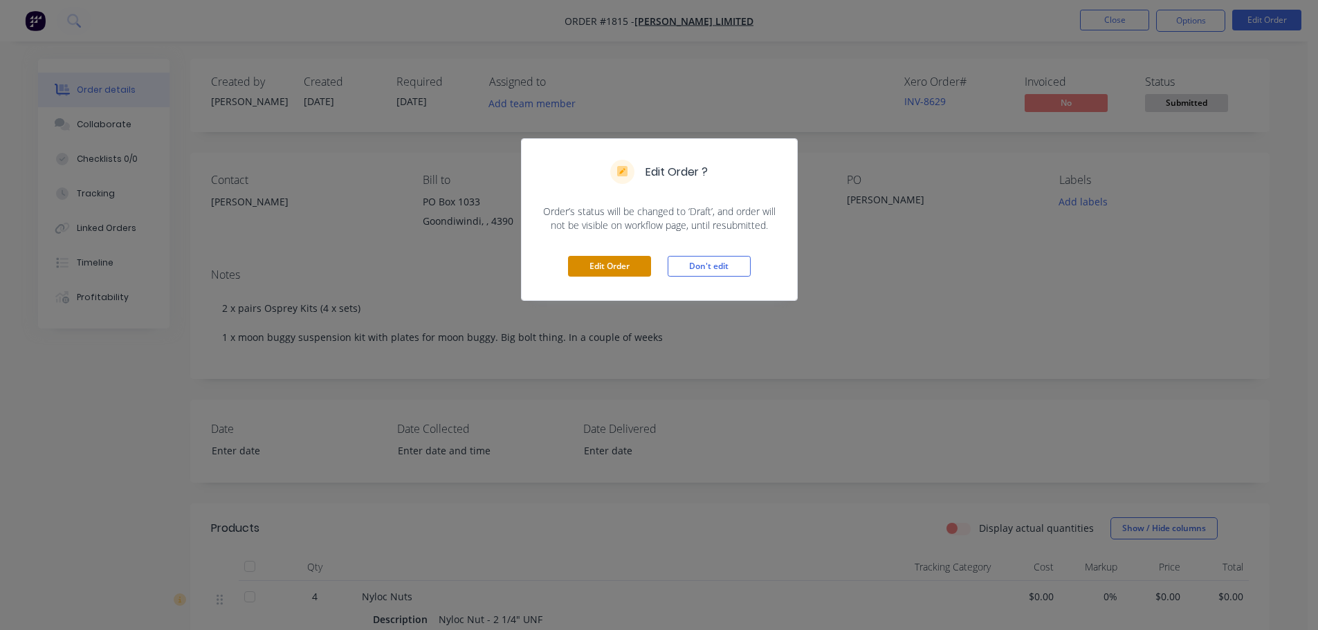
click at [620, 271] on button "Edit Order" at bounding box center [609, 266] width 83 height 21
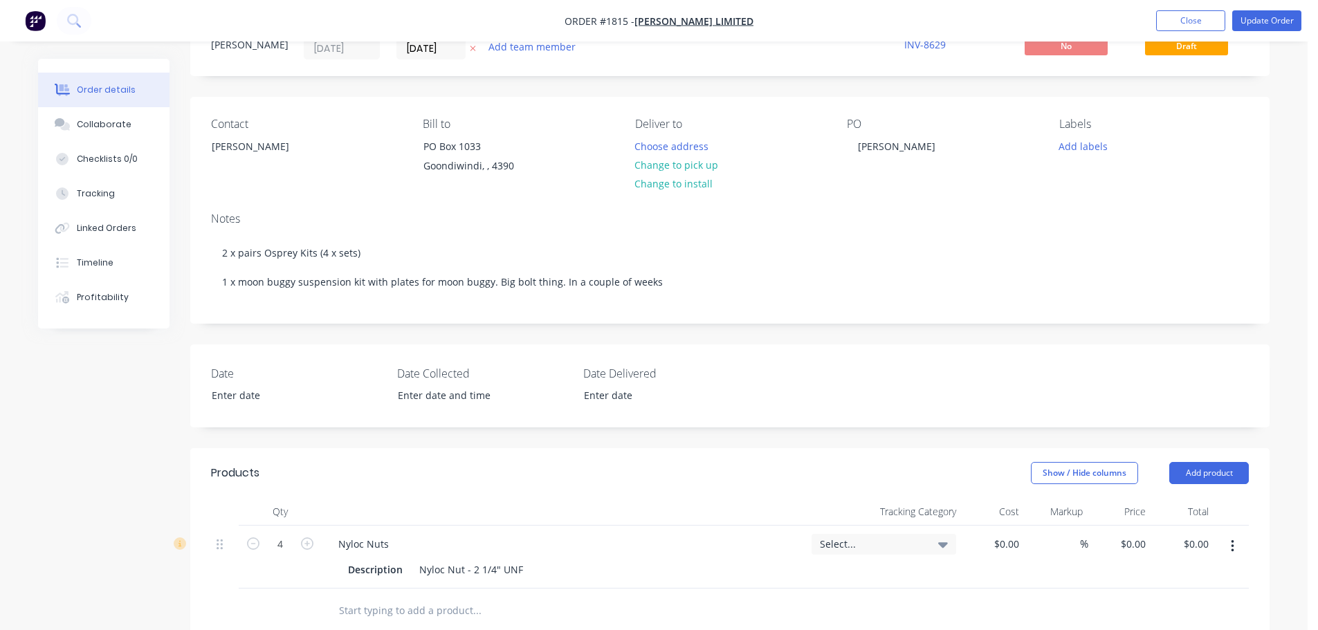
scroll to position [413, 0]
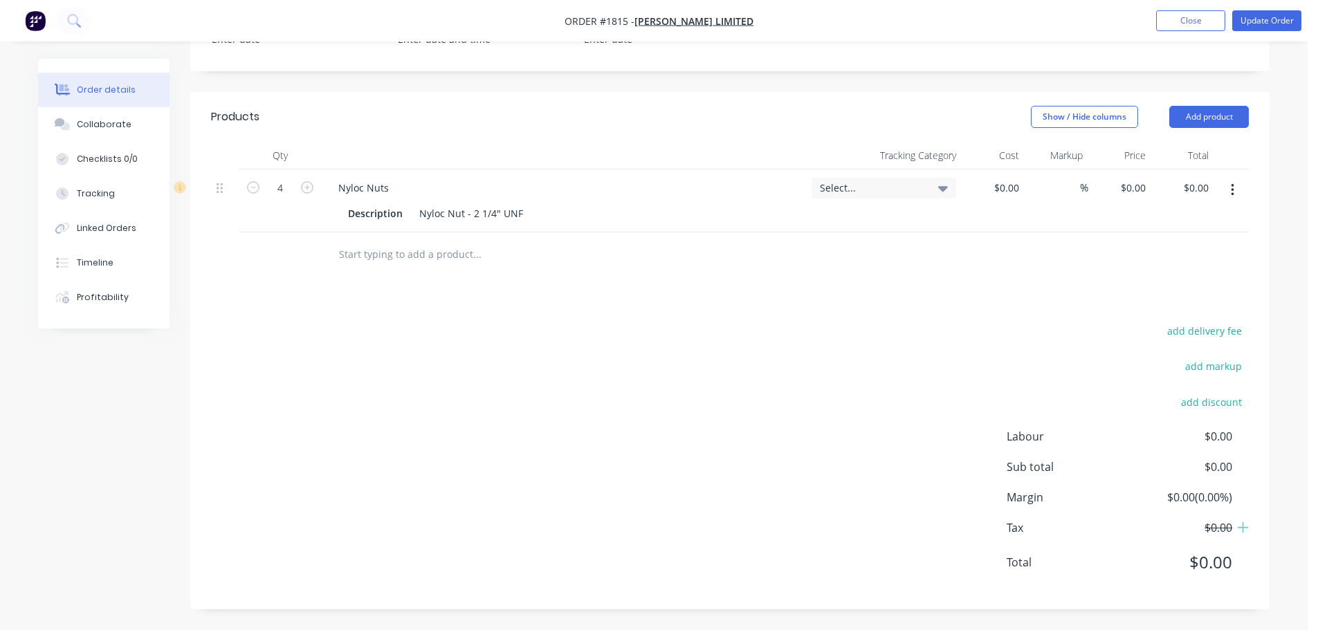
click at [384, 263] on input "text" at bounding box center [476, 255] width 277 height 28
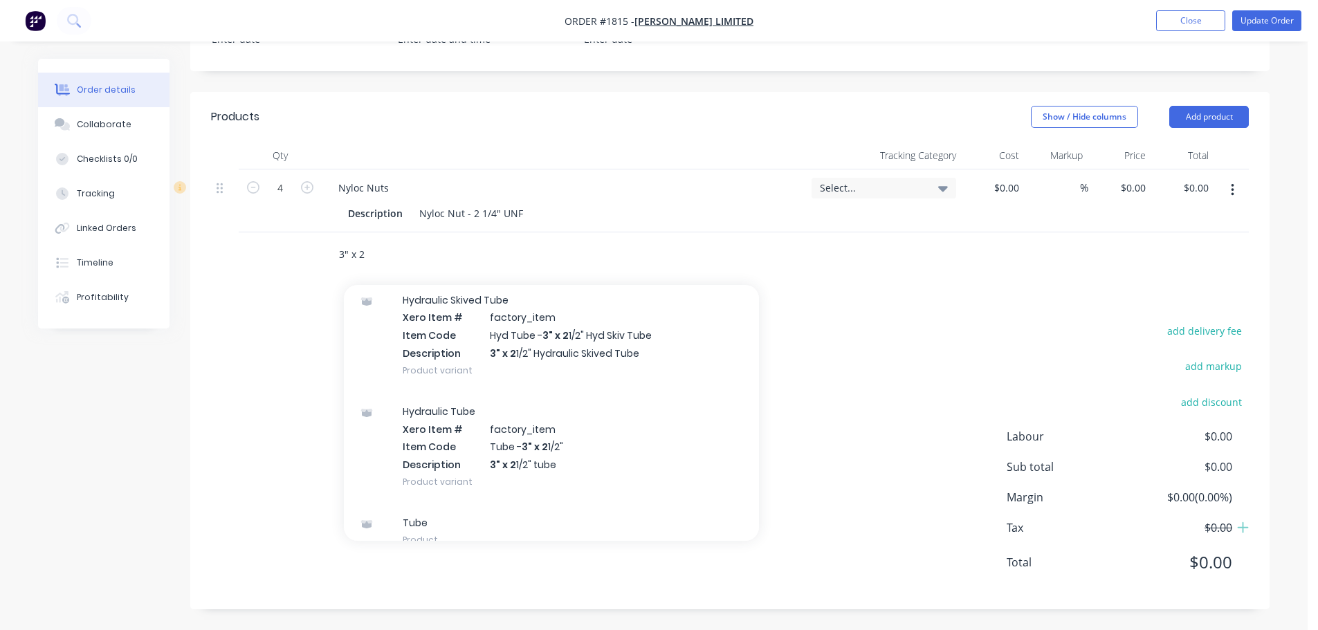
scroll to position [0, 0]
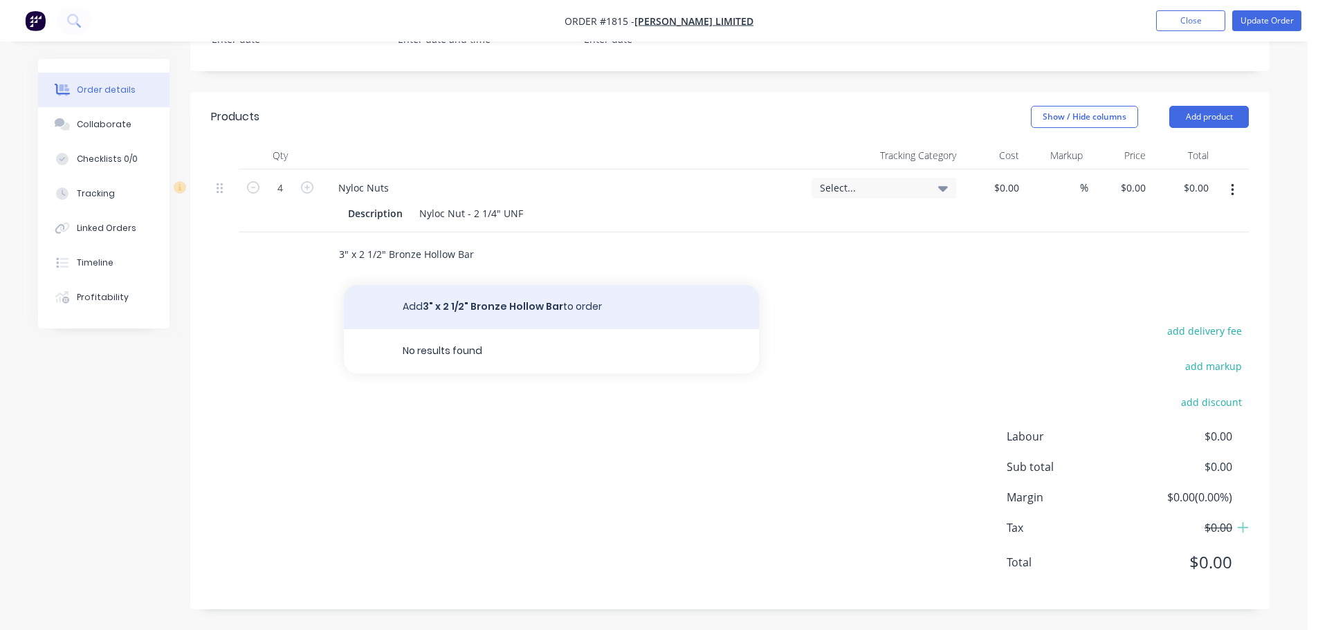
type input "3" x 2 1/2" Bronze Hollow Bar"
click at [403, 302] on button "Add 3" x 2 1/2" Bronze Hollow Bar to order" at bounding box center [551, 307] width 415 height 44
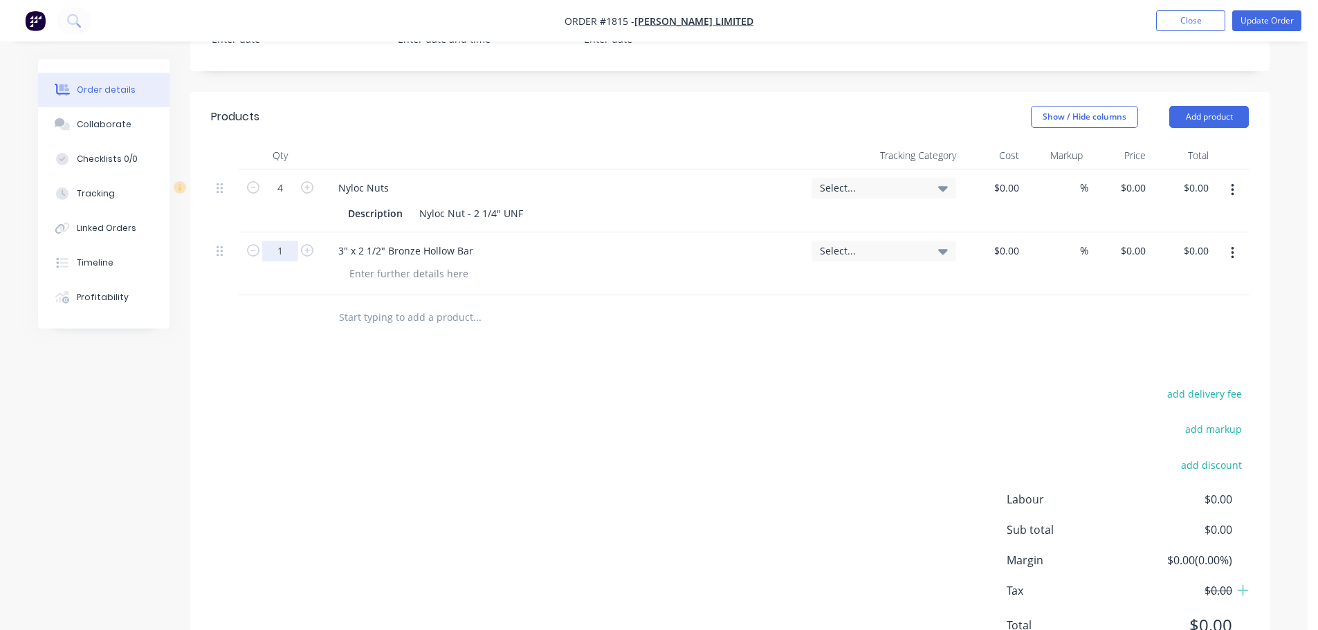
click at [284, 253] on input "1" at bounding box center [280, 251] width 36 height 21
click at [925, 253] on div "Select..." at bounding box center [884, 251] width 128 height 12
click at [515, 276] on div at bounding box center [569, 274] width 462 height 20
click at [389, 277] on div at bounding box center [408, 274] width 141 height 20
click at [1267, 21] on button "Update Order" at bounding box center [1266, 20] width 69 height 21
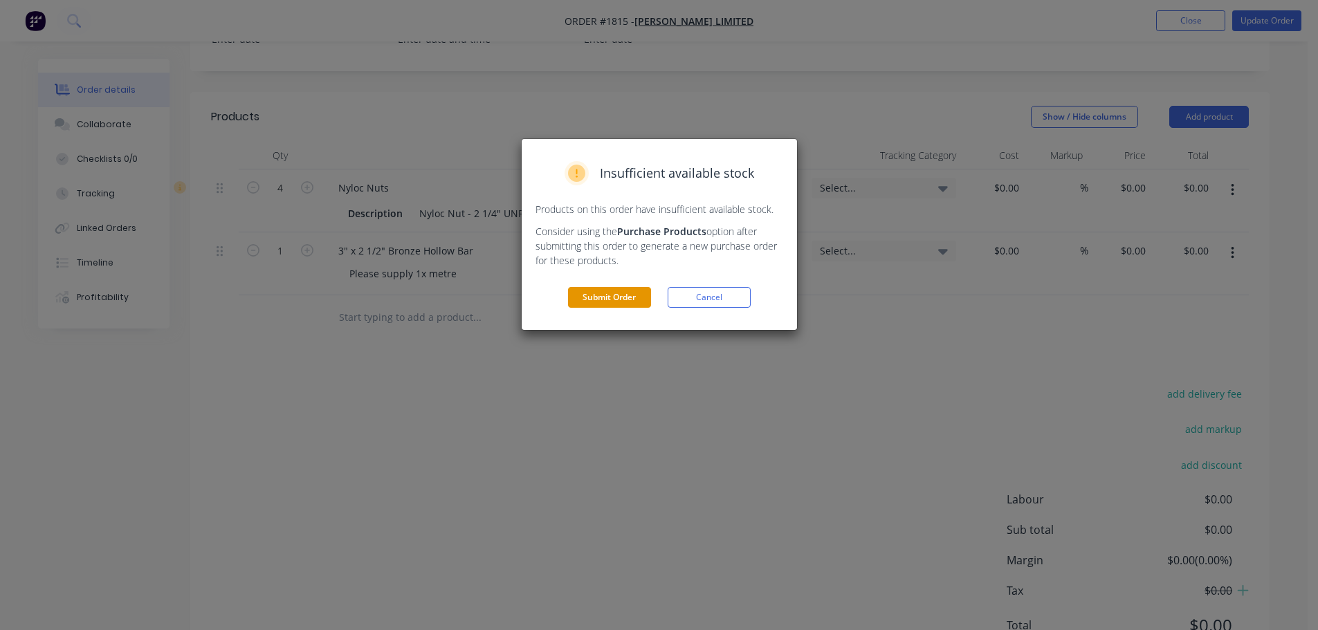
click at [605, 303] on button "Submit Order" at bounding box center [609, 297] width 83 height 21
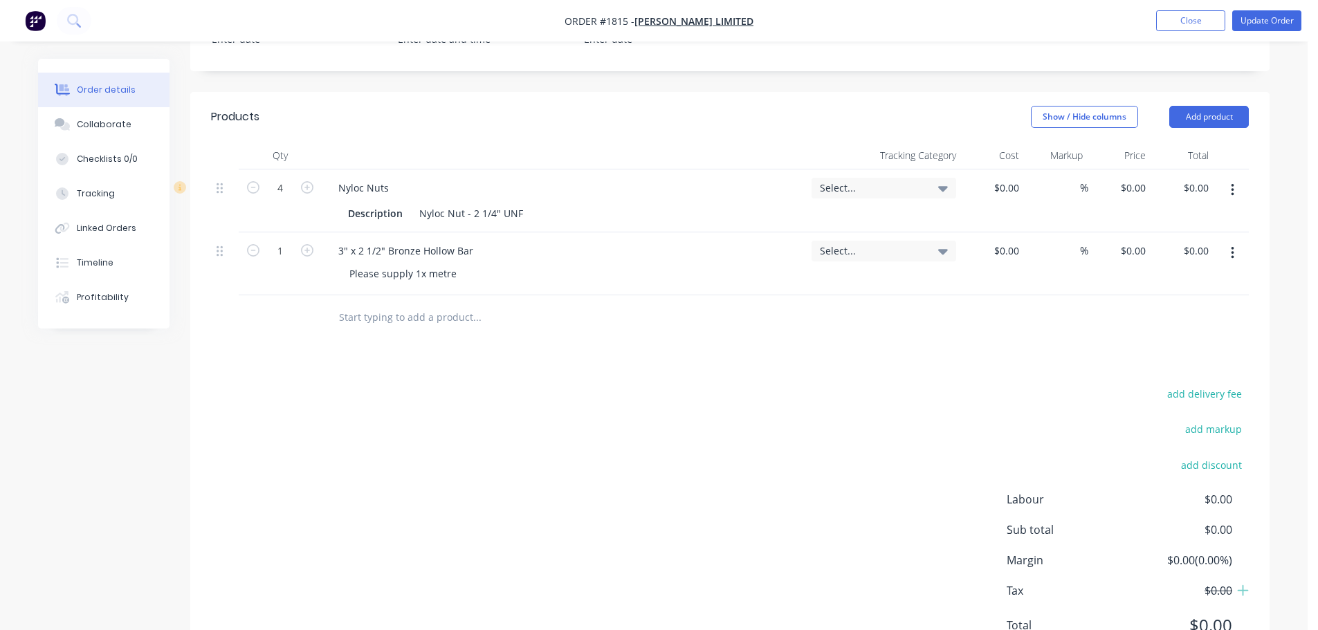
scroll to position [308, 0]
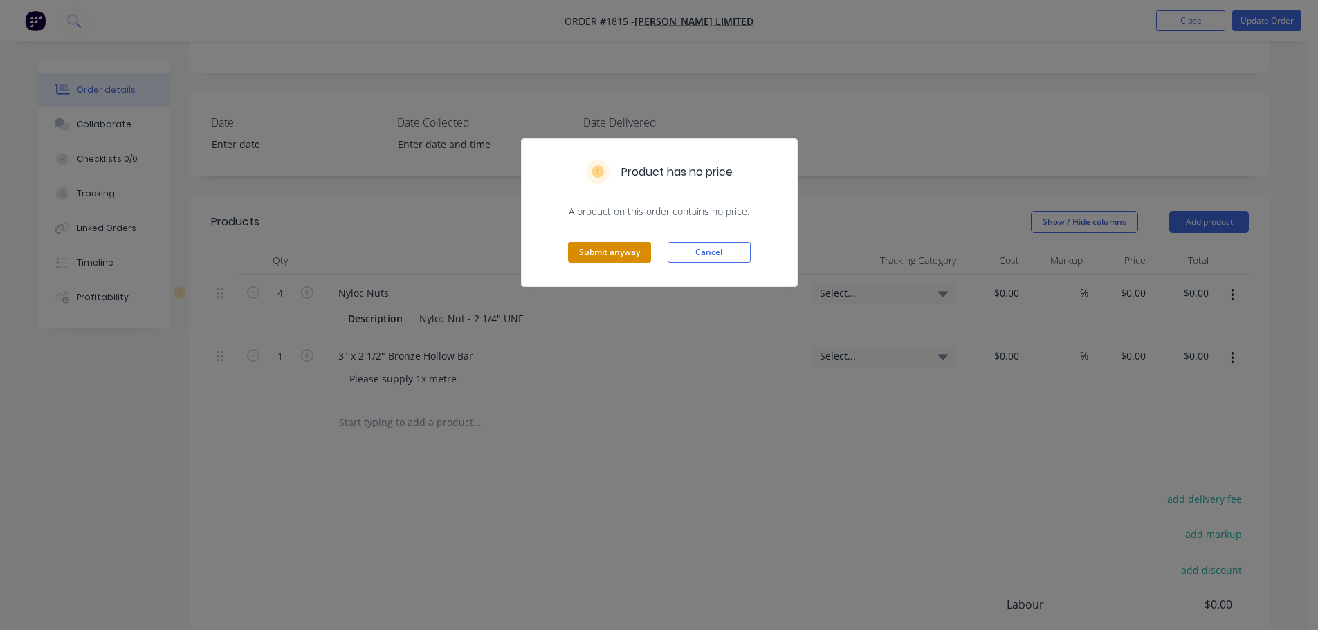
click at [612, 254] on button "Submit anyway" at bounding box center [609, 252] width 83 height 21
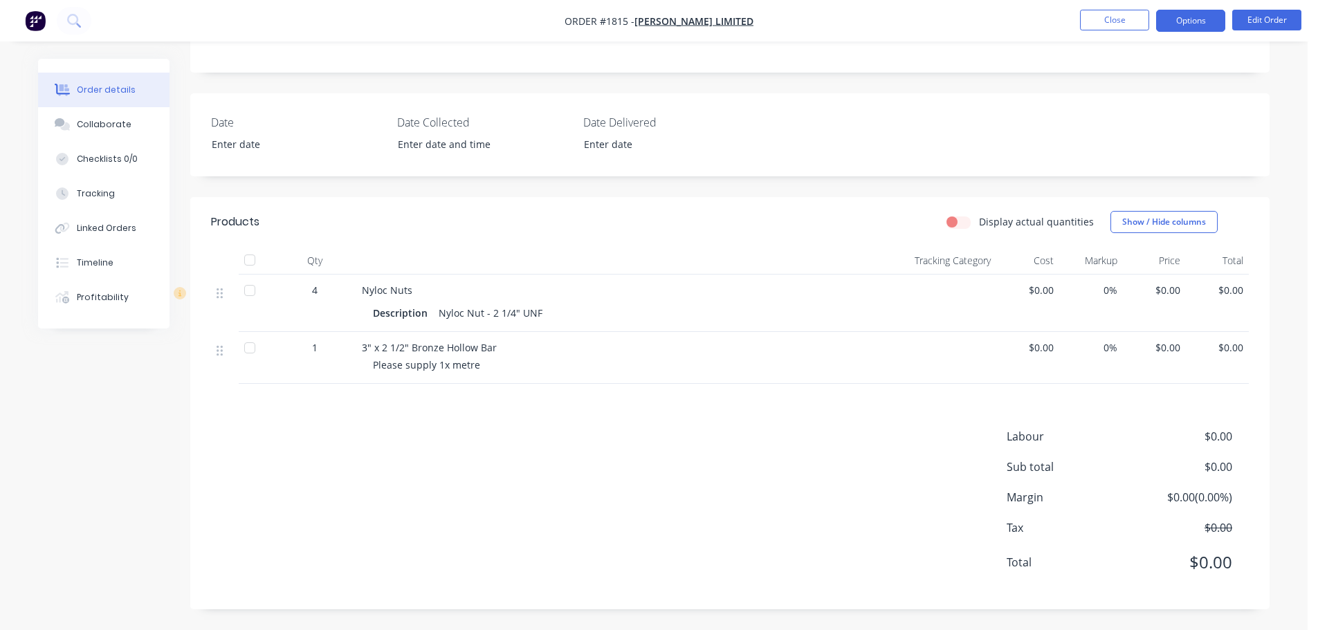
click at [1191, 22] on button "Options" at bounding box center [1190, 21] width 69 height 22
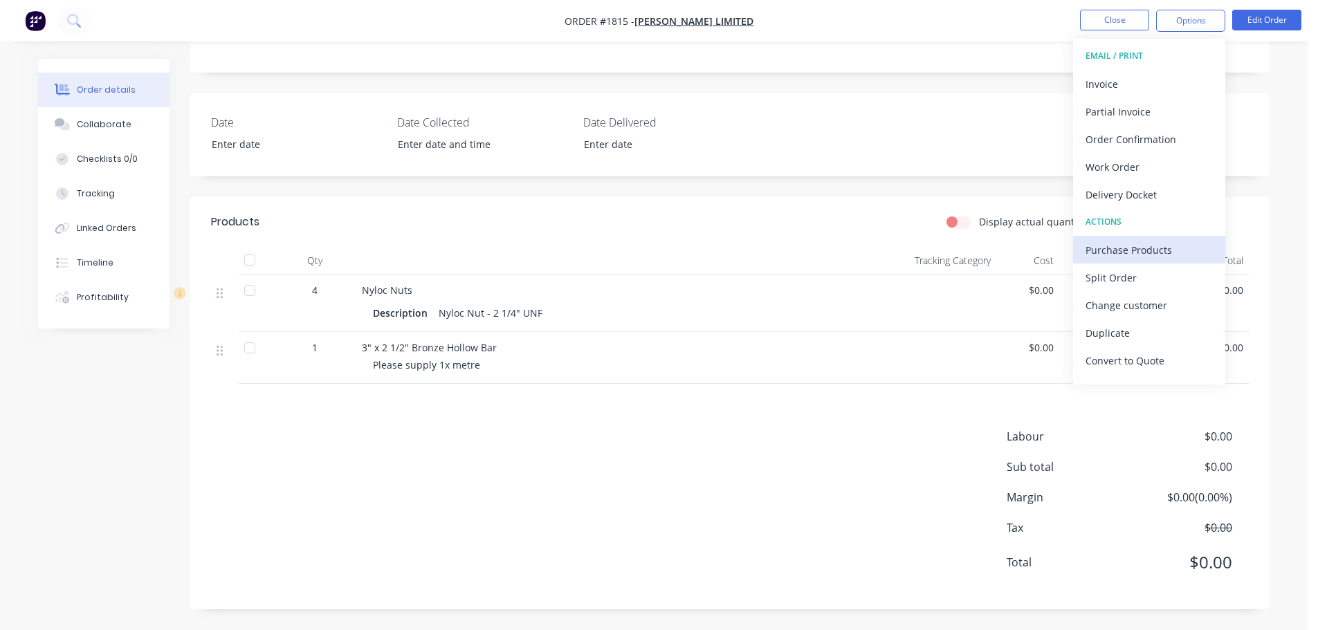
click at [1133, 245] on div "Purchase Products" at bounding box center [1148, 250] width 127 height 20
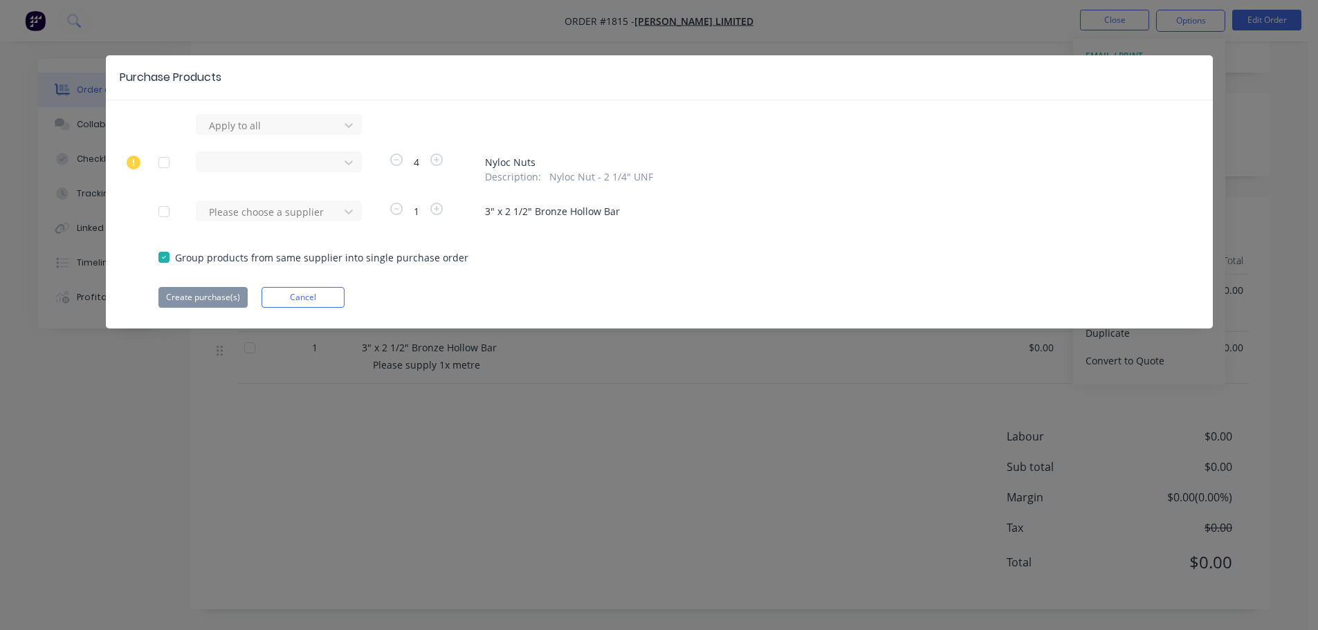
click at [165, 214] on div at bounding box center [164, 212] width 28 height 28
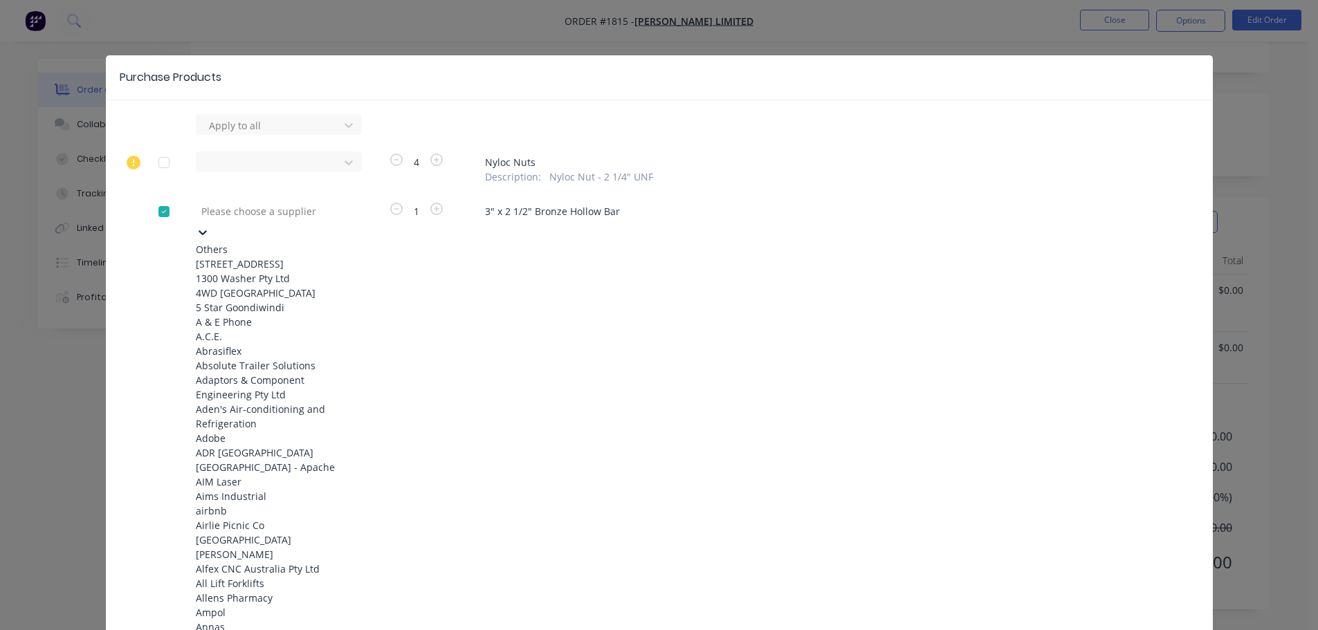
click at [266, 213] on div at bounding box center [299, 211] width 199 height 17
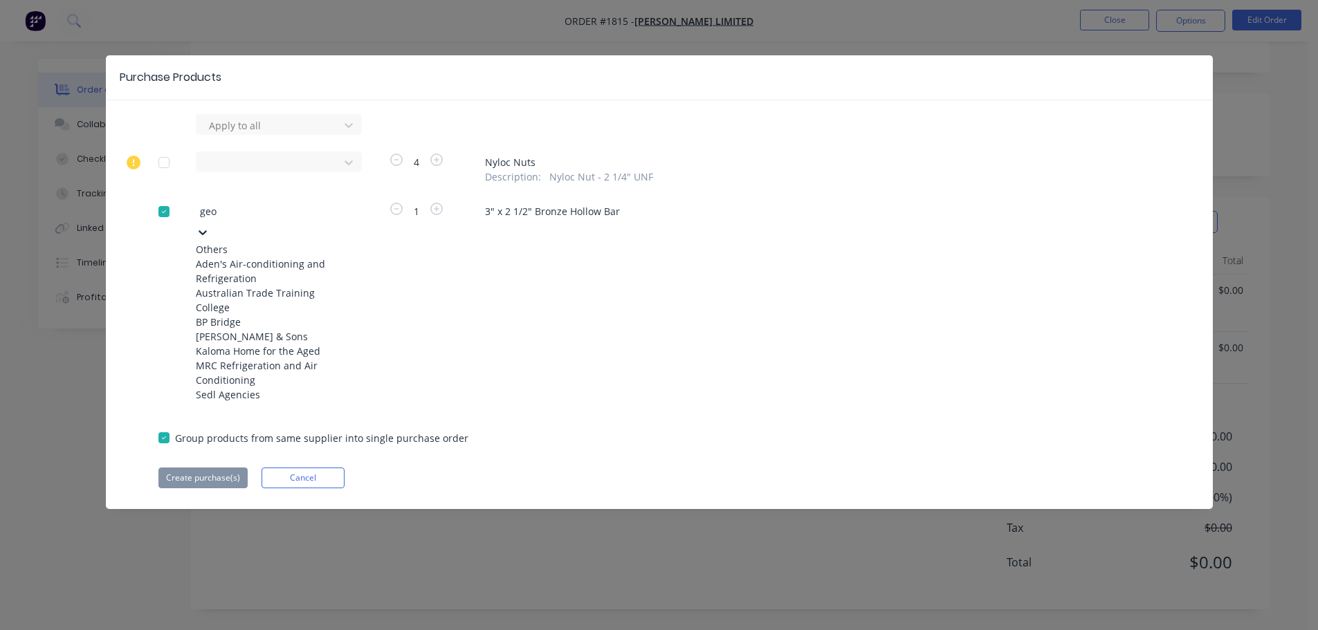
type input "geor"
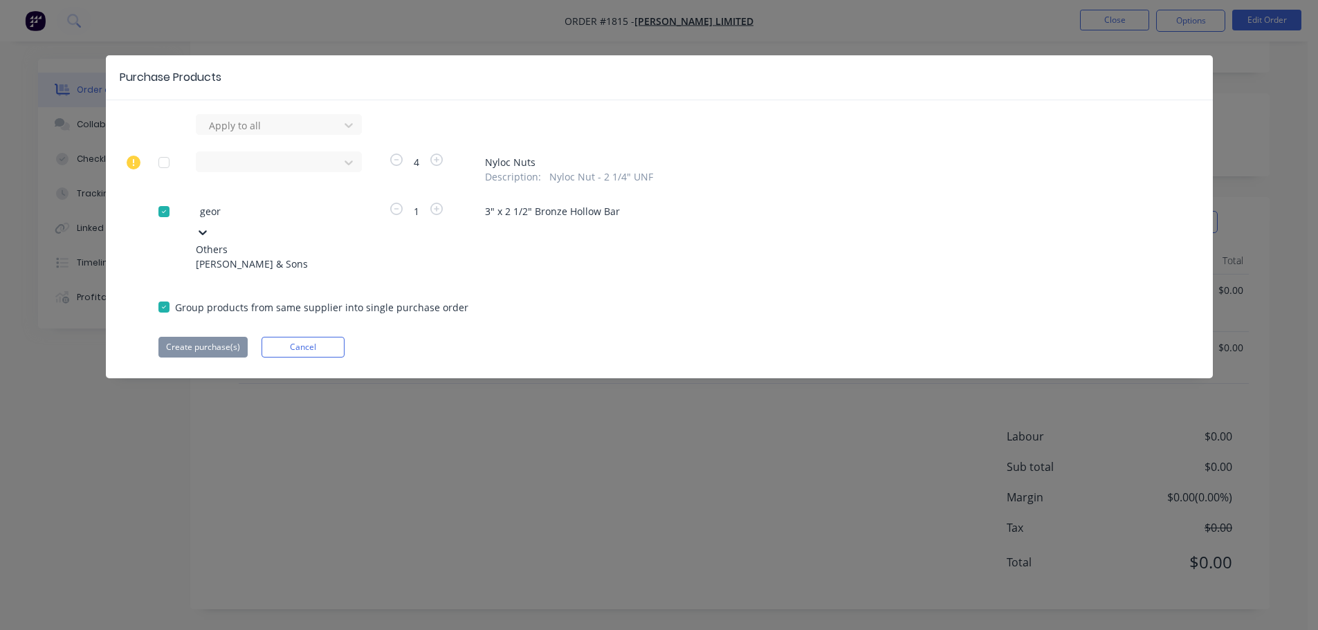
click at [300, 263] on div "[PERSON_NAME] & Sons" at bounding box center [272, 264] width 152 height 15
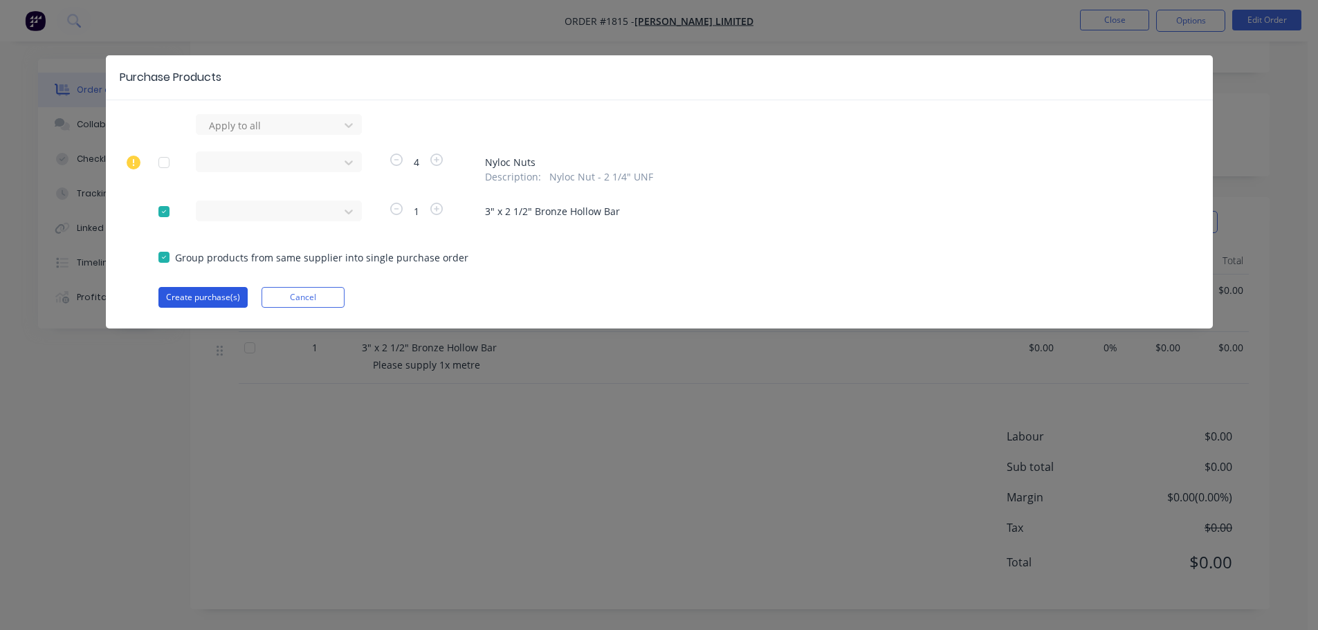
click at [194, 299] on button "Create purchase(s)" at bounding box center [202, 297] width 89 height 21
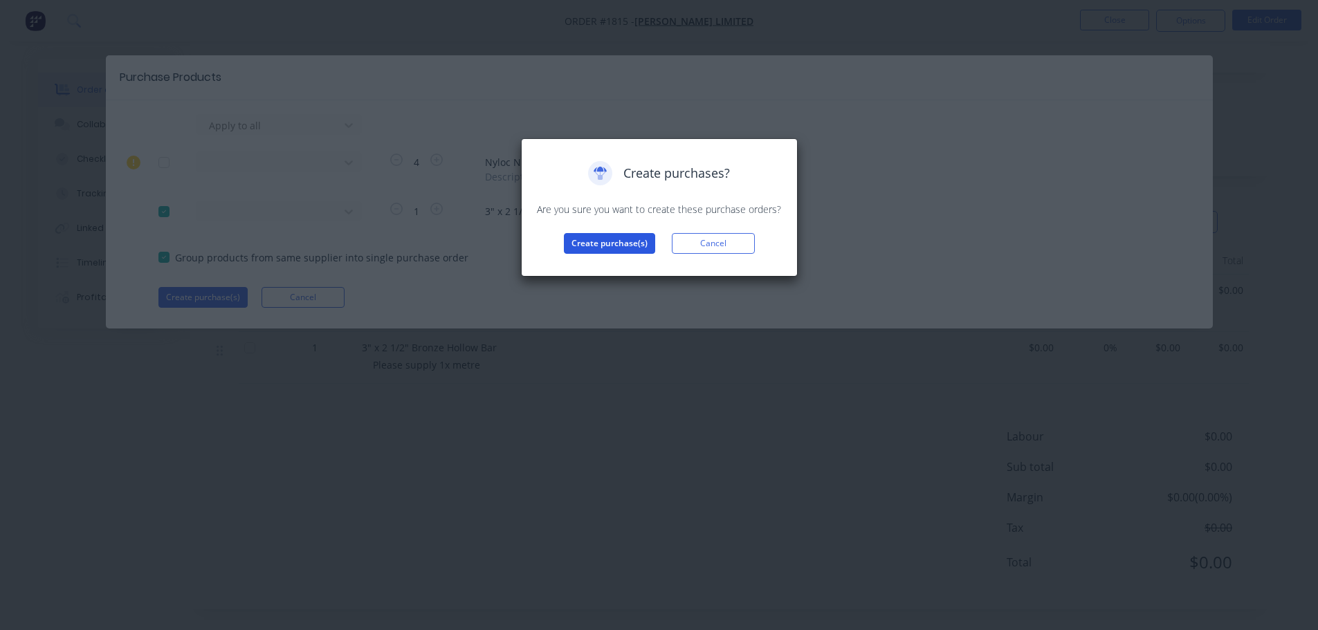
click at [590, 246] on button "Create purchase(s)" at bounding box center [609, 243] width 91 height 21
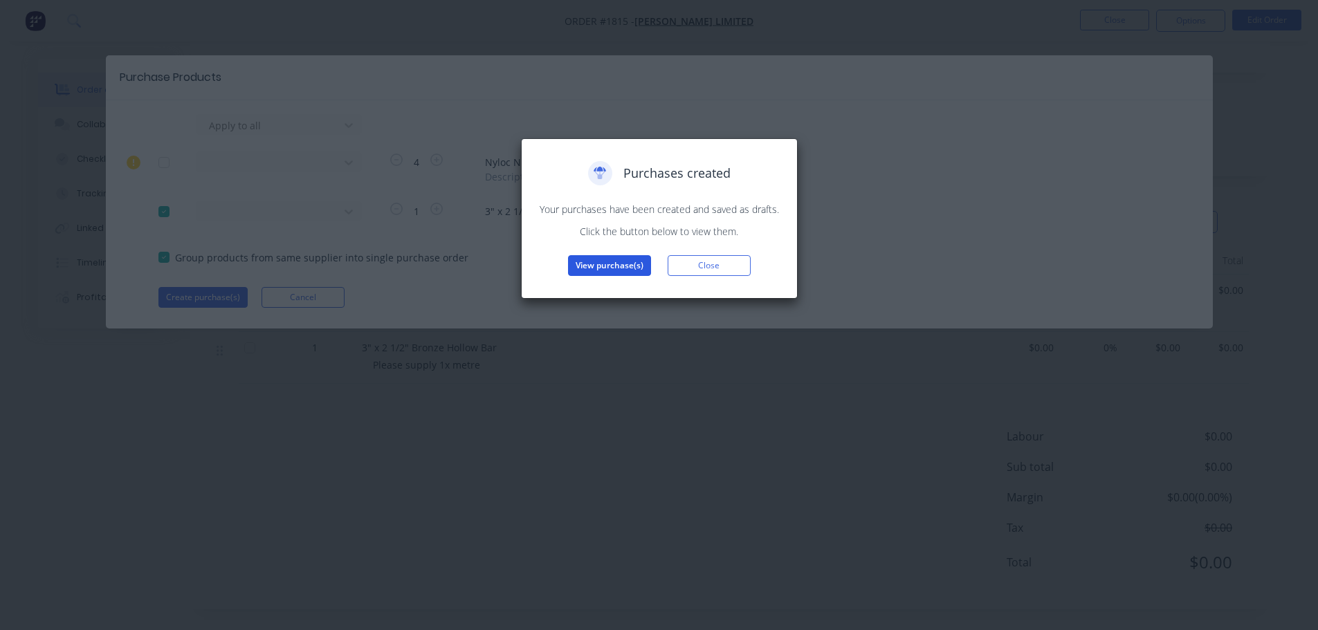
click at [620, 273] on button "View purchase(s)" at bounding box center [609, 265] width 83 height 21
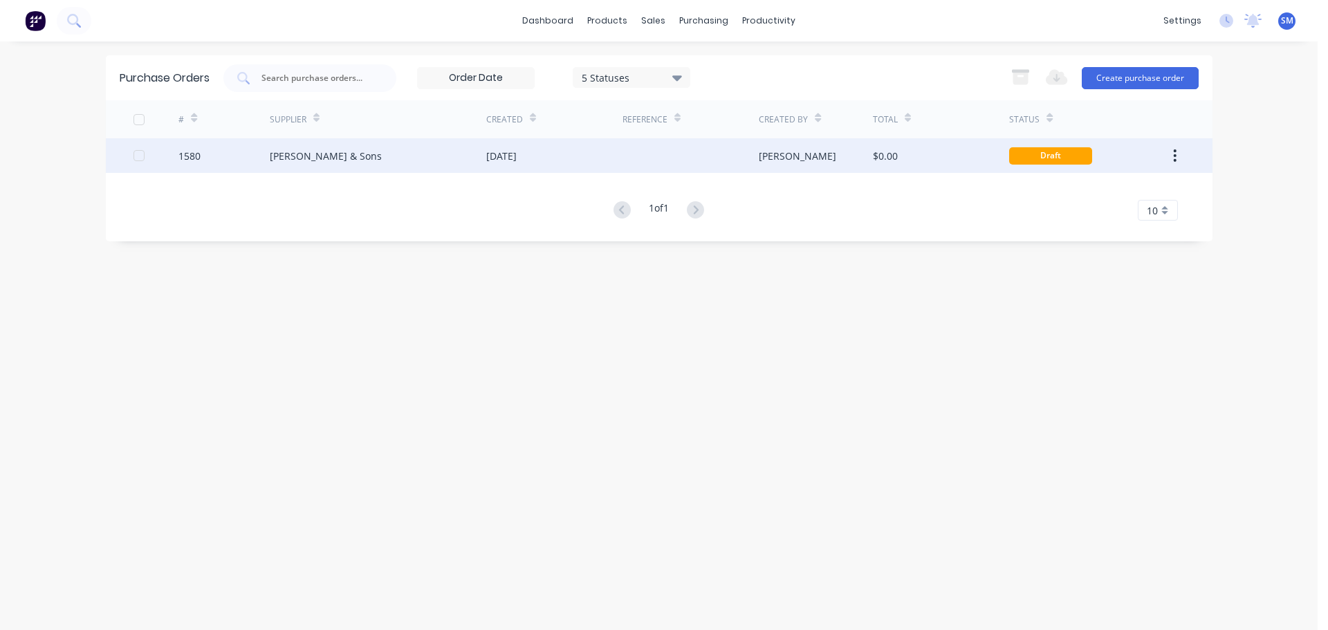
click at [328, 156] on div "[PERSON_NAME] & Sons" at bounding box center [326, 156] width 112 height 15
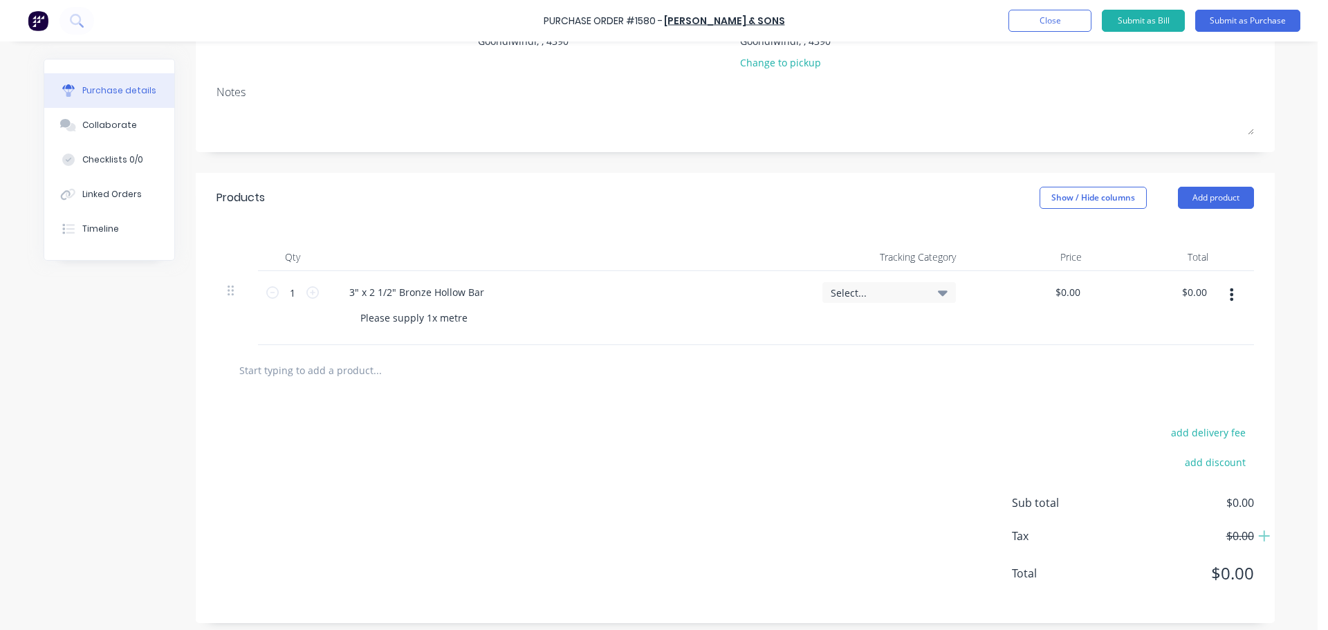
scroll to position [178, 0]
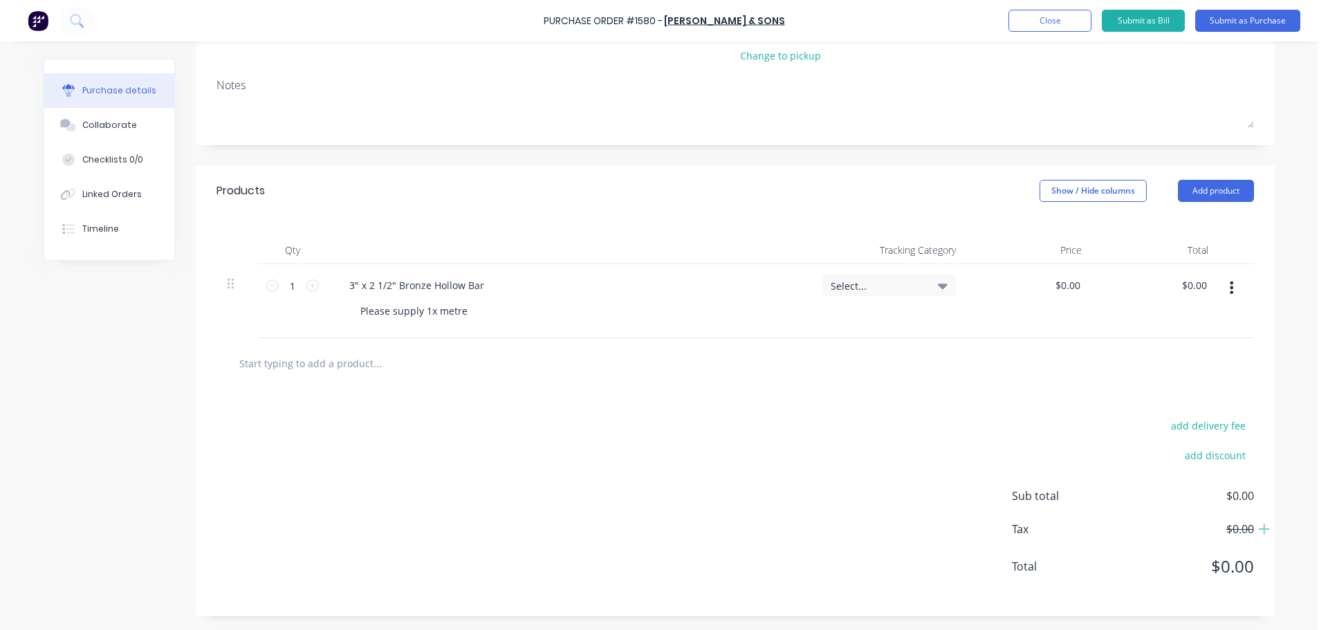
click at [348, 363] on input "text" at bounding box center [377, 363] width 277 height 28
click at [1219, 186] on button "Add product" at bounding box center [1216, 191] width 76 height 22
click at [1186, 229] on div "Product catalogue" at bounding box center [1188, 226] width 107 height 20
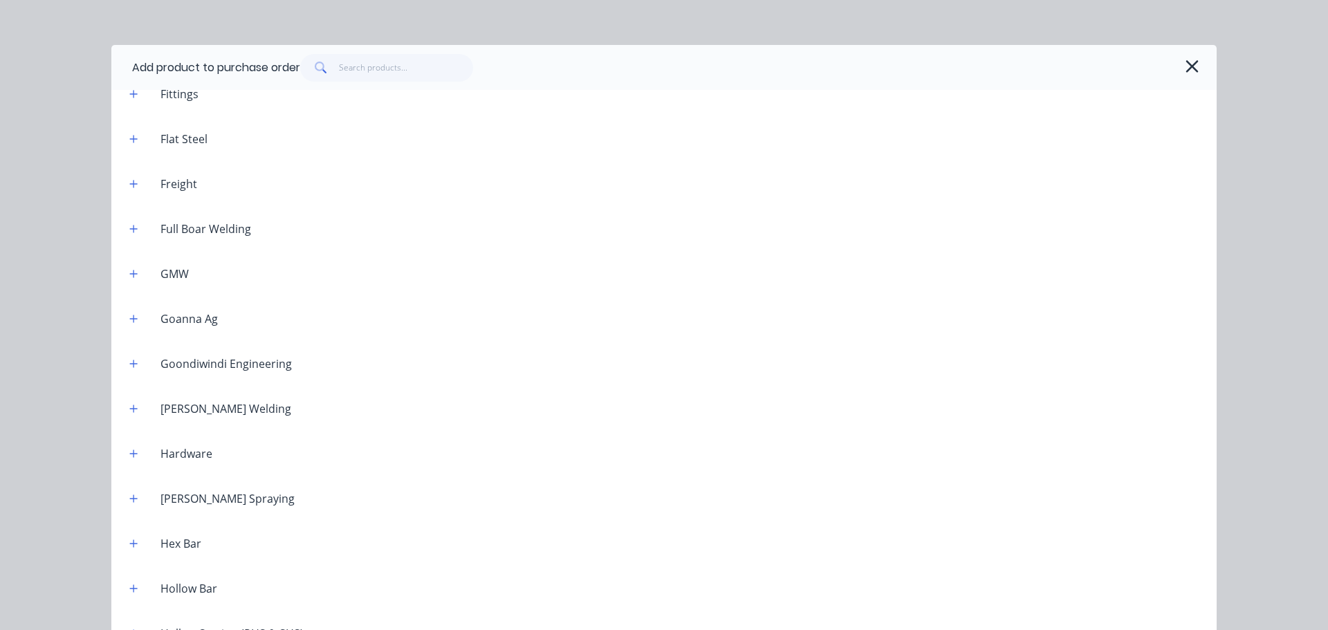
scroll to position [692, 0]
click at [129, 185] on icon "button" at bounding box center [133, 186] width 8 height 10
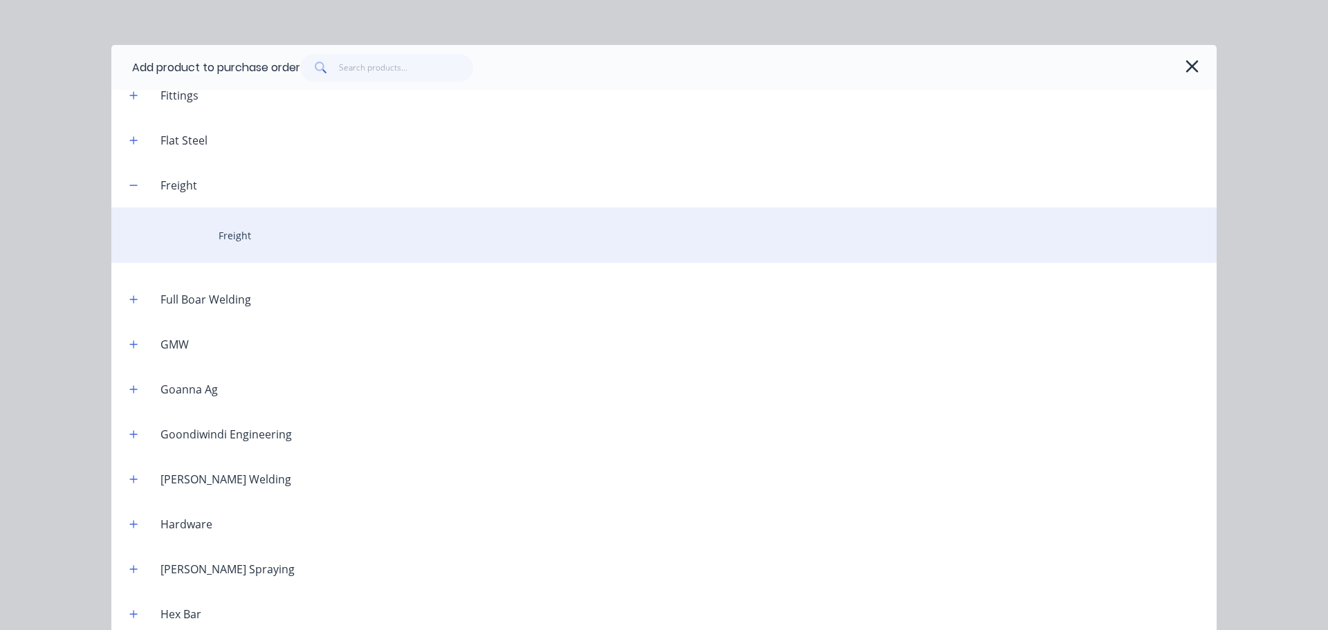
click at [229, 229] on div "Freight" at bounding box center [663, 235] width 1105 height 55
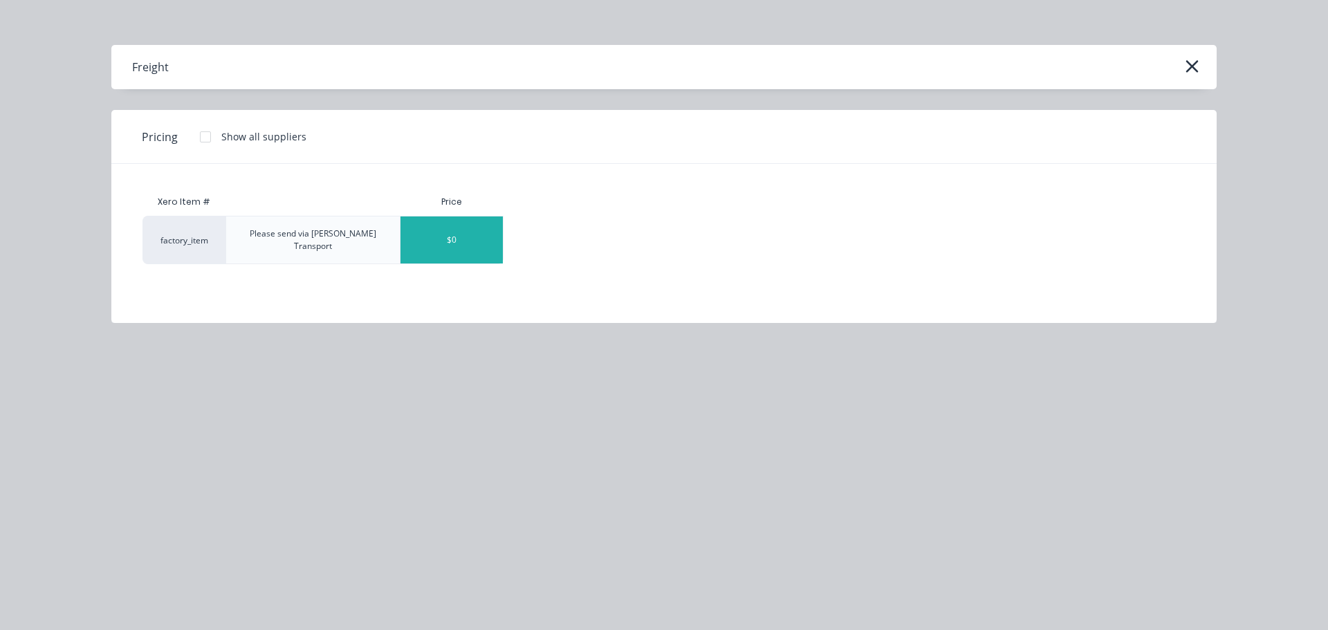
click at [472, 230] on div "$0" at bounding box center [451, 239] width 102 height 47
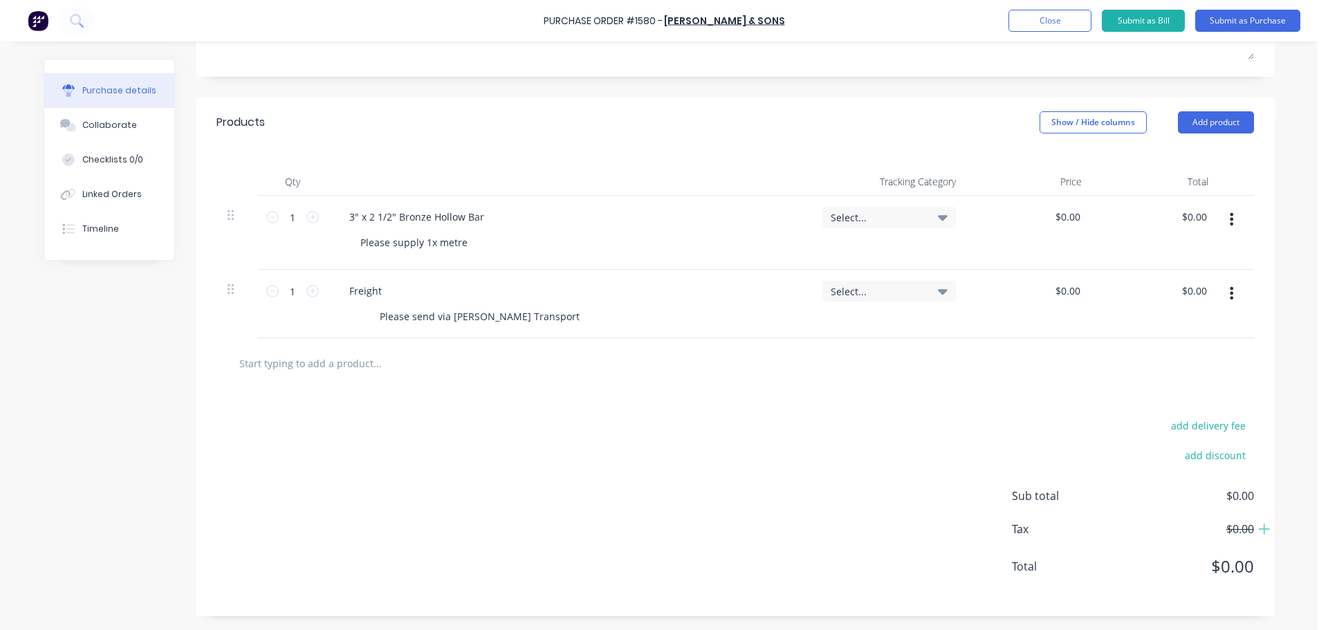
scroll to position [39, 0]
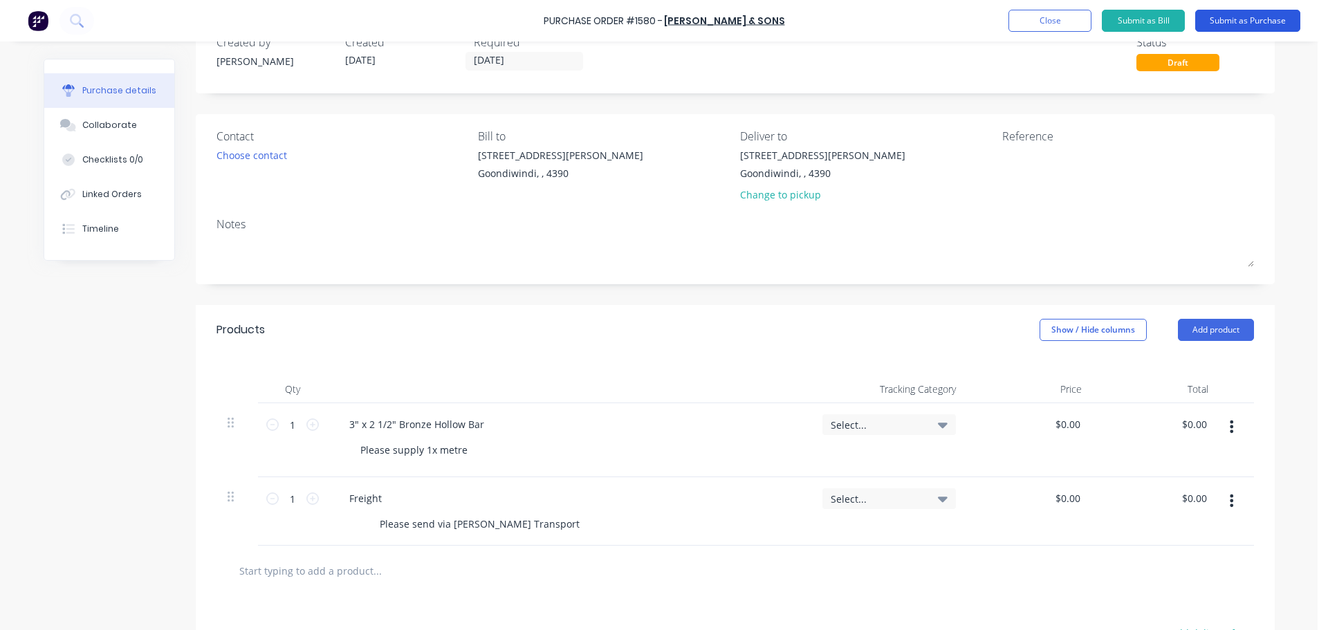
click at [1240, 27] on button "Submit as Purchase" at bounding box center [1247, 21] width 105 height 22
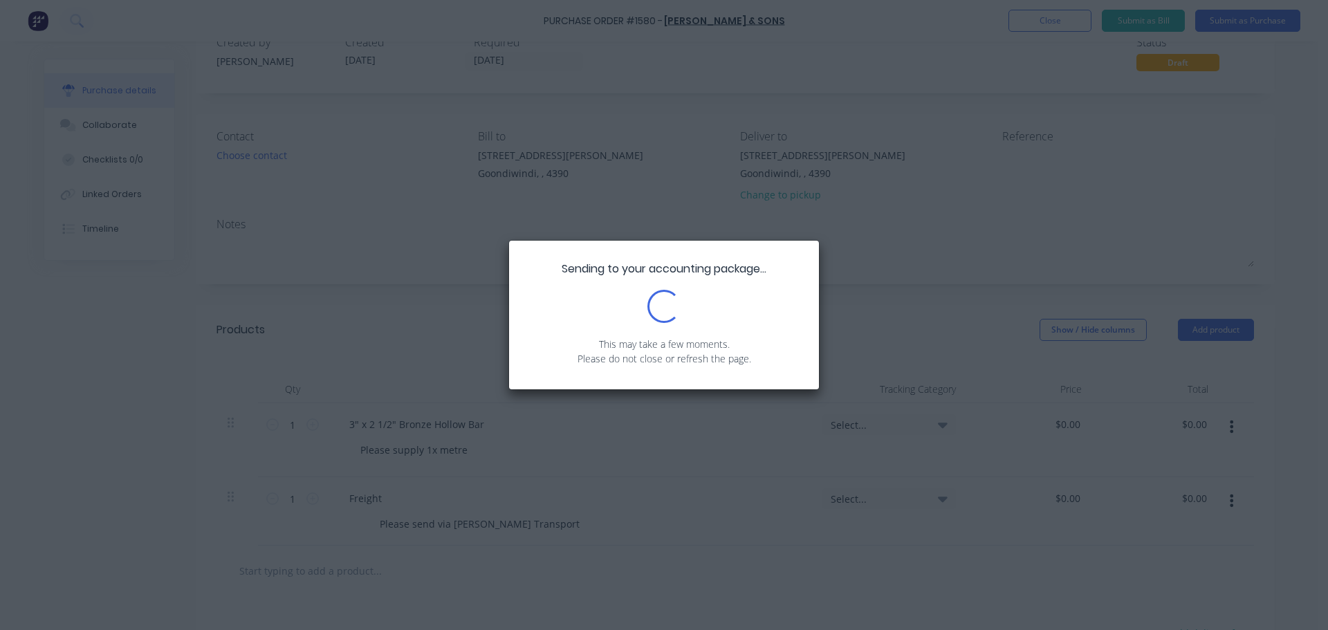
scroll to position [0, 0]
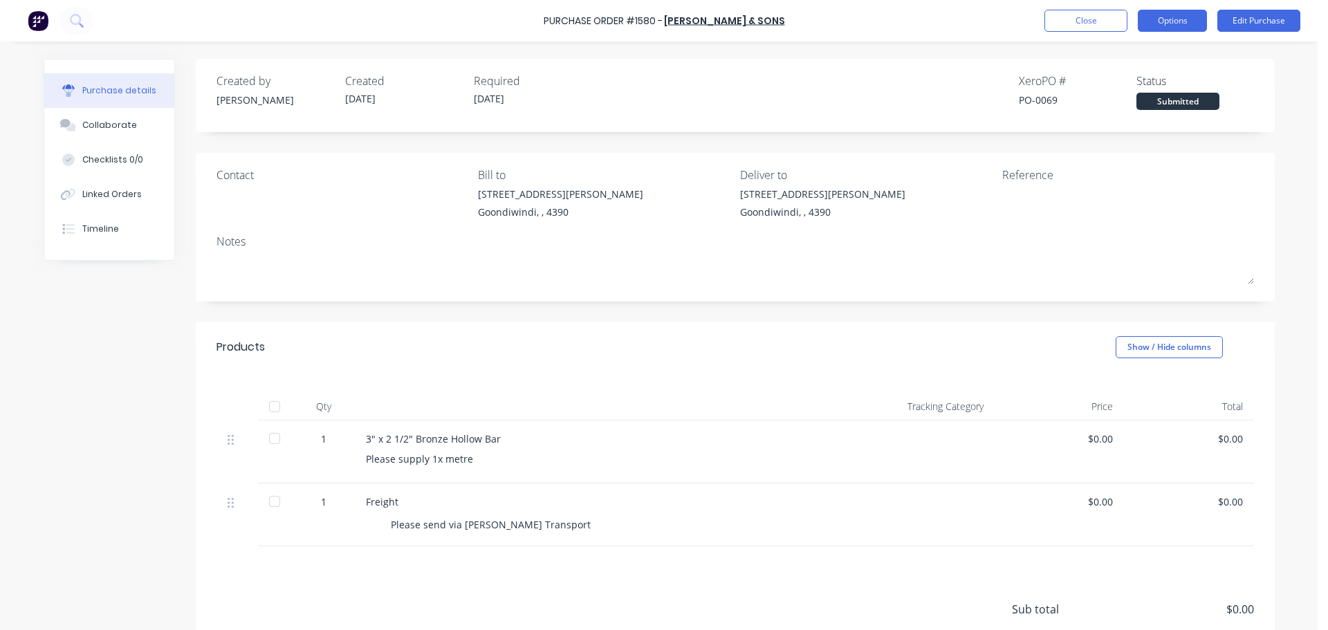
click at [1197, 27] on button "Options" at bounding box center [1172, 21] width 69 height 22
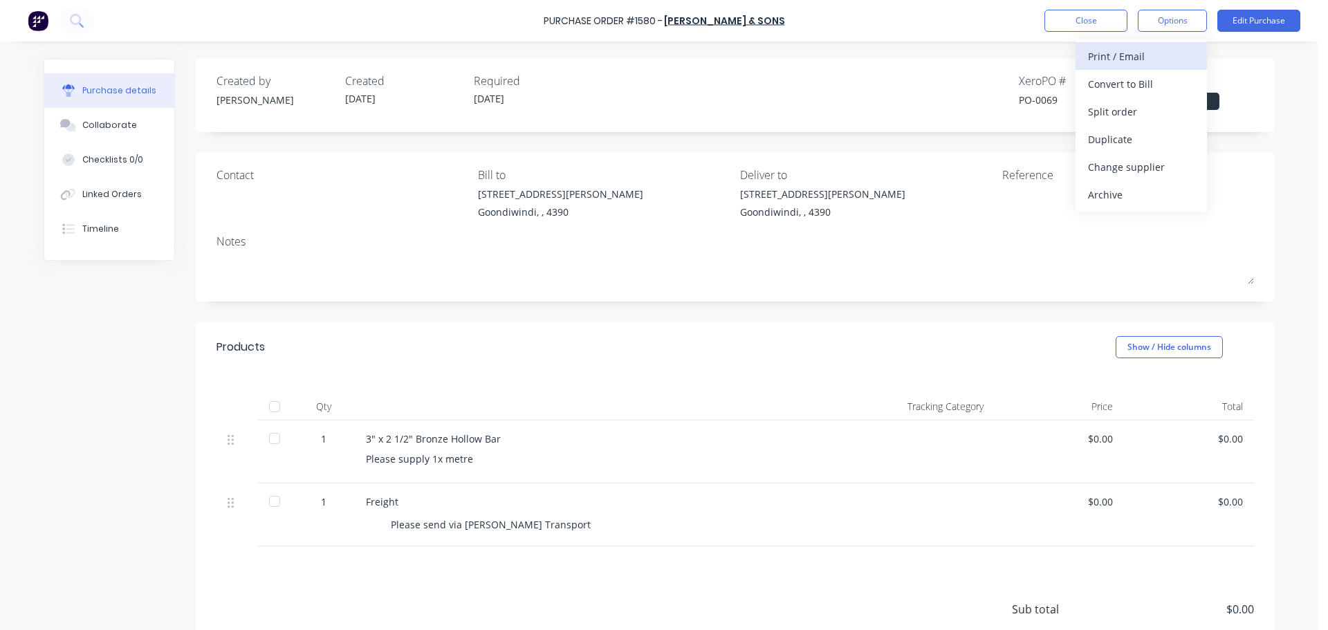
click at [1102, 59] on div "Print / Email" at bounding box center [1141, 56] width 107 height 20
click at [1148, 114] on div "Without pricing" at bounding box center [1141, 112] width 107 height 20
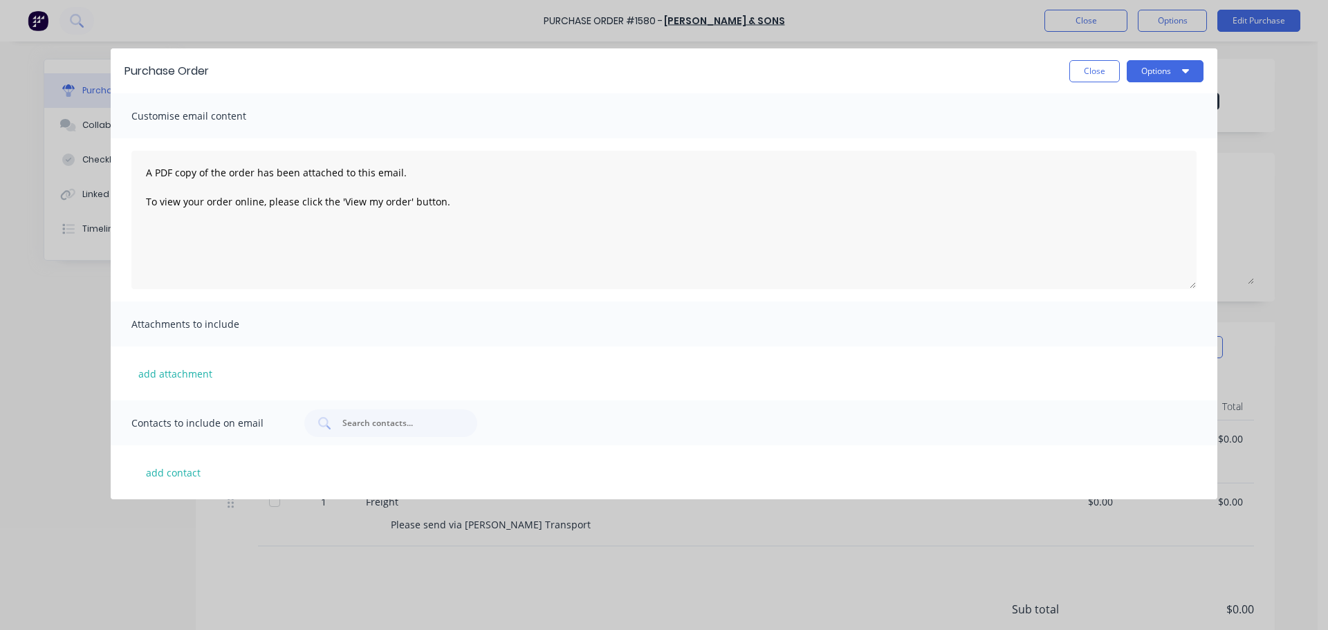
click at [228, 127] on div "Customise email content" at bounding box center [664, 115] width 1107 height 45
click at [225, 113] on span "Customise email content" at bounding box center [207, 116] width 152 height 19
click at [352, 121] on div "Customise email content" at bounding box center [664, 115] width 1107 height 45
click at [489, 210] on textarea "A PDF copy of the order has been attached to this email. To view your order onl…" at bounding box center [663, 220] width 1065 height 138
click at [194, 121] on span "Customise email content" at bounding box center [207, 116] width 152 height 19
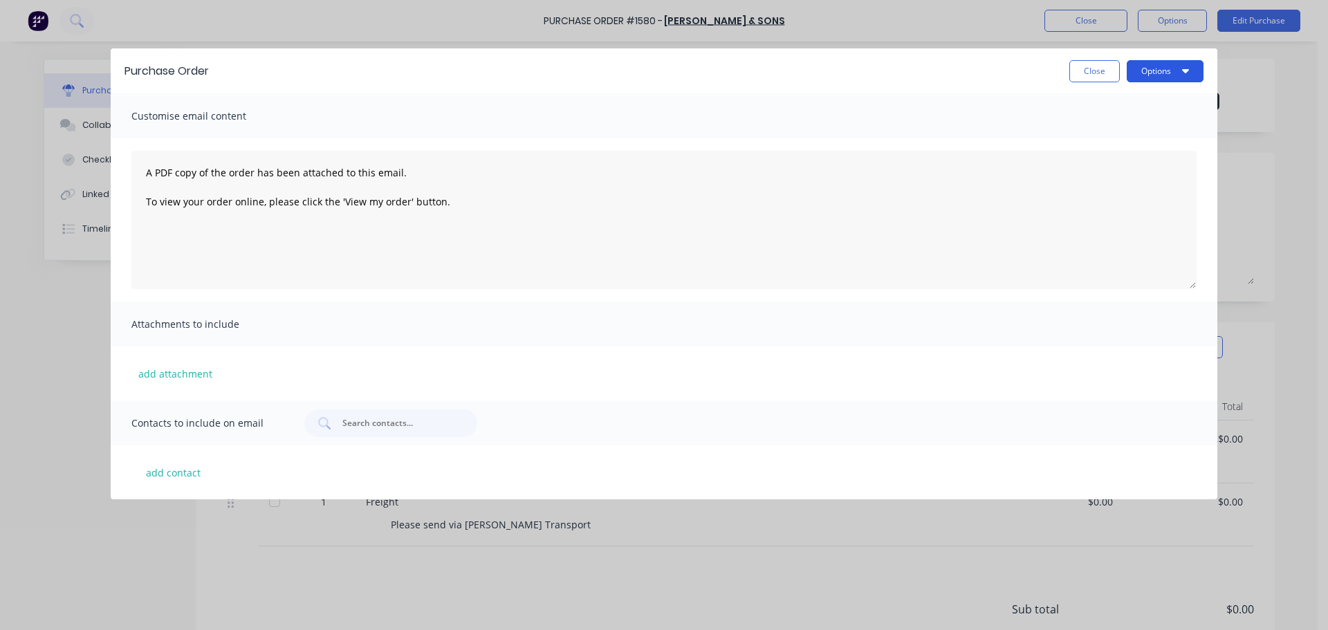
click at [1162, 74] on button "Options" at bounding box center [1165, 71] width 77 height 22
click at [933, 67] on div "Close Options Print Email" at bounding box center [713, 71] width 981 height 22
click at [214, 112] on span "Customise email content" at bounding box center [207, 116] width 152 height 19
click at [192, 466] on button "add contact" at bounding box center [172, 472] width 83 height 21
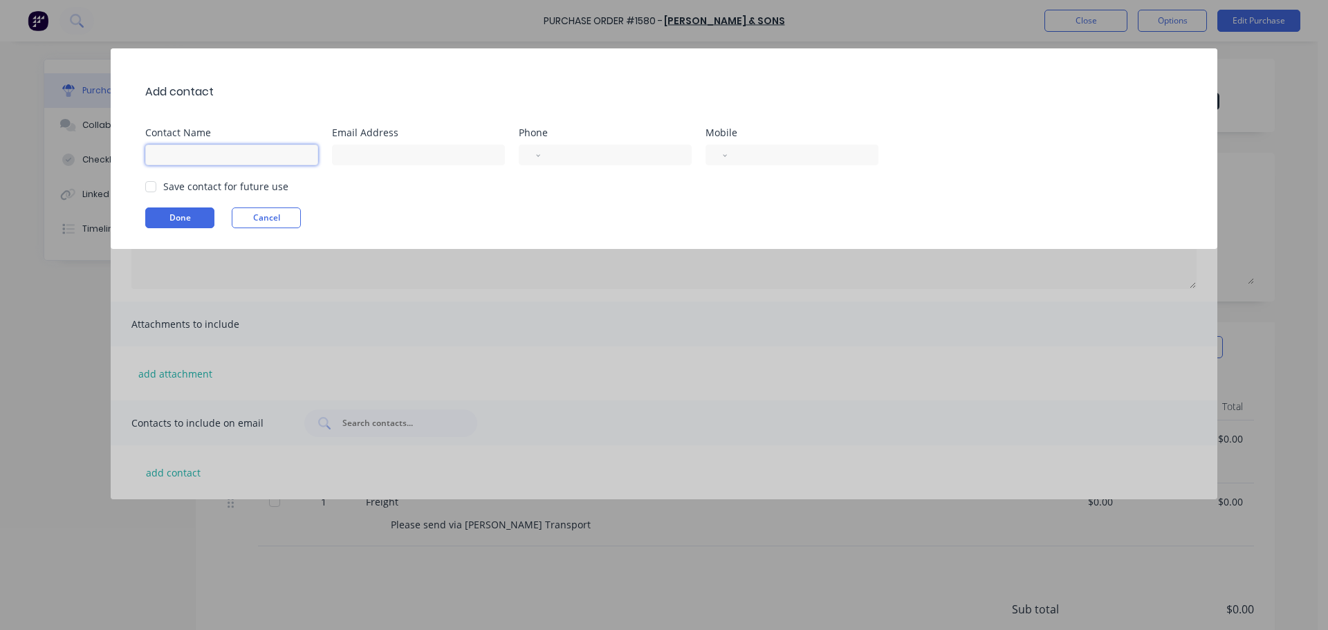
click at [290, 163] on input at bounding box center [231, 155] width 173 height 21
type input "Sales"
click at [239, 189] on div "Save contact for future use" at bounding box center [225, 186] width 125 height 15
click at [156, 183] on div at bounding box center [151, 187] width 28 height 28
click at [393, 160] on input at bounding box center [418, 155] width 173 height 21
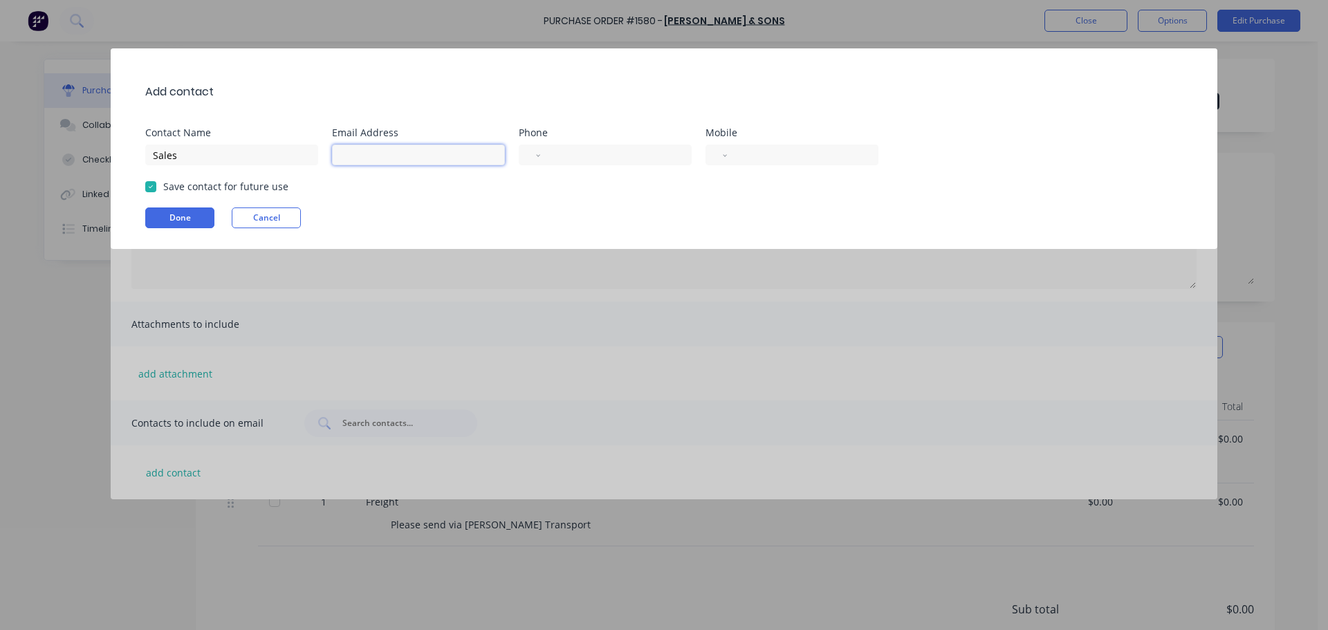
paste input "[EMAIL_ADDRESS][DOMAIN_NAME]"
type input "[EMAIL_ADDRESS][DOMAIN_NAME]"
click at [165, 212] on button "Done" at bounding box center [179, 218] width 69 height 21
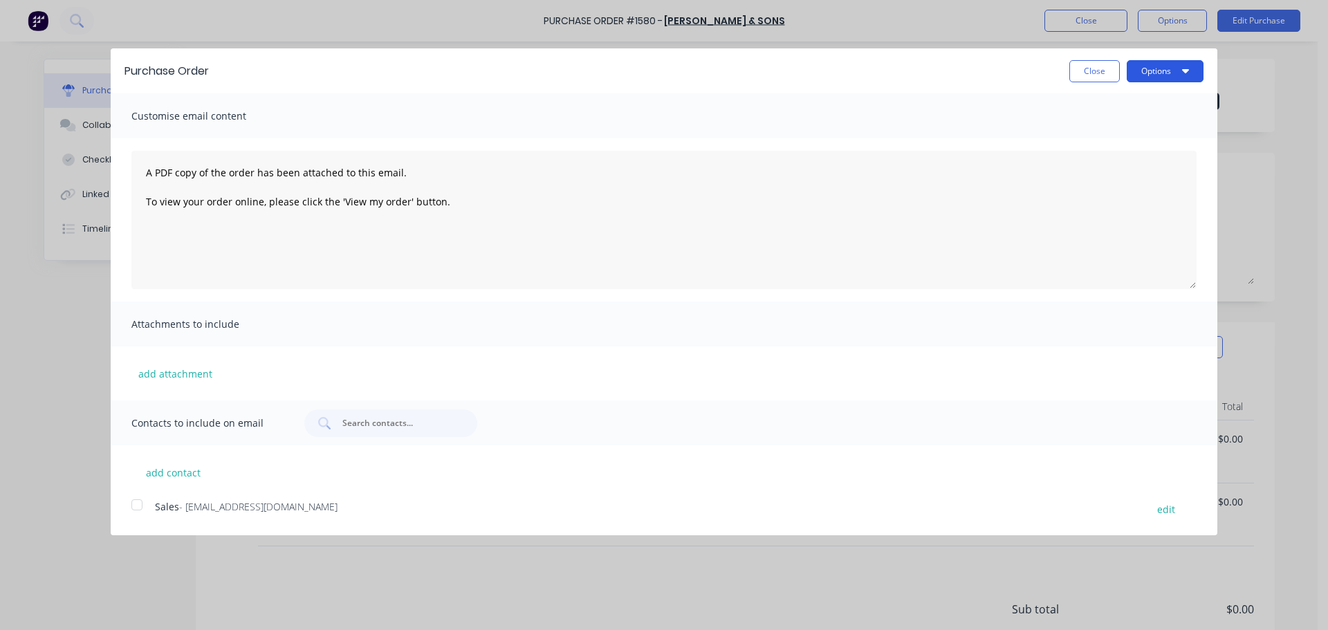
click at [1143, 68] on button "Options" at bounding box center [1165, 71] width 77 height 22
click at [1112, 131] on div "Email" at bounding box center [1138, 134] width 107 height 20
click at [125, 502] on div at bounding box center [137, 505] width 28 height 28
click at [1186, 74] on icon "button" at bounding box center [1185, 70] width 7 height 11
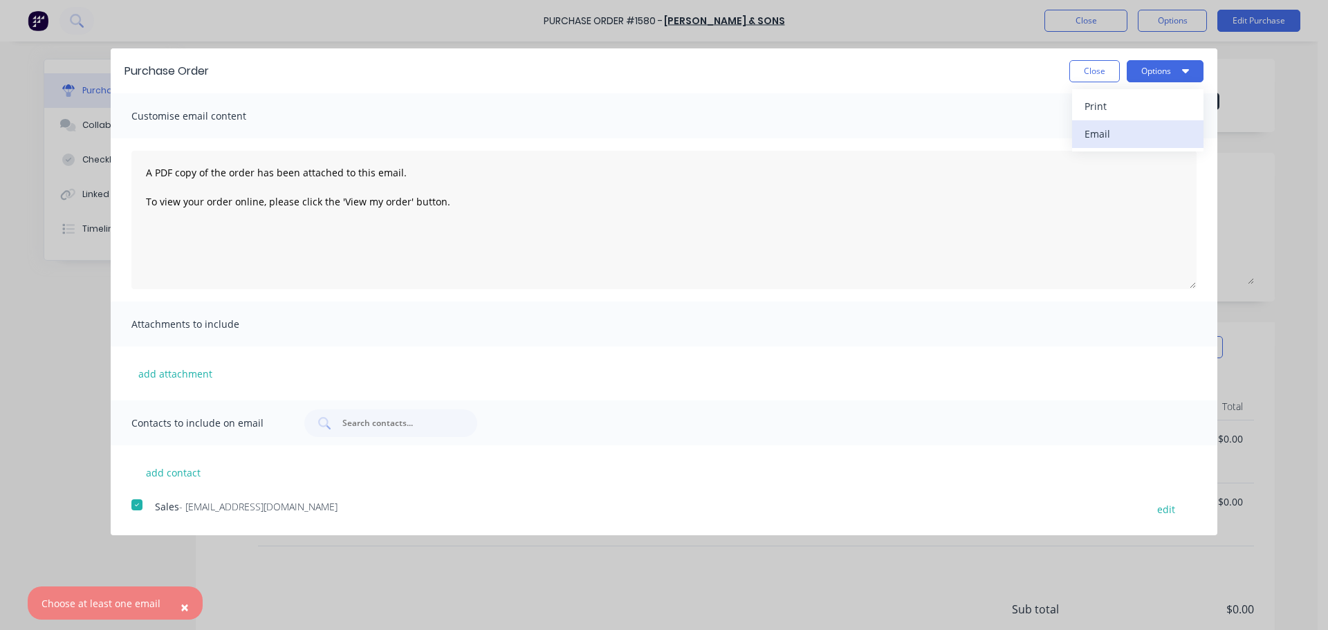
click at [1139, 127] on div "Email" at bounding box center [1138, 134] width 107 height 20
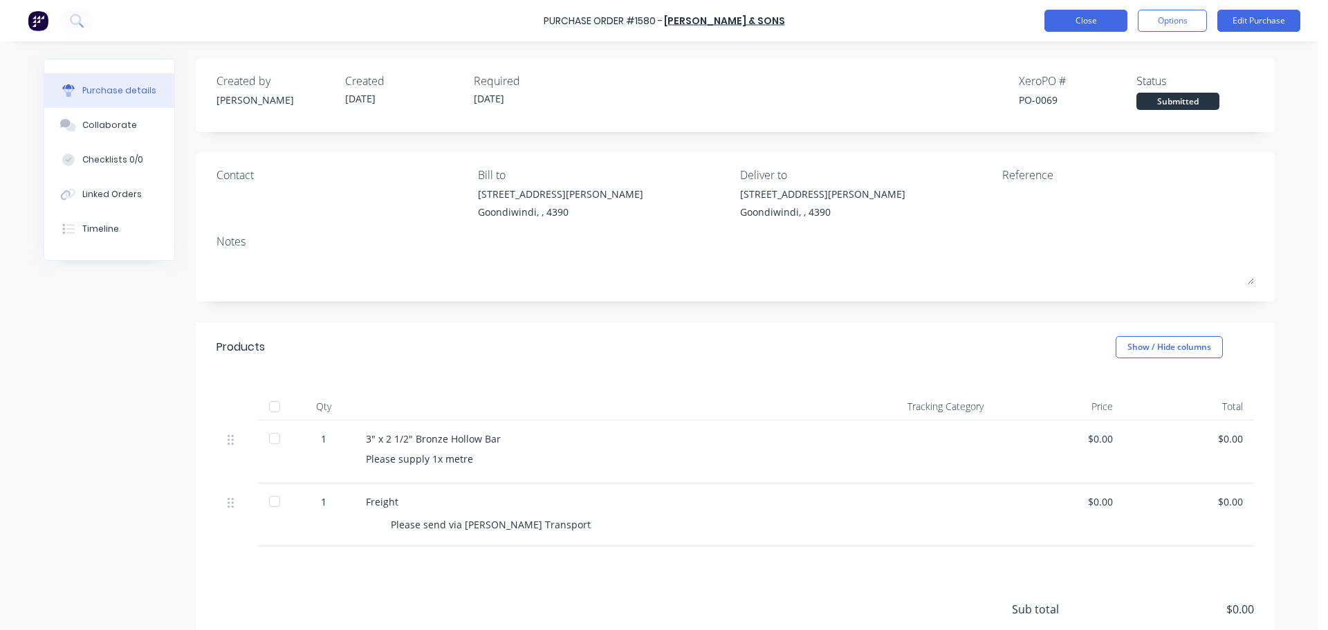
click at [1090, 17] on button "Close" at bounding box center [1085, 21] width 83 height 22
